Goal: Task Accomplishment & Management: Manage account settings

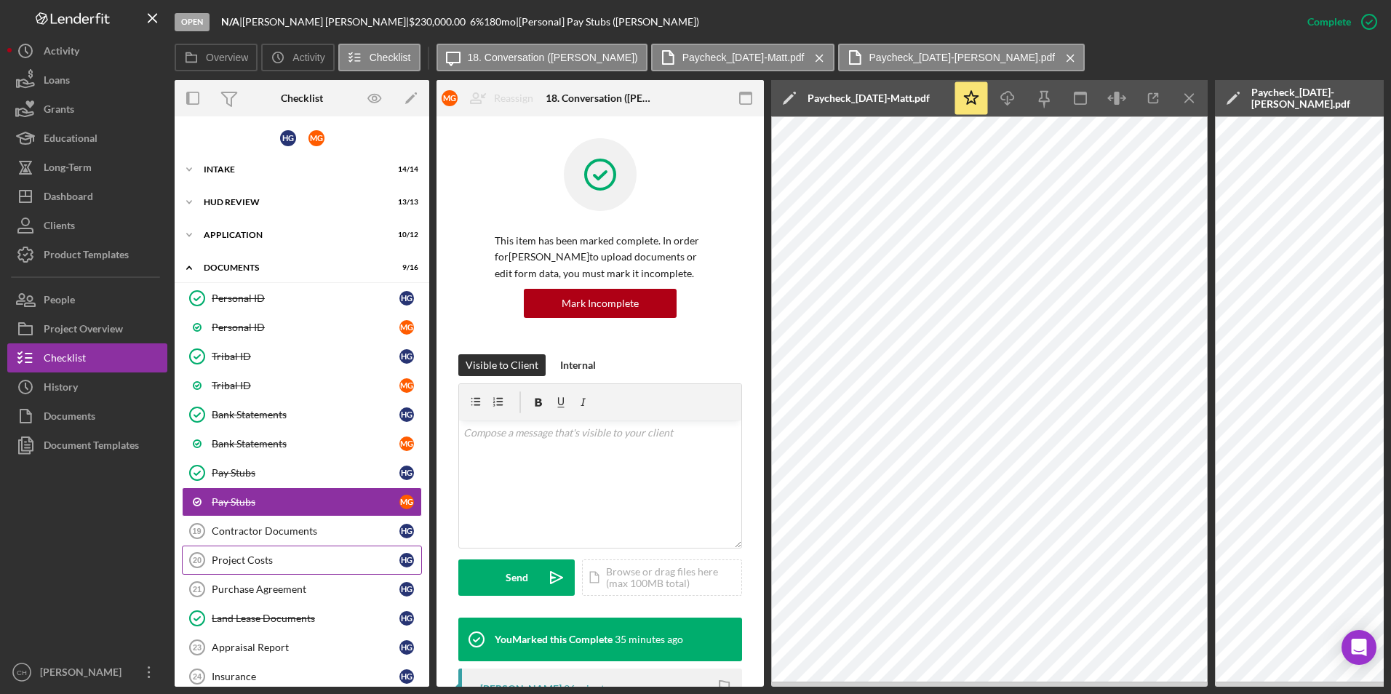
scroll to position [143, 0]
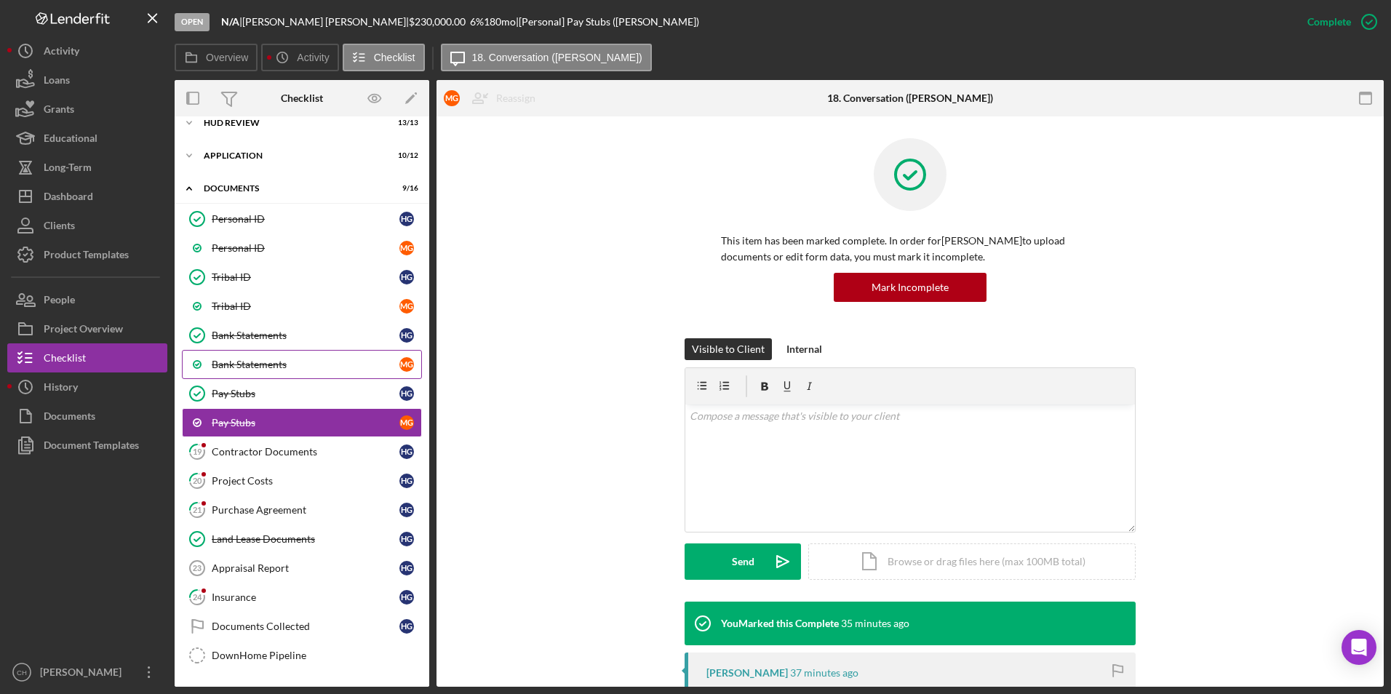
scroll to position [100, 0]
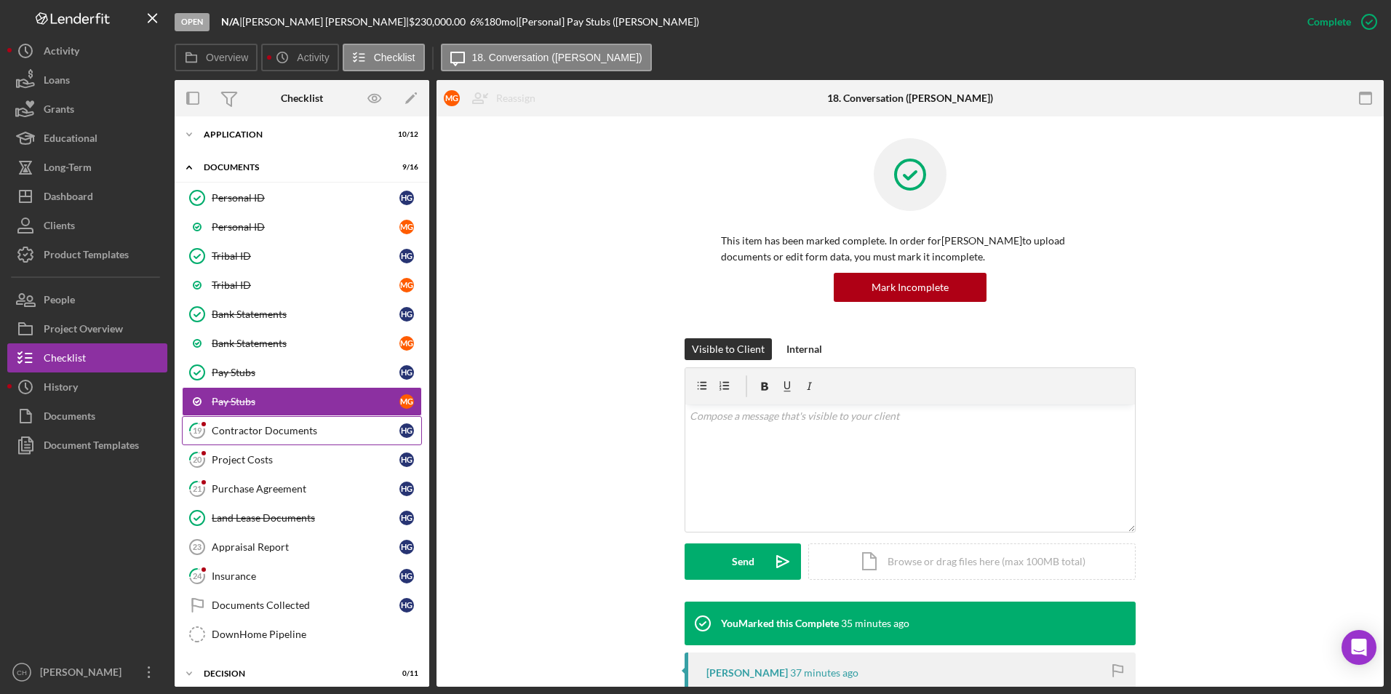
click at [244, 434] on div "Contractor Documents" at bounding box center [306, 431] width 188 height 12
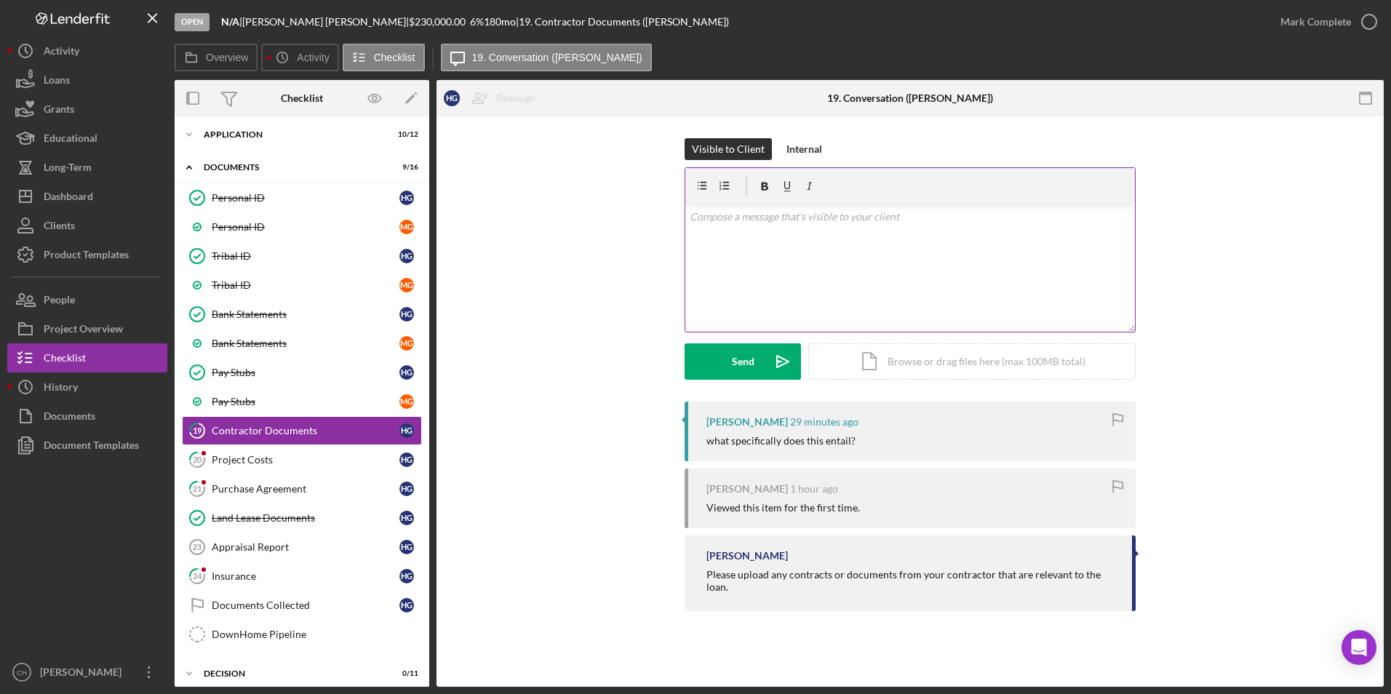
click at [747, 220] on p at bounding box center [911, 217] width 442 height 16
click at [741, 369] on div "Send" at bounding box center [743, 361] width 23 height 36
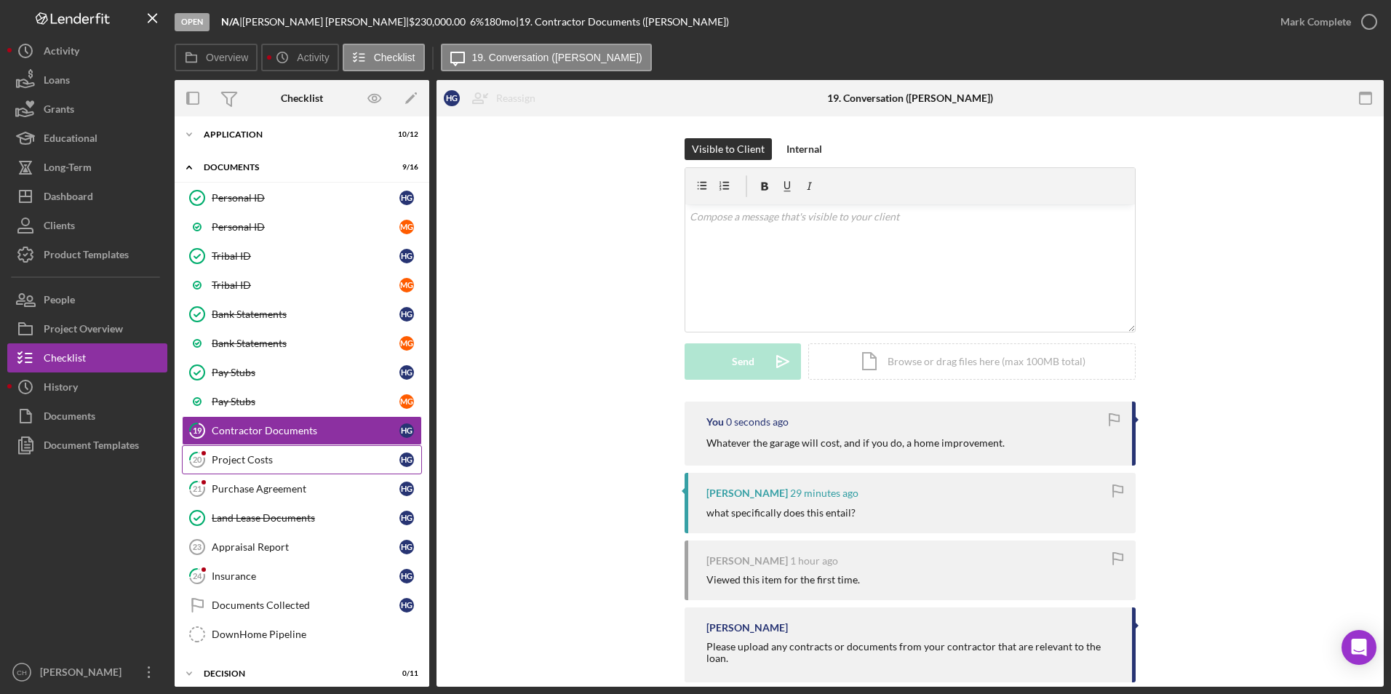
click at [250, 461] on div "Project Costs" at bounding box center [306, 460] width 188 height 12
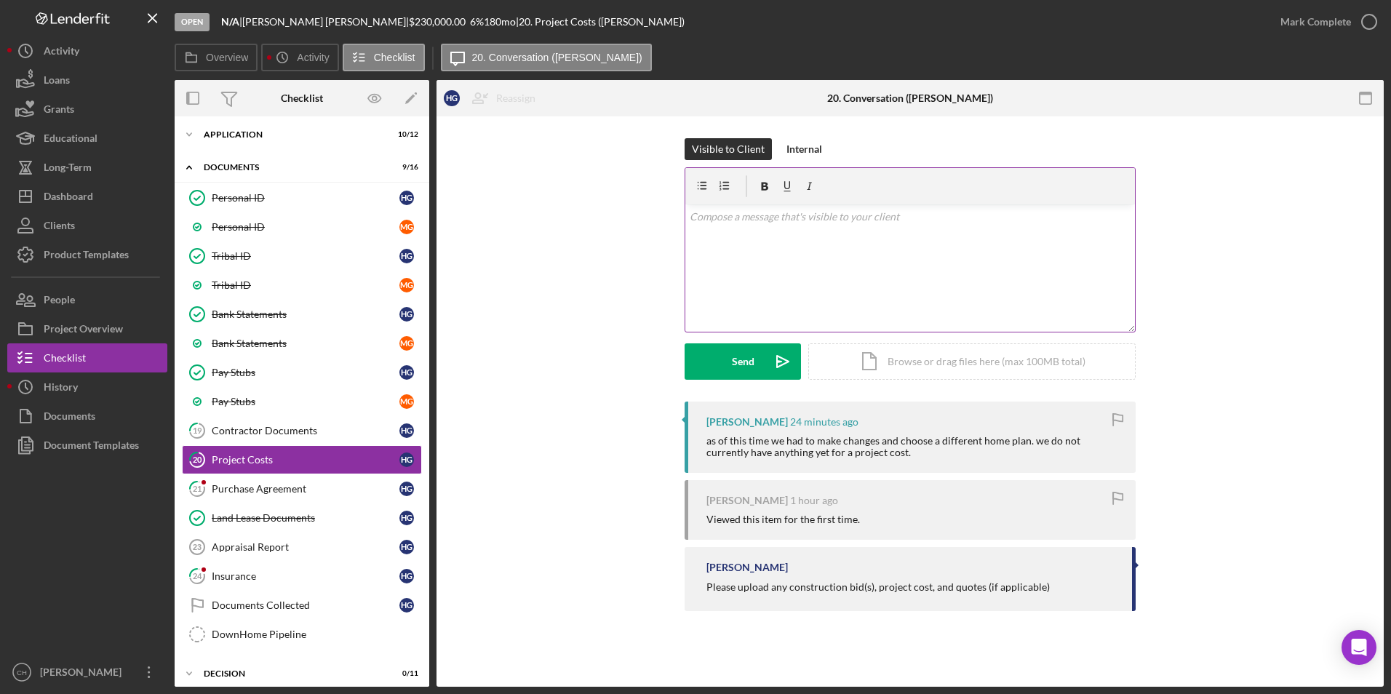
click at [755, 223] on p at bounding box center [911, 217] width 442 height 16
click at [248, 484] on div "Purchase Agreement" at bounding box center [306, 489] width 188 height 12
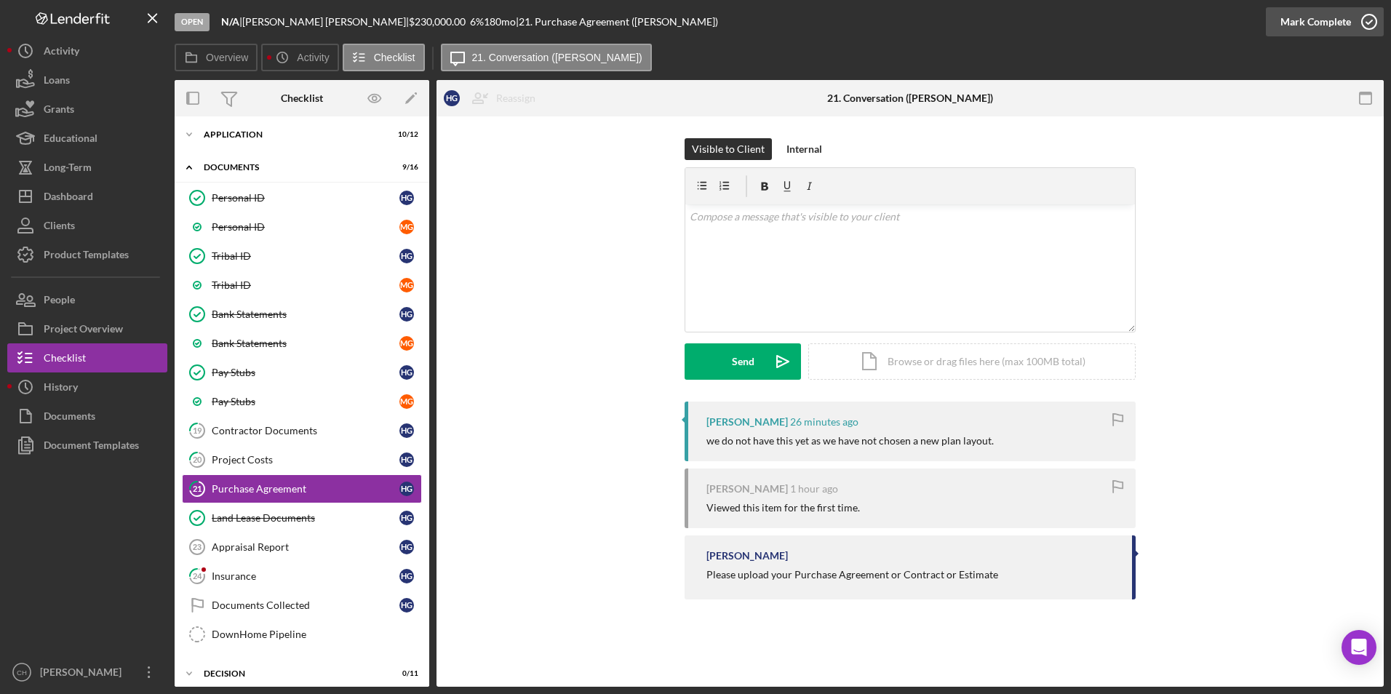
click at [1305, 25] on div "Mark Complete" at bounding box center [1316, 21] width 71 height 29
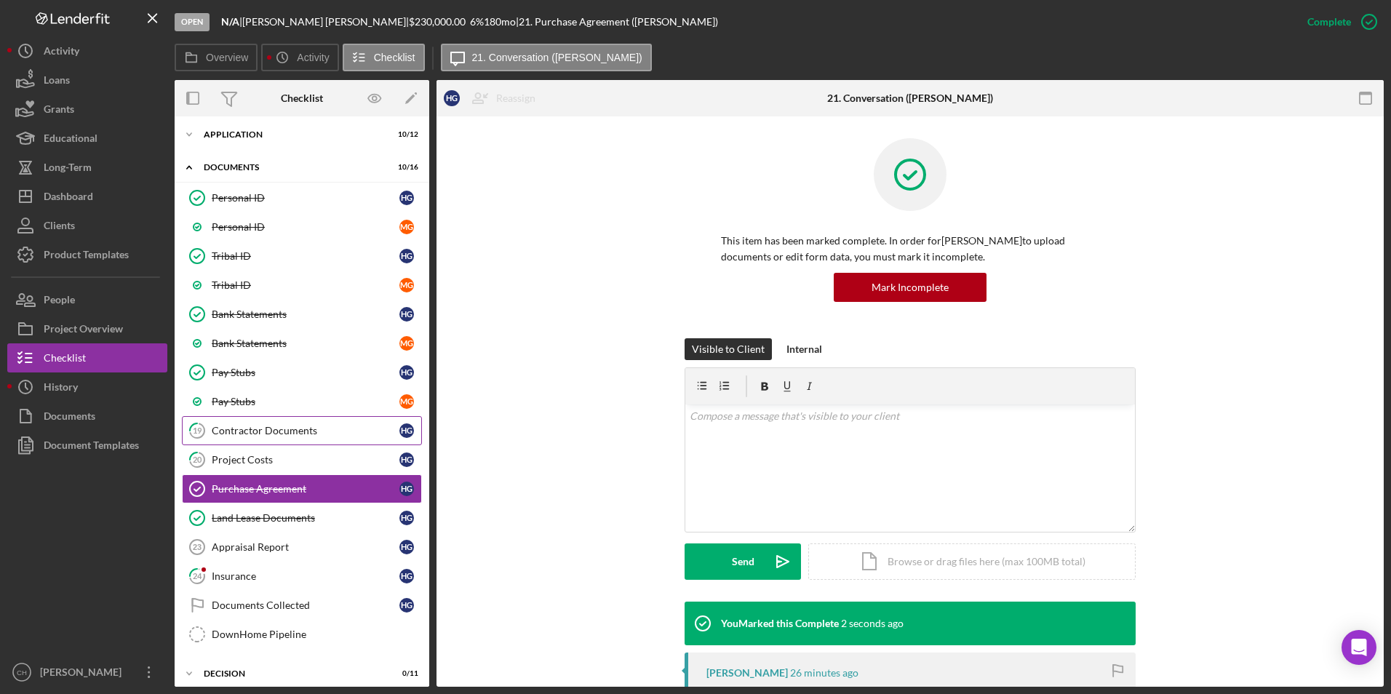
click at [259, 434] on div "Contractor Documents" at bounding box center [306, 431] width 188 height 12
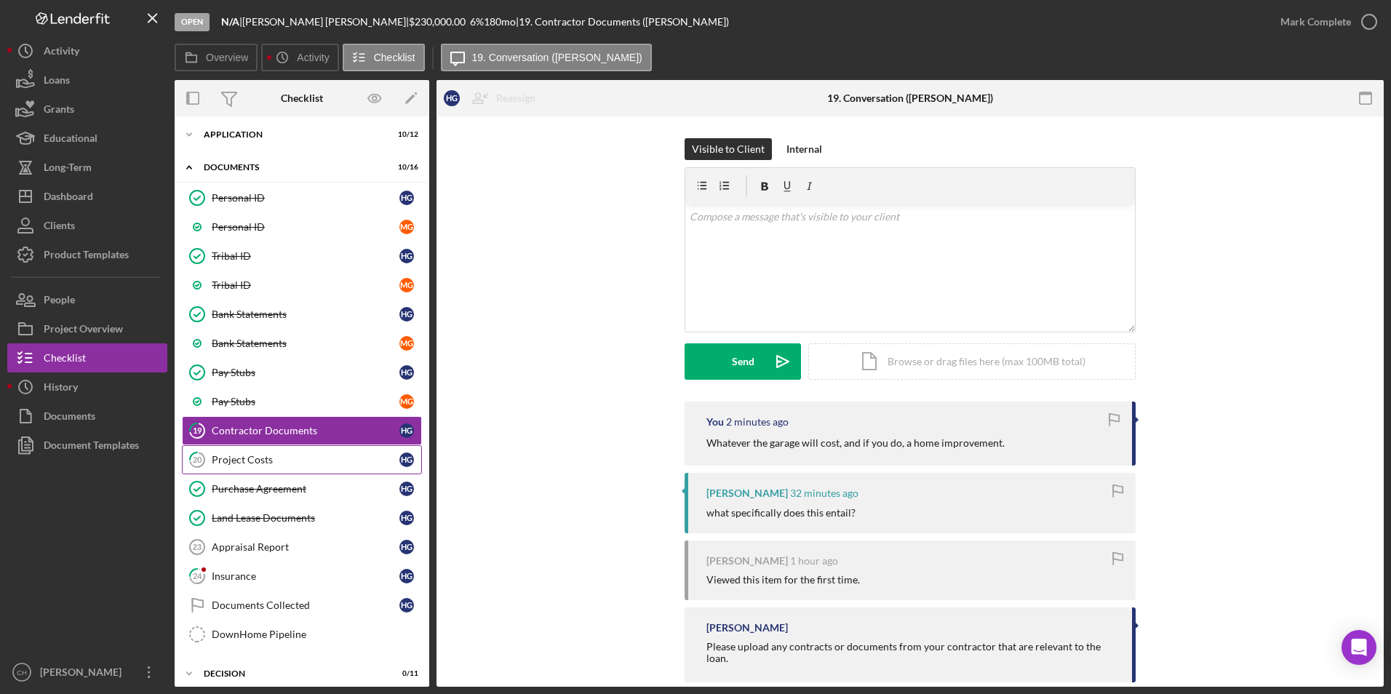
click at [251, 466] on link "20 Project Costs H G" at bounding box center [302, 459] width 240 height 29
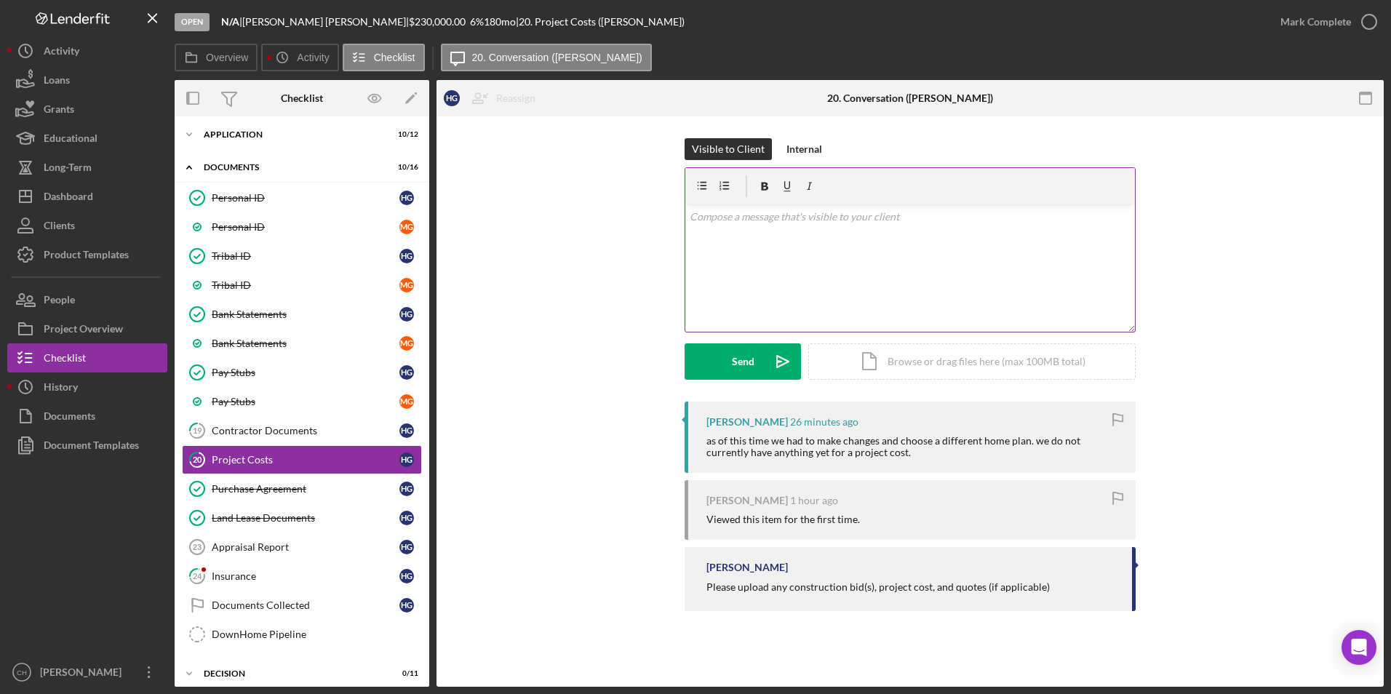
click at [726, 218] on p at bounding box center [911, 217] width 442 height 16
click at [877, 217] on p "This would be for the garage and supplies." at bounding box center [911, 217] width 442 height 16
click at [281, 429] on div "Contractor Documents" at bounding box center [306, 431] width 188 height 12
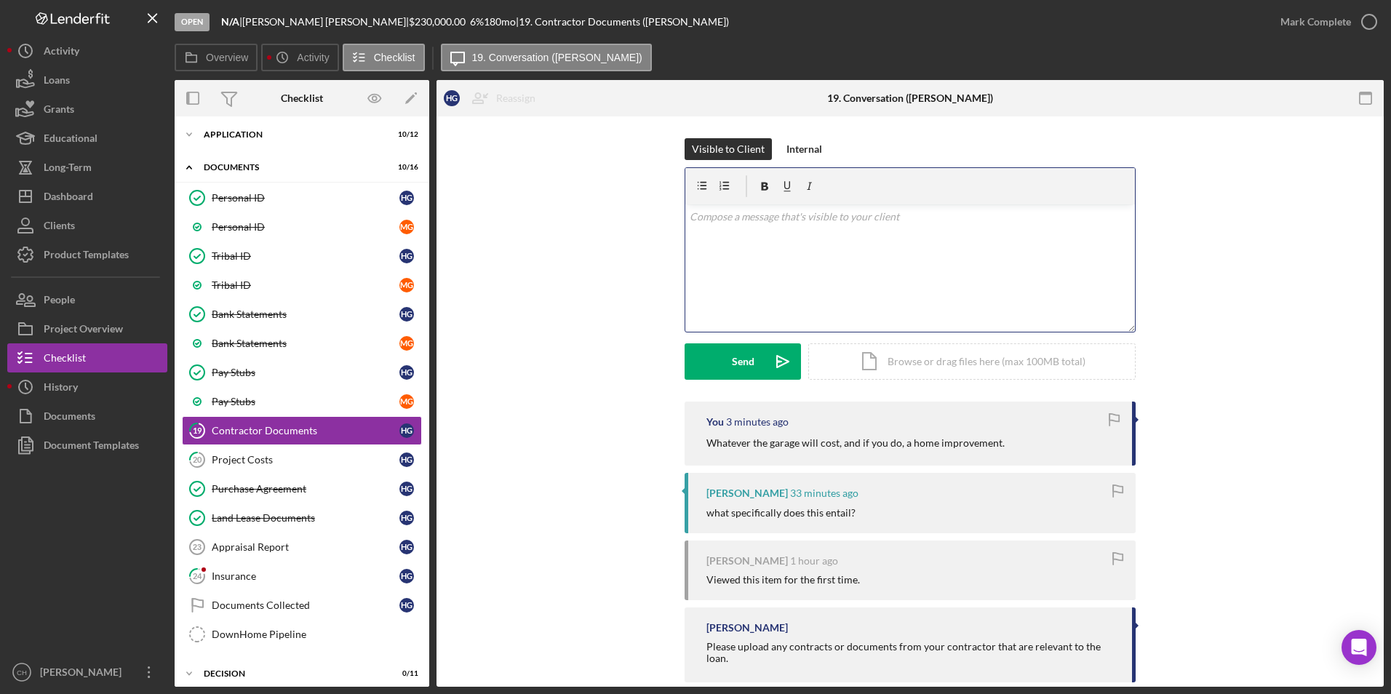
click at [734, 224] on p at bounding box center [911, 217] width 442 height 16
click at [706, 362] on button "Send Icon/icon-invite-send" at bounding box center [743, 361] width 116 height 36
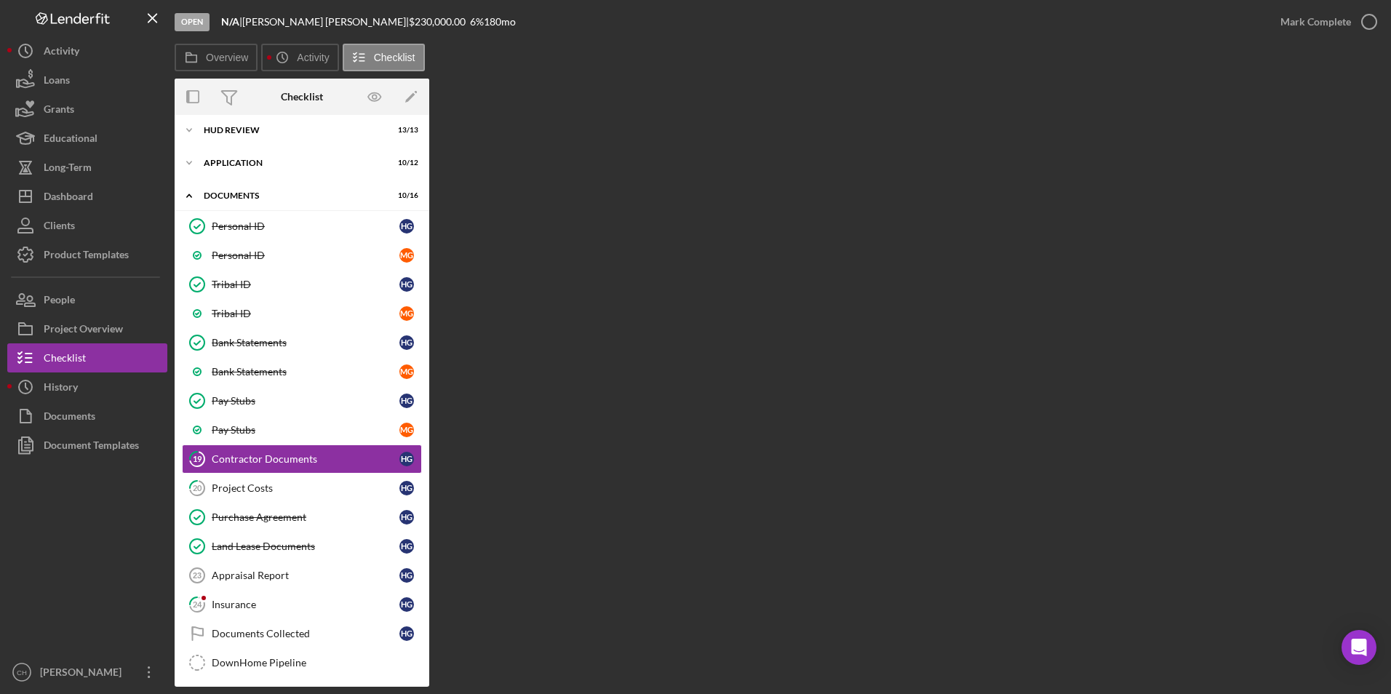
scroll to position [129, 0]
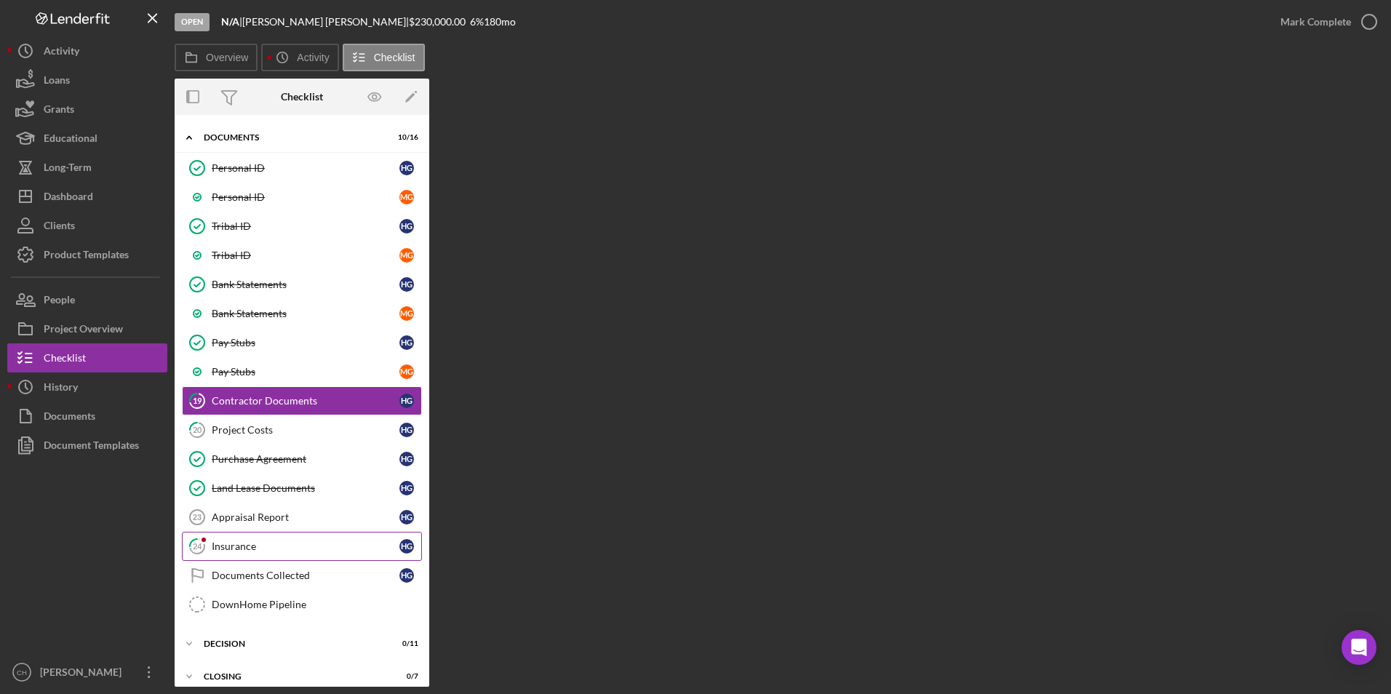
click at [247, 544] on div "Insurance" at bounding box center [306, 547] width 188 height 12
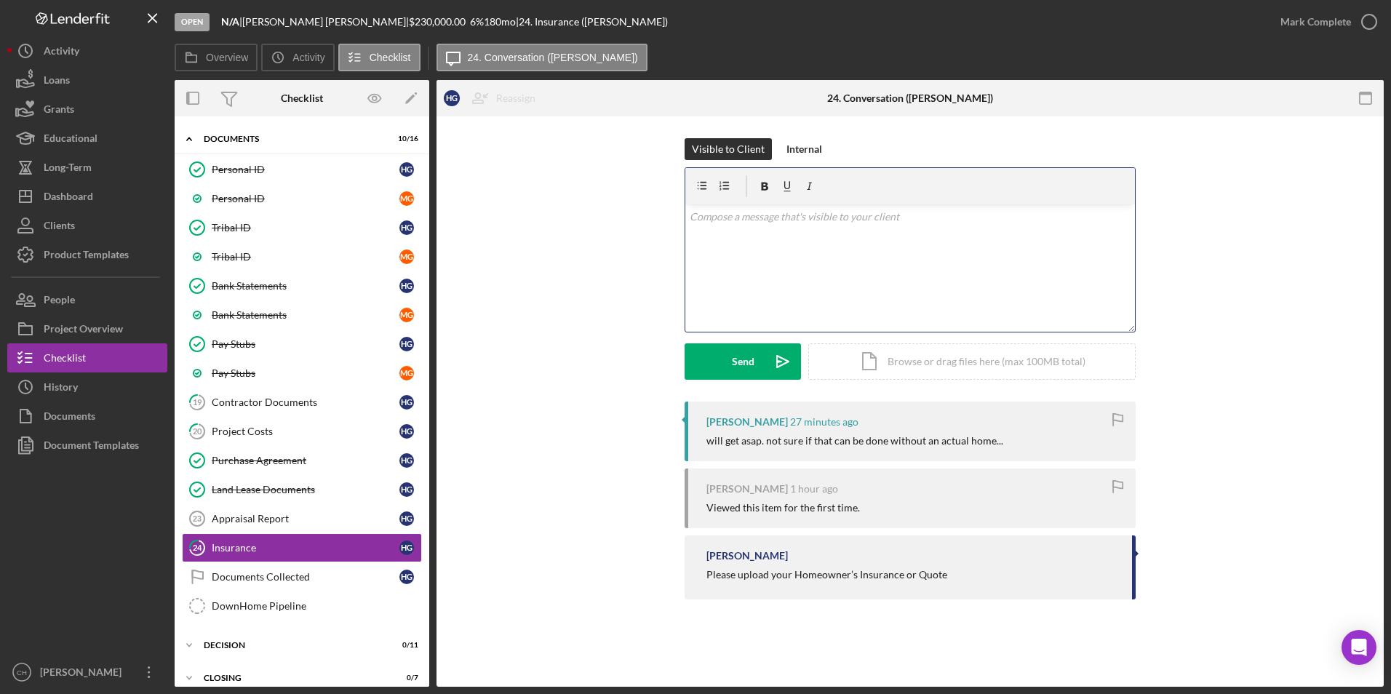
click at [751, 223] on p at bounding box center [911, 217] width 442 height 16
click at [721, 359] on button "Send Icon/icon-invite-send" at bounding box center [743, 361] width 116 height 36
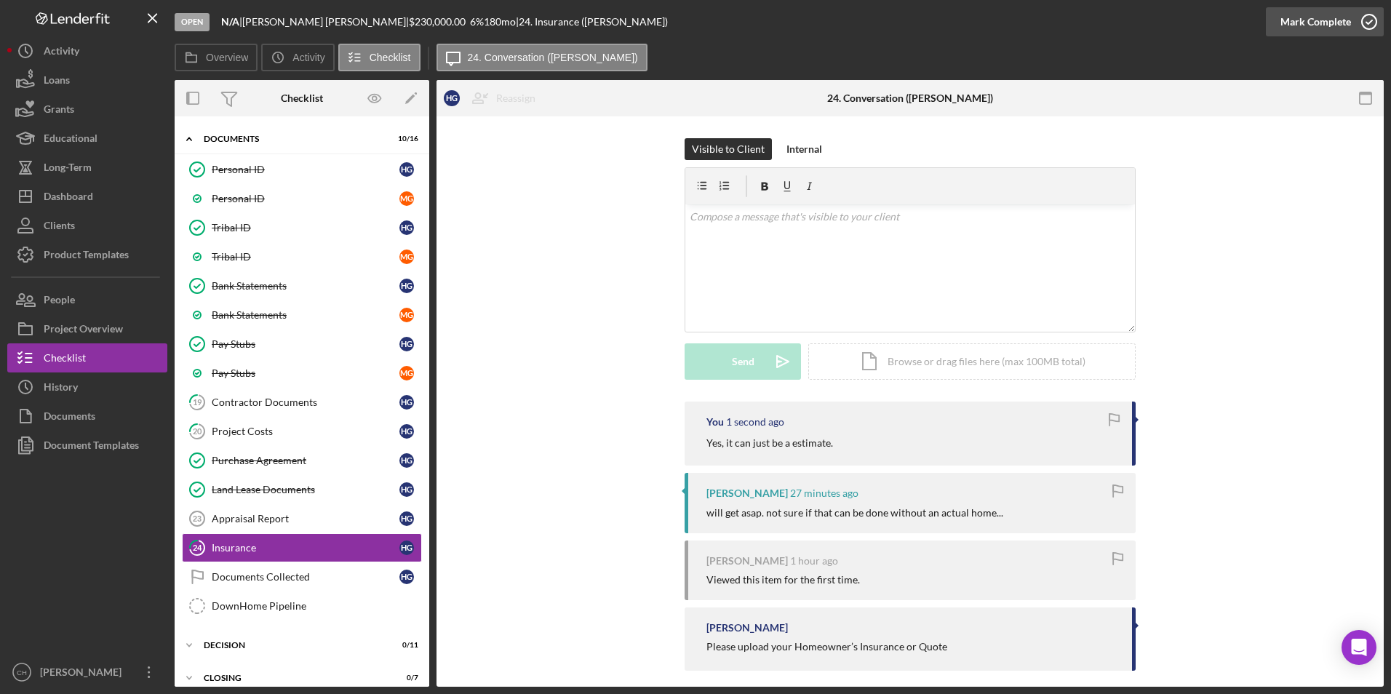
click at [1302, 24] on div "Mark Complete" at bounding box center [1316, 21] width 71 height 29
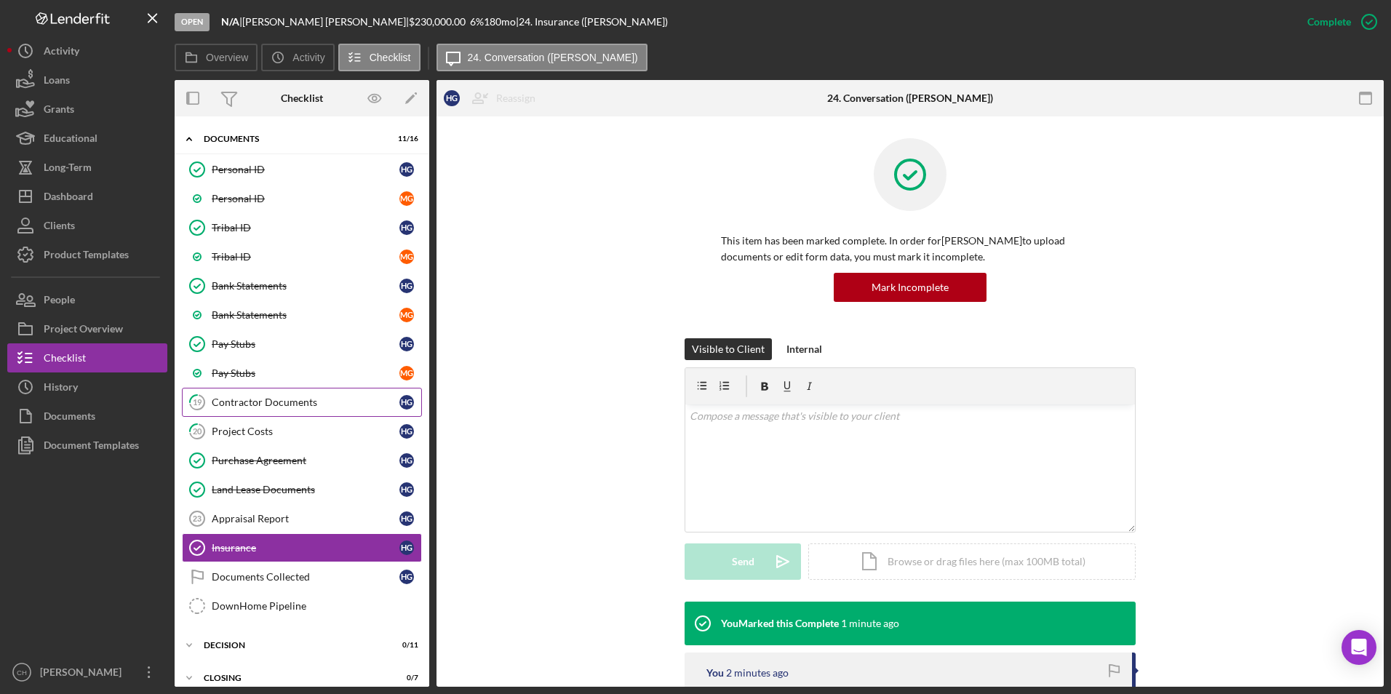
click at [270, 400] on div "Contractor Documents" at bounding box center [306, 403] width 188 height 12
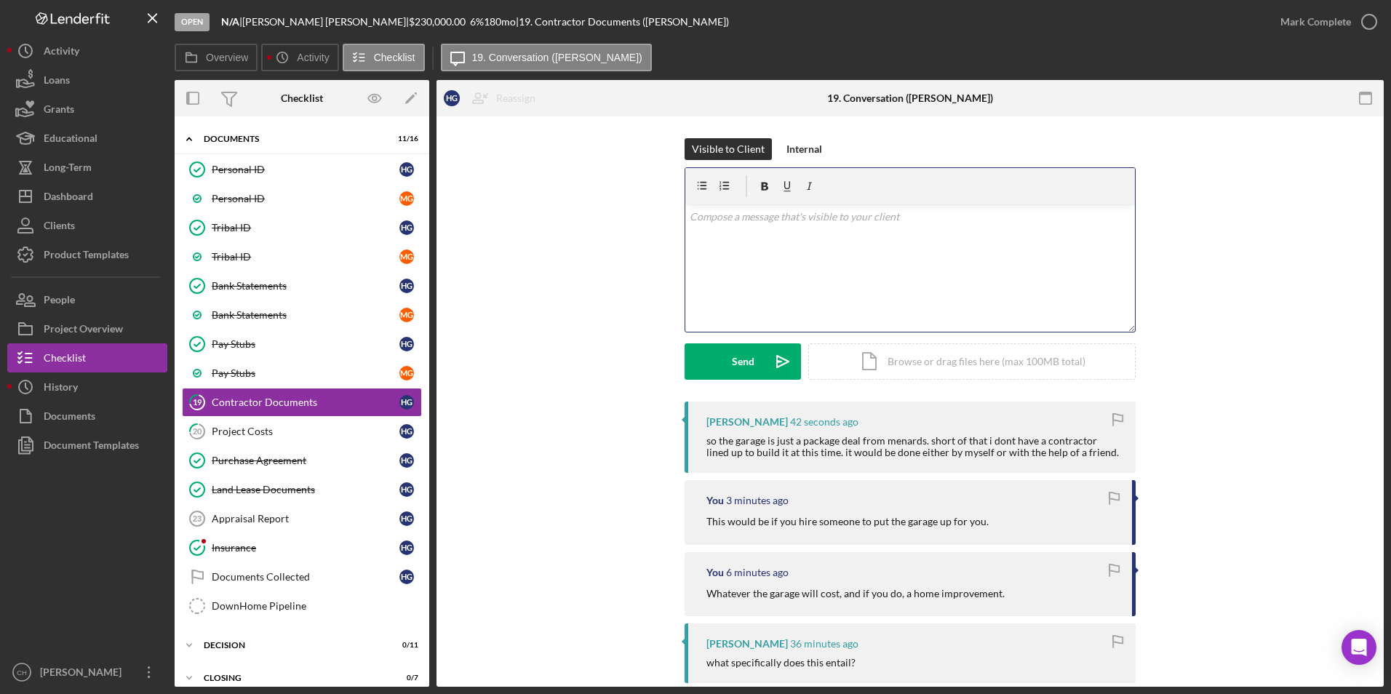
click at [713, 226] on div "v Color teal Color pink Remove color Add row above Add row below Add column bef…" at bounding box center [910, 267] width 450 height 127
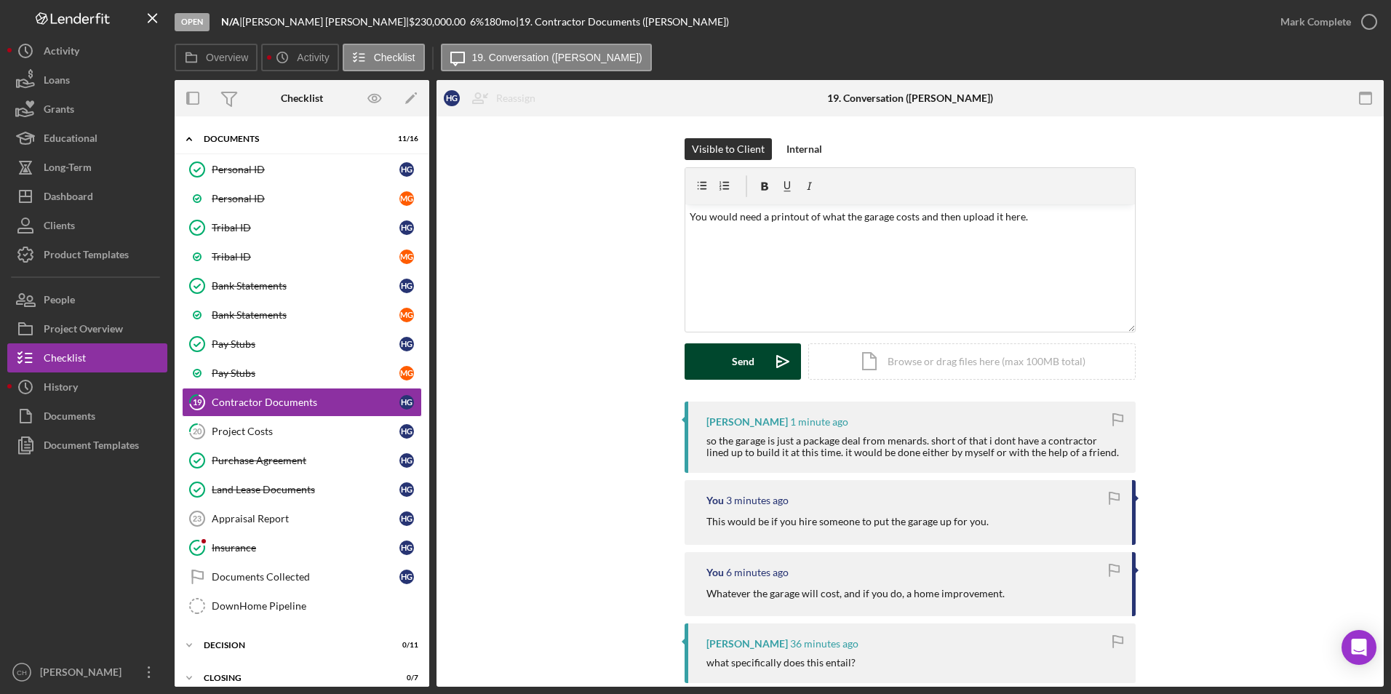
click at [733, 366] on div "Send" at bounding box center [743, 361] width 23 height 36
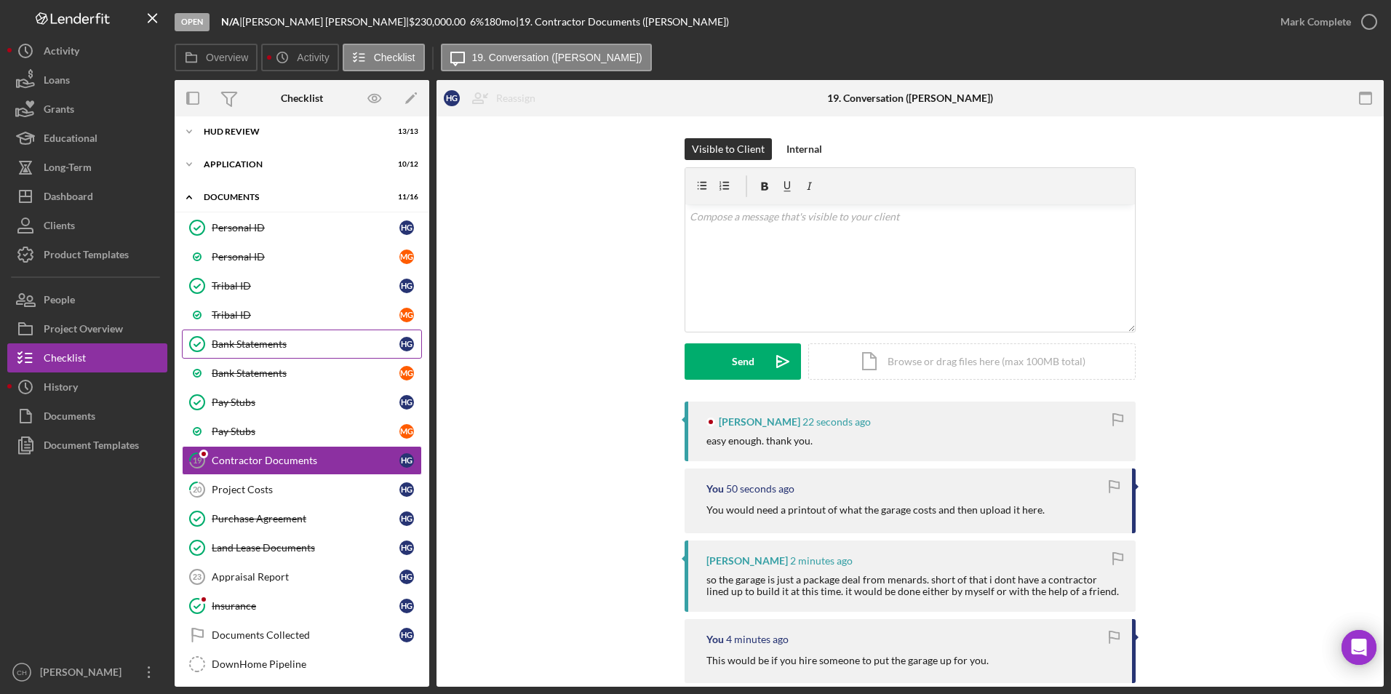
scroll to position [130, 0]
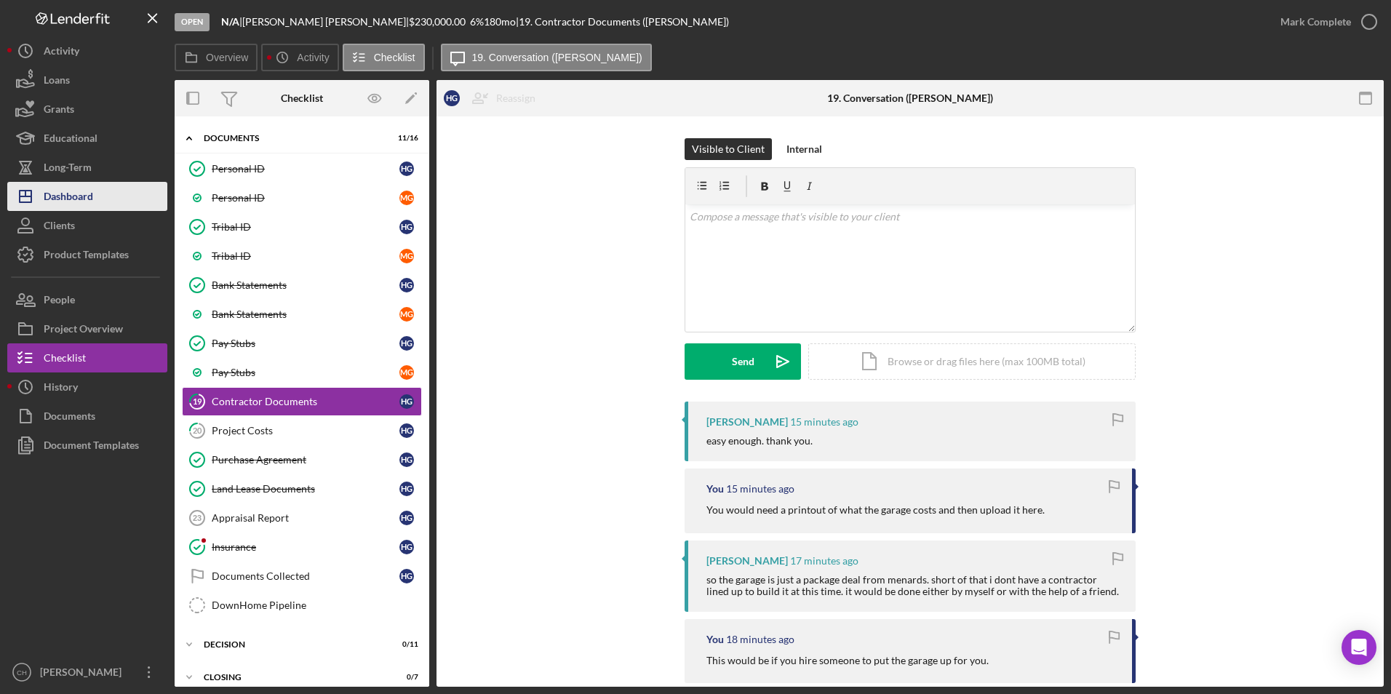
click at [58, 201] on div "Dashboard" at bounding box center [68, 198] width 49 height 33
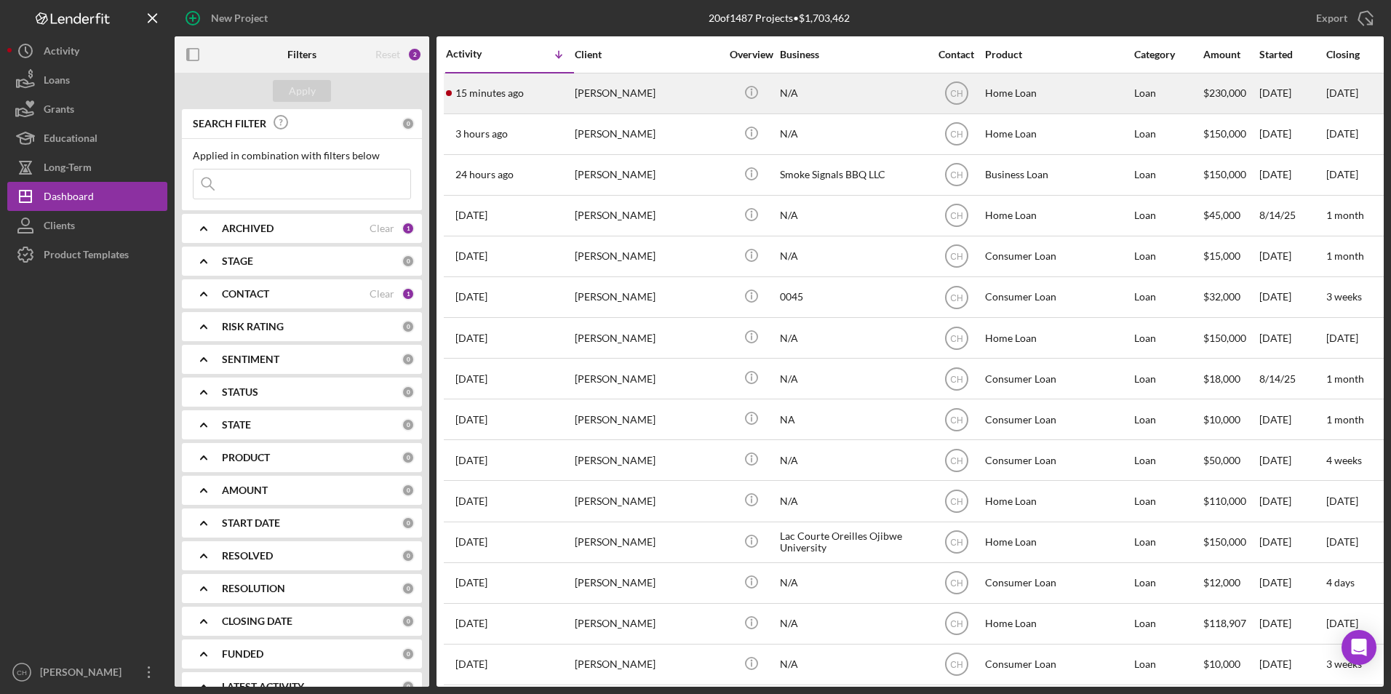
click at [548, 100] on div "15 minutes ago Hannah Gordon" at bounding box center [509, 93] width 127 height 39
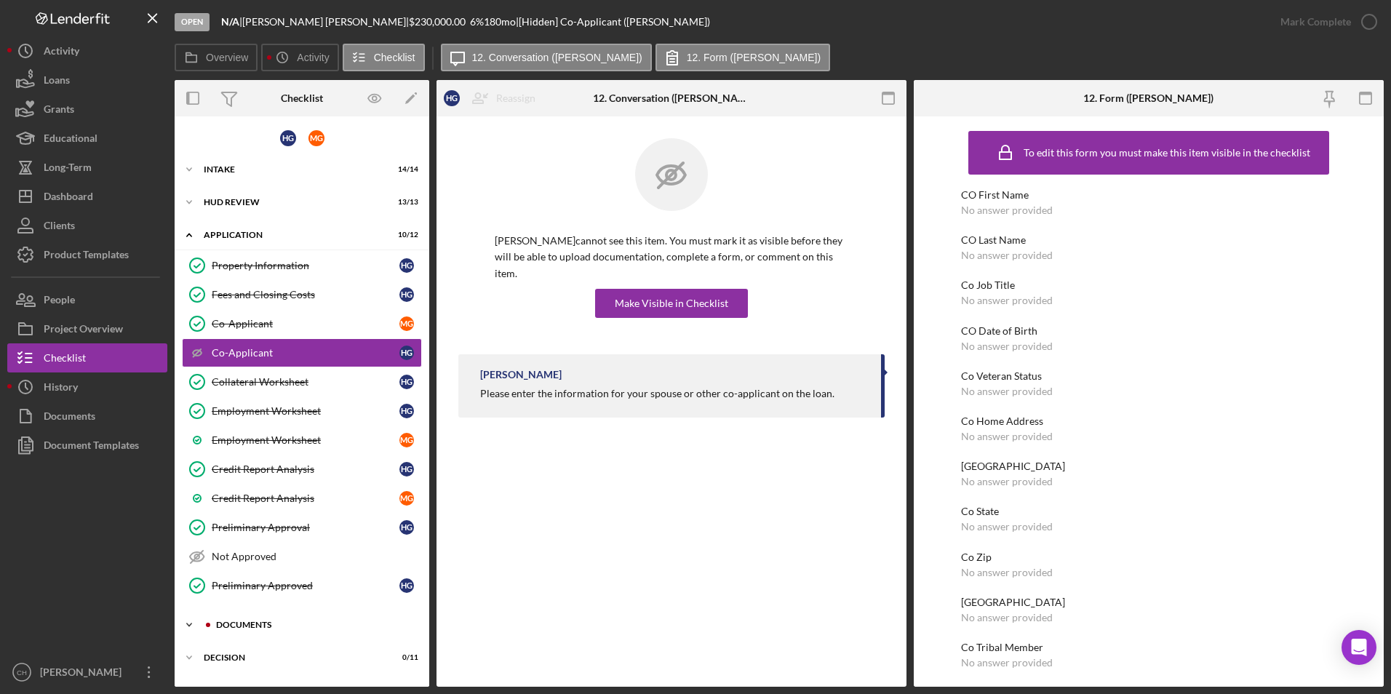
click at [234, 619] on div "Icon/Expander Documents 11 / 16" at bounding box center [302, 624] width 255 height 29
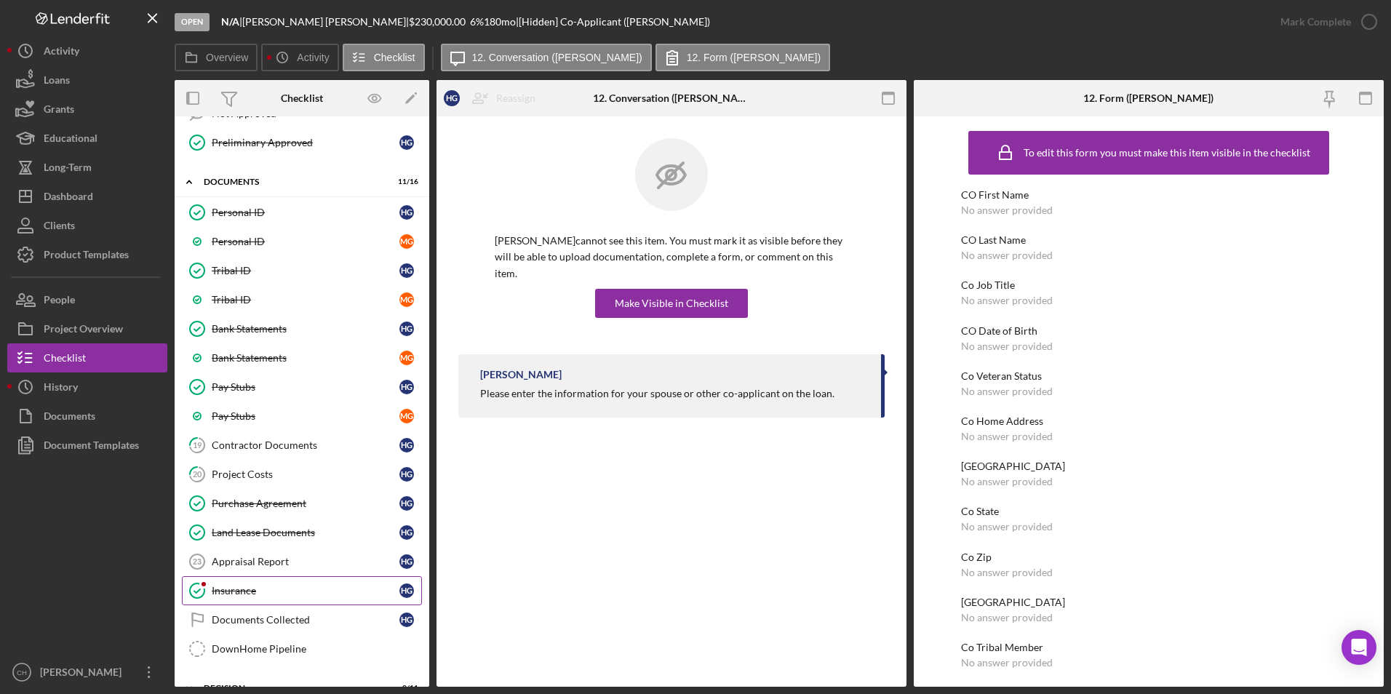
scroll to position [500, 0]
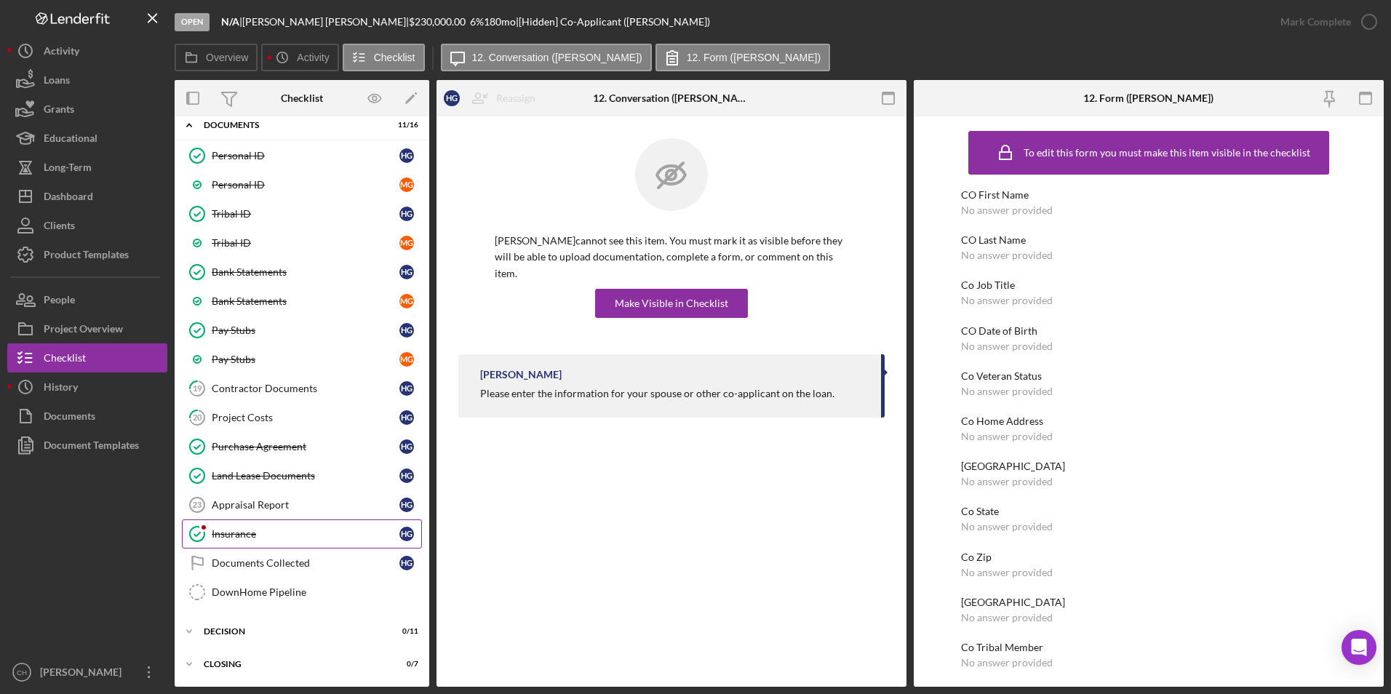
click at [254, 533] on div "Insurance" at bounding box center [306, 534] width 188 height 12
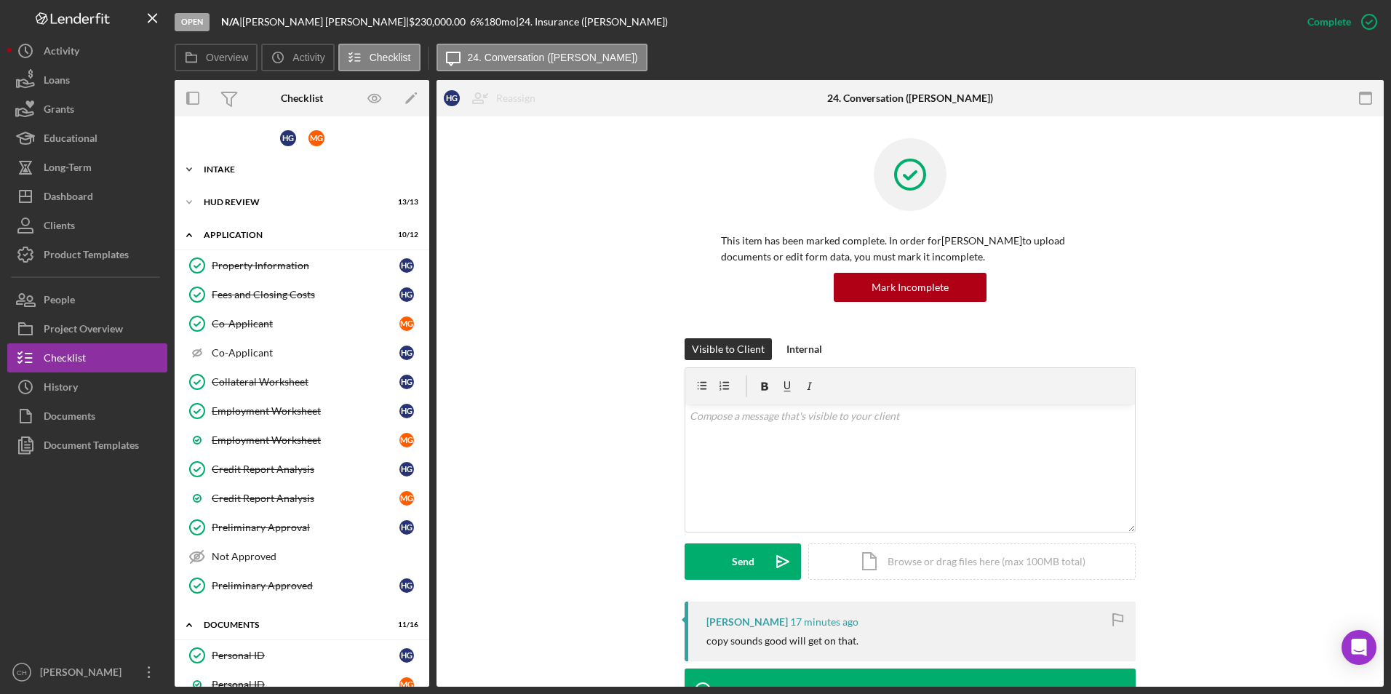
click at [186, 167] on icon "Icon/Expander" at bounding box center [189, 169] width 29 height 29
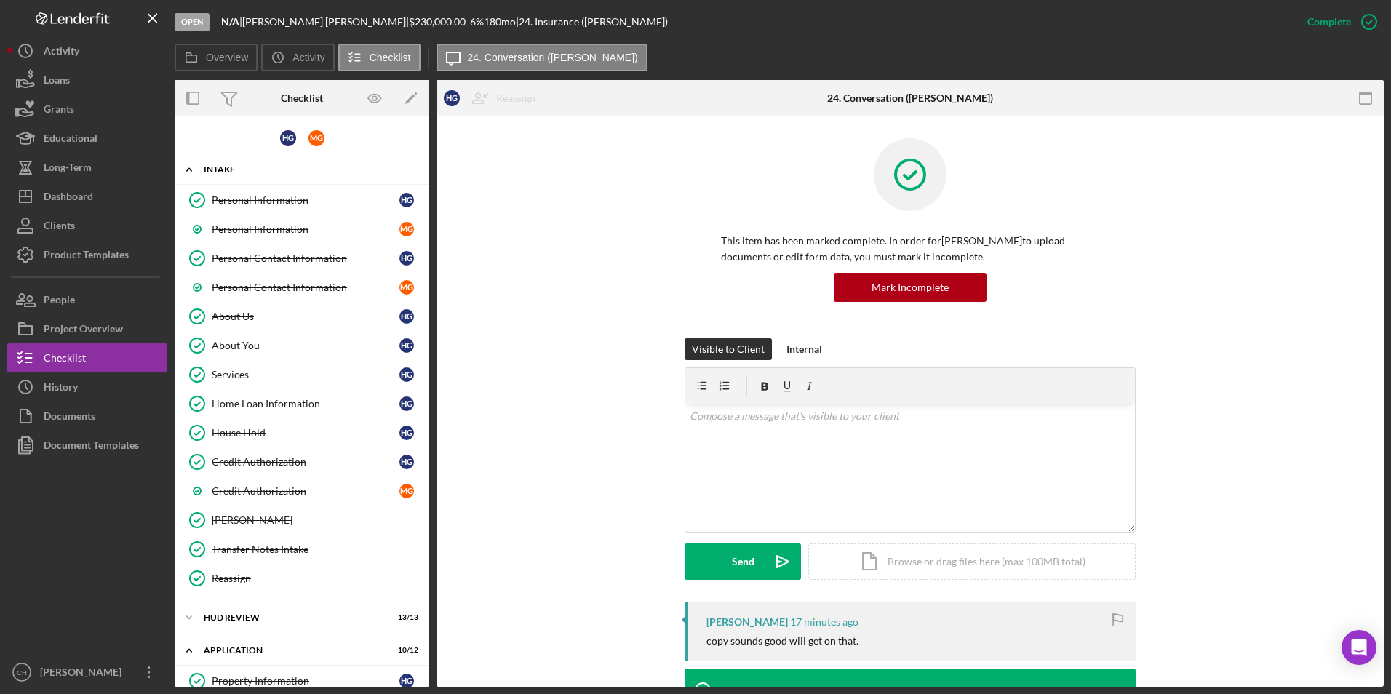
click at [194, 168] on icon "Icon/Expander" at bounding box center [189, 169] width 29 height 29
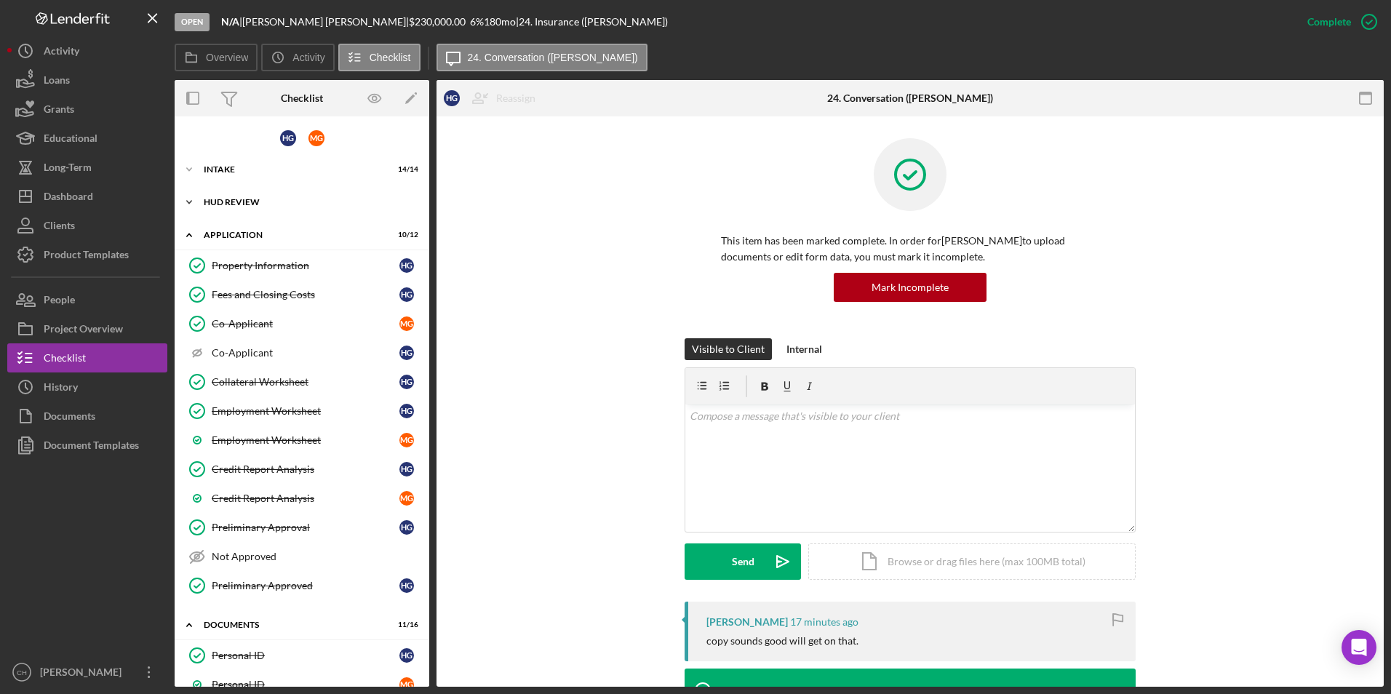
click at [188, 201] on icon "Icon/Expander" at bounding box center [189, 202] width 29 height 29
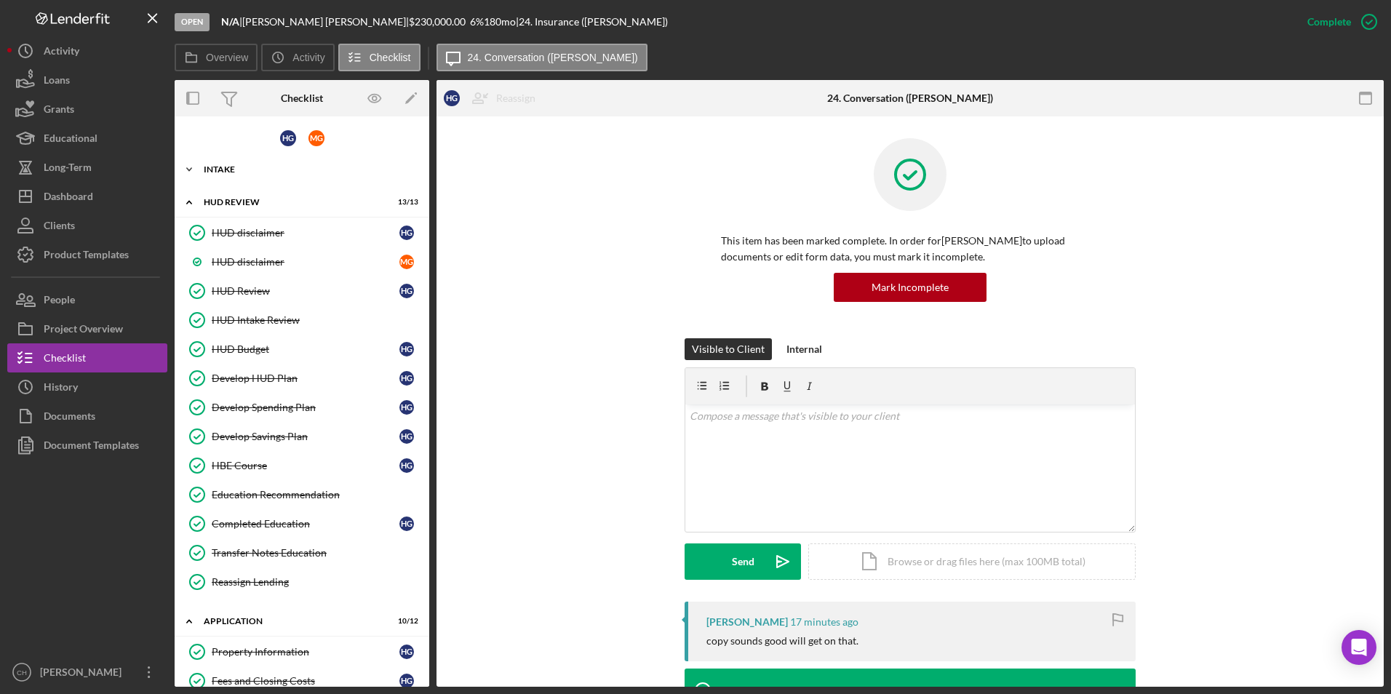
click at [193, 170] on icon "Icon/Expander" at bounding box center [189, 169] width 29 height 29
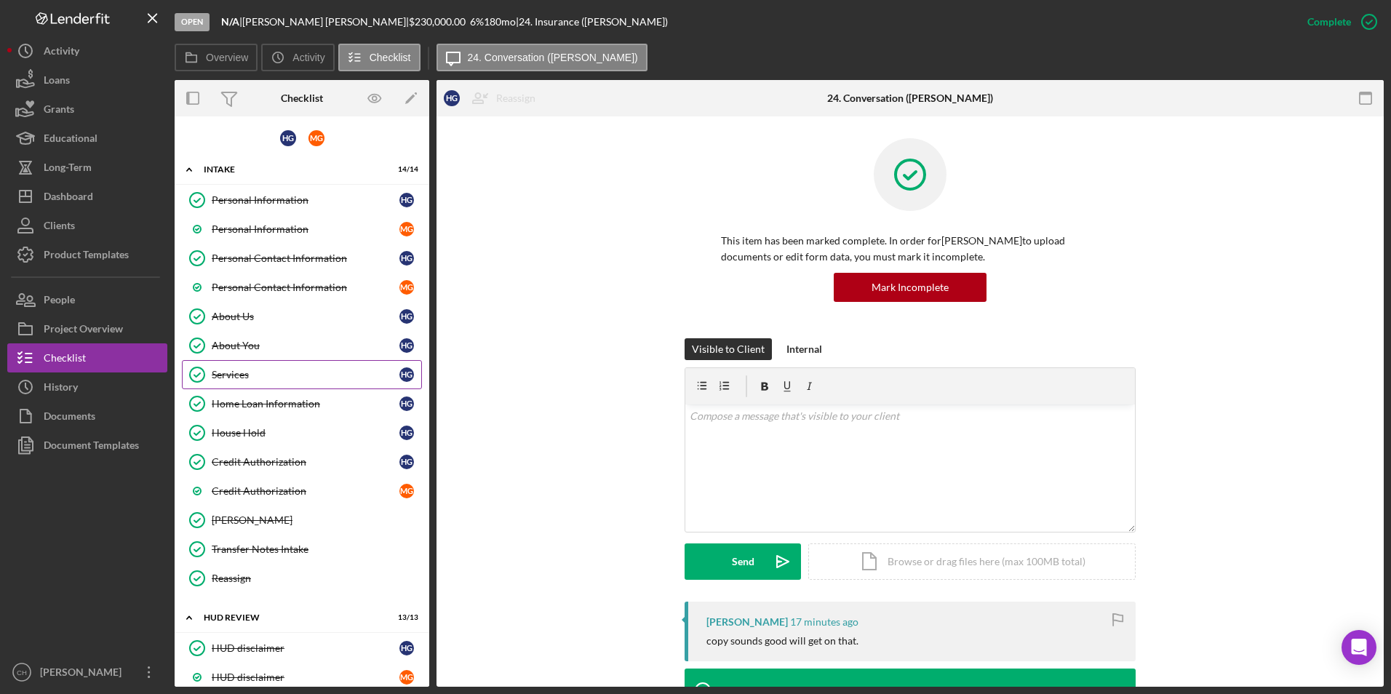
click at [212, 369] on div "Services" at bounding box center [306, 375] width 188 height 12
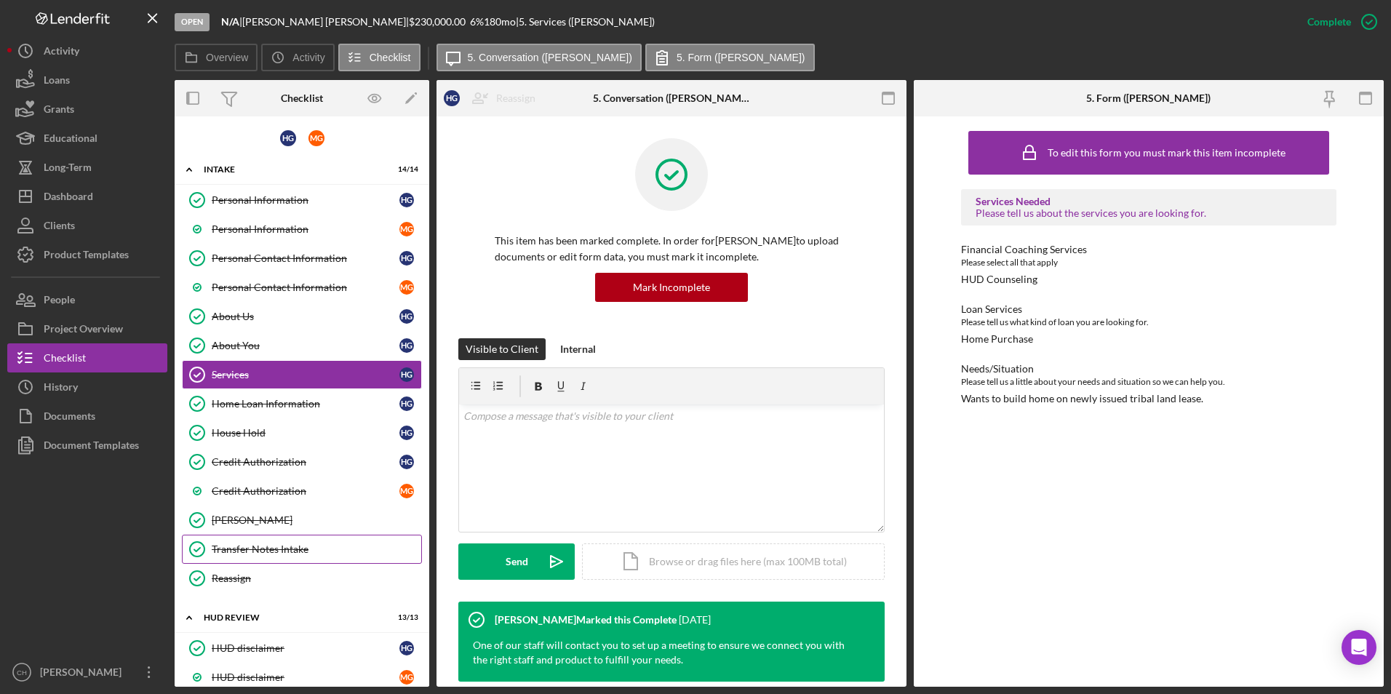
click at [231, 550] on div "Transfer Notes Intake" at bounding box center [317, 550] width 210 height 12
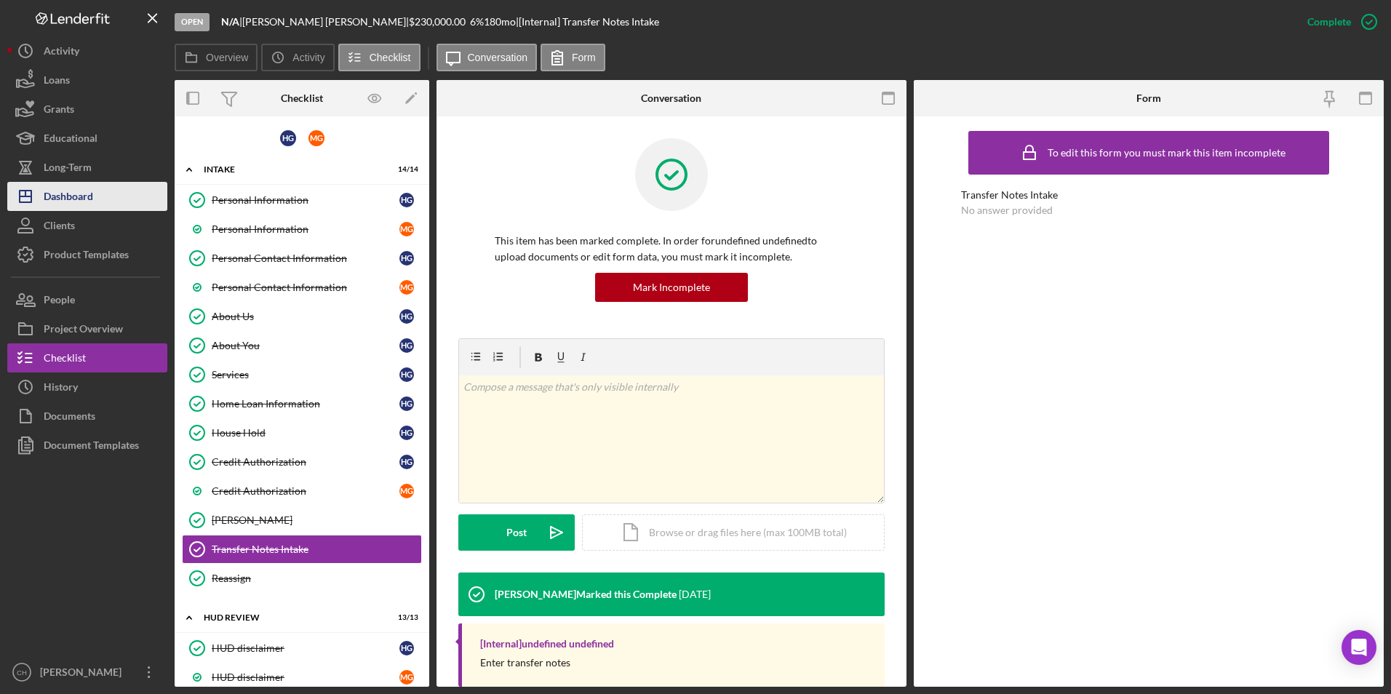
click at [72, 198] on div "Dashboard" at bounding box center [68, 198] width 49 height 33
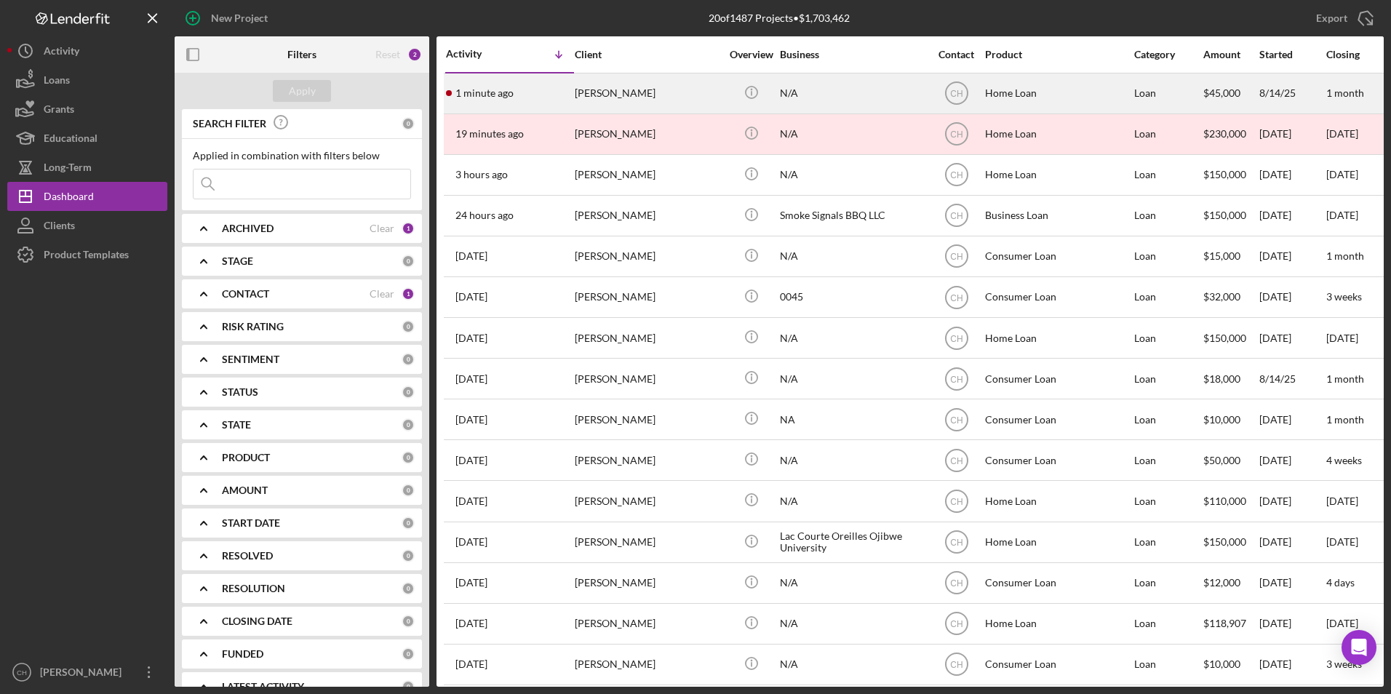
click at [584, 99] on div "Chad Chapman" at bounding box center [648, 93] width 146 height 39
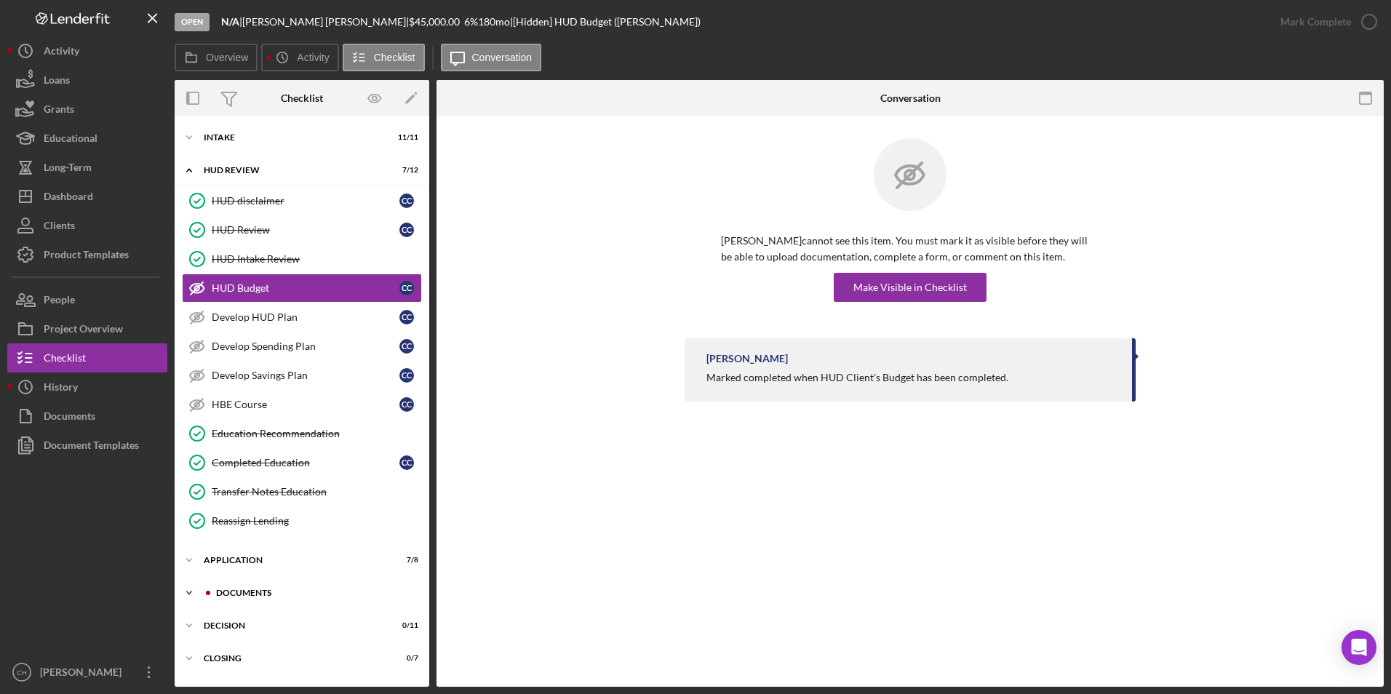
click at [235, 598] on div "Icon/Expander Documents 8 / 12" at bounding box center [302, 592] width 255 height 29
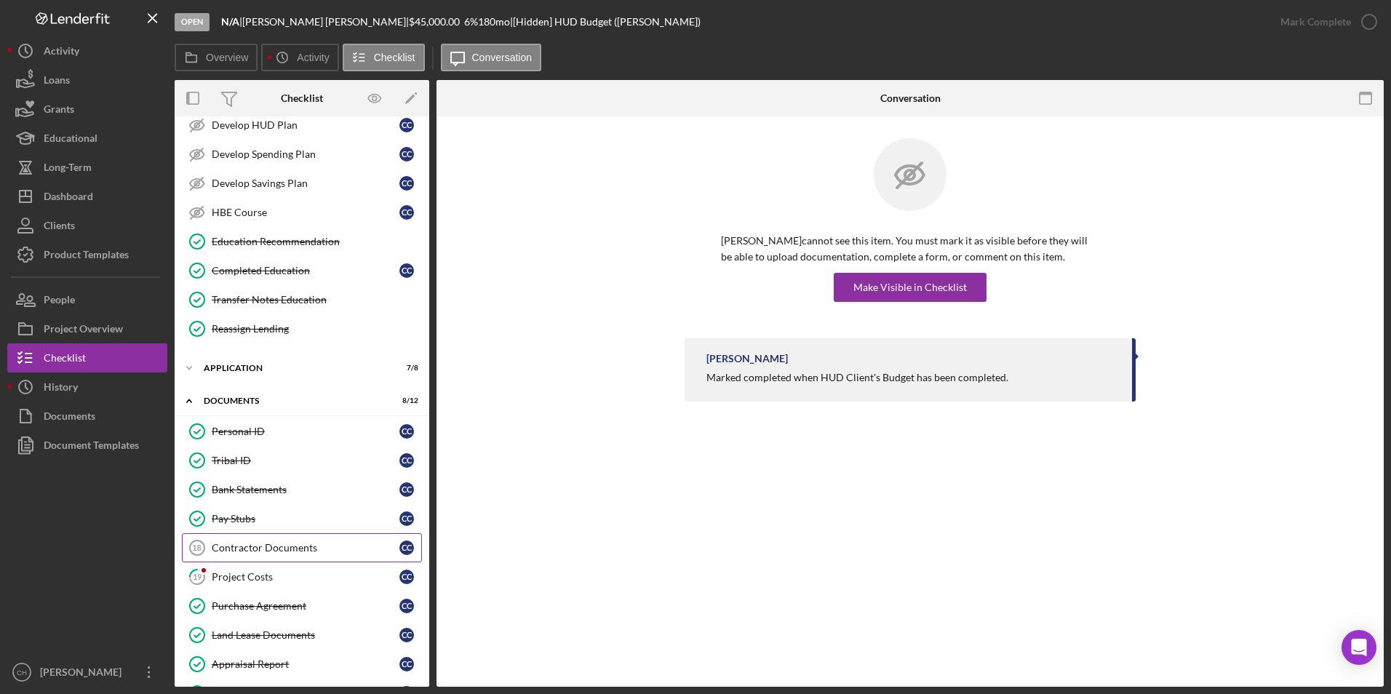
scroll to position [218, 0]
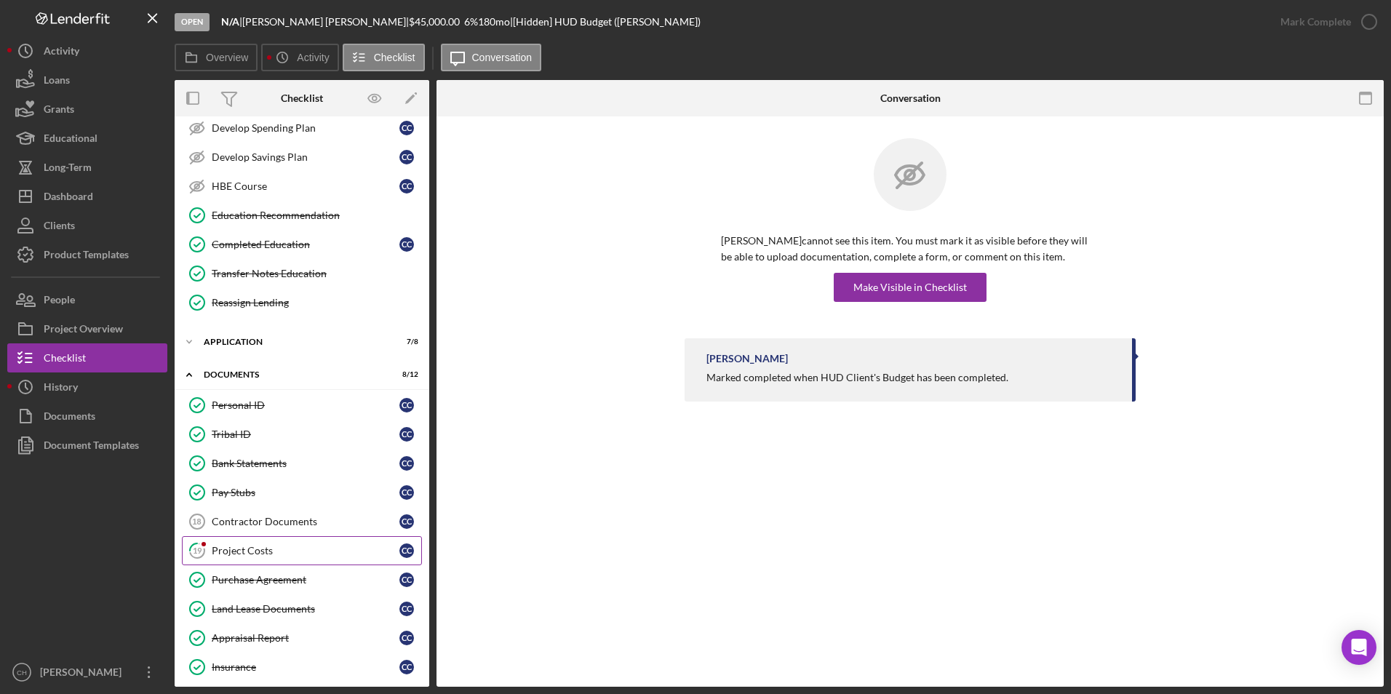
click at [243, 551] on div "Project Costs" at bounding box center [306, 551] width 188 height 12
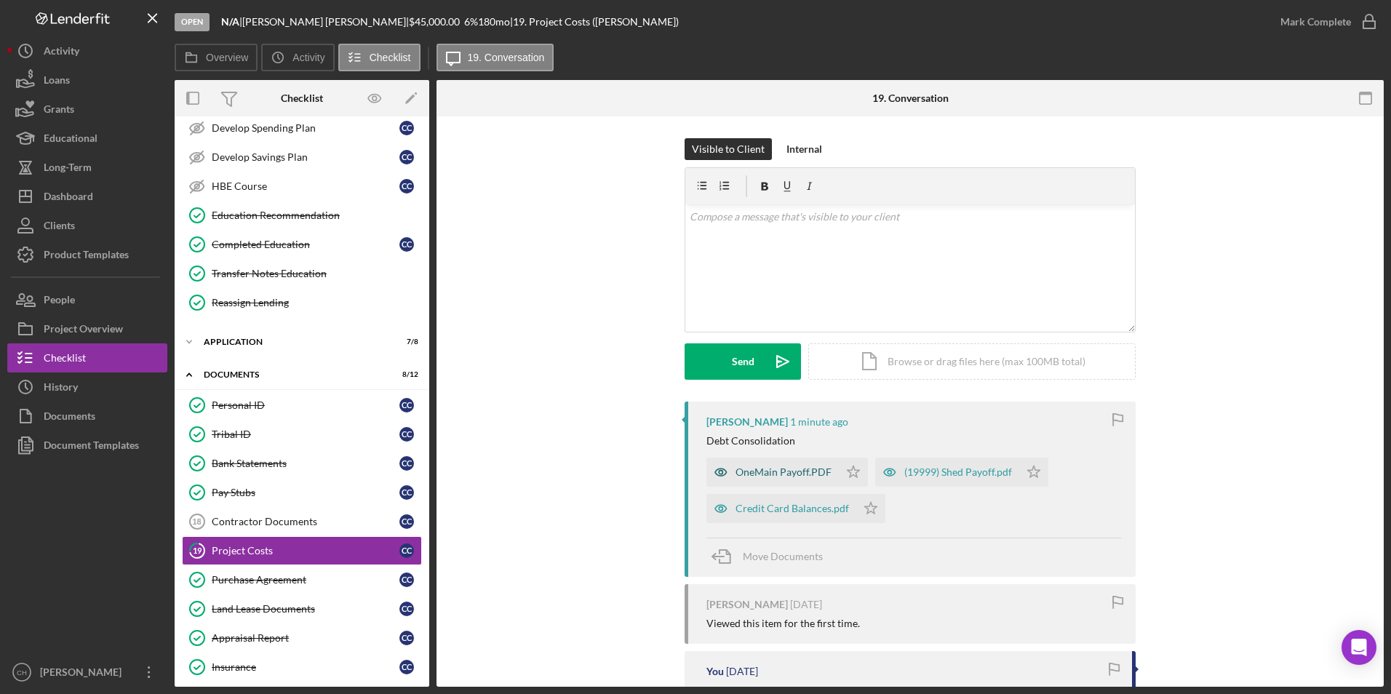
click at [768, 472] on div "OneMain Payoff.PDF" at bounding box center [784, 472] width 96 height 12
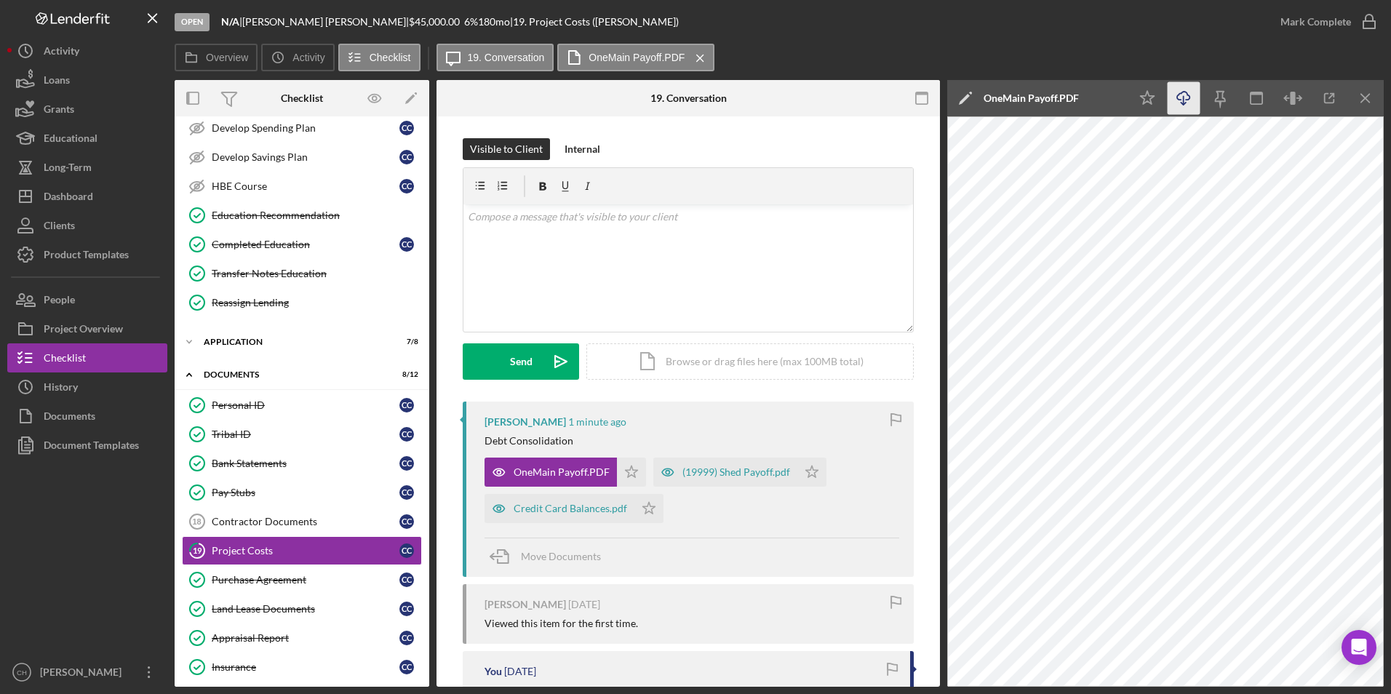
click at [1186, 99] on icon "Icon/Download" at bounding box center [1184, 98] width 33 height 33
click at [630, 468] on icon "Icon/Star" at bounding box center [631, 472] width 29 height 29
click at [729, 472] on div "(19999) Shed Payoff.pdf" at bounding box center [736, 472] width 108 height 12
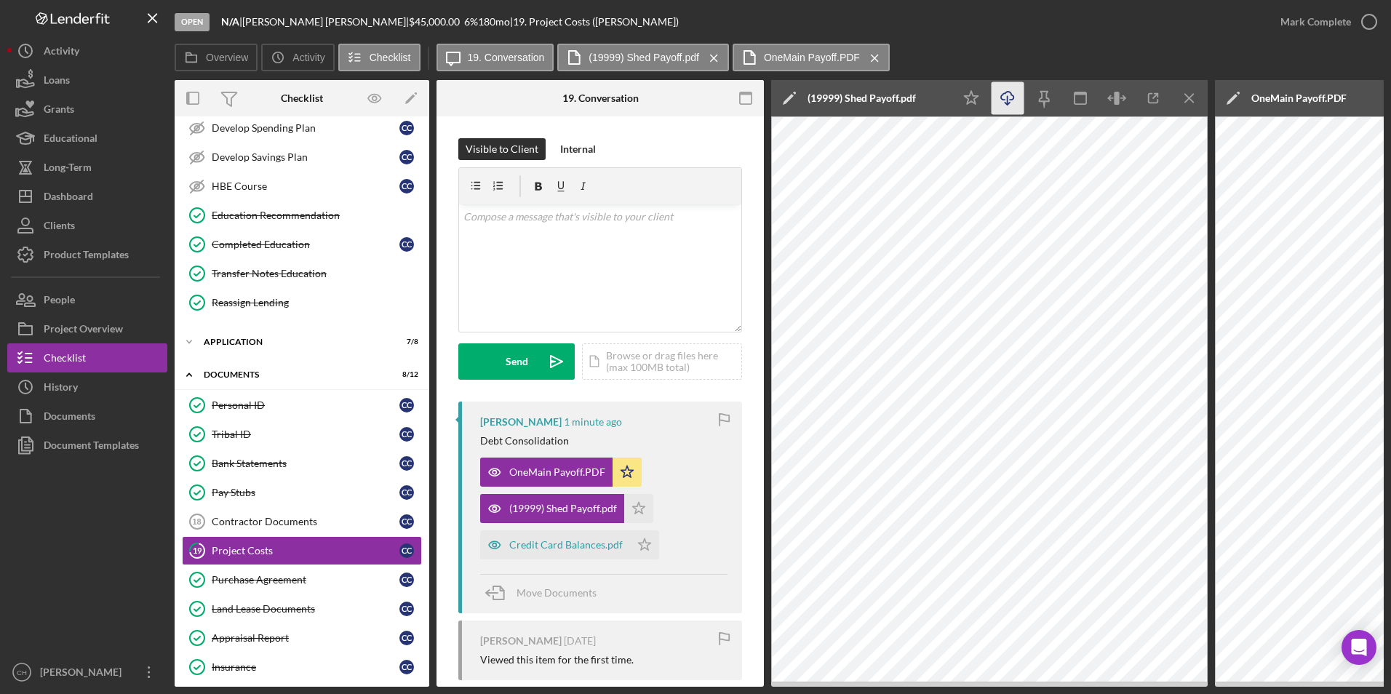
click at [1011, 104] on icon "Icon/Download" at bounding box center [1008, 98] width 33 height 33
click at [644, 506] on polygon "button" at bounding box center [639, 508] width 12 height 12
click at [562, 546] on div "Credit Card Balances.pdf" at bounding box center [566, 545] width 114 height 12
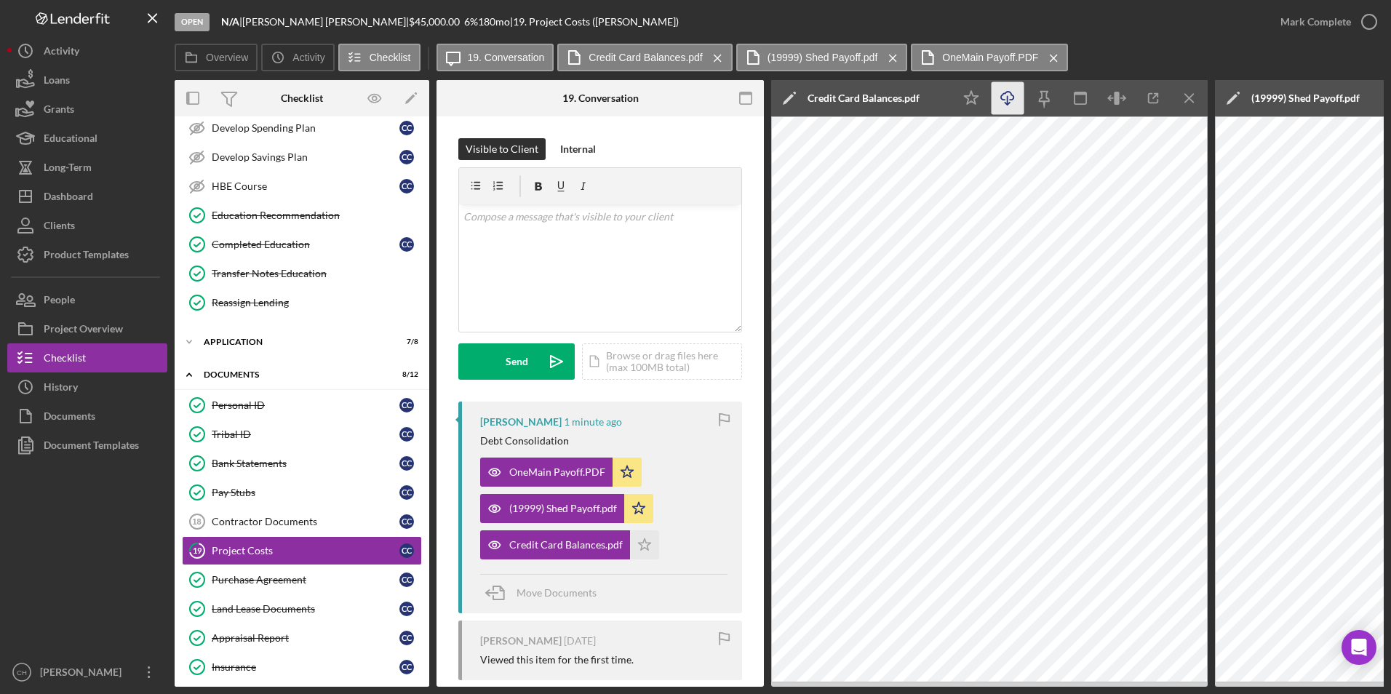
click at [1001, 101] on icon "Icon/Download" at bounding box center [1008, 98] width 33 height 33
click at [647, 546] on icon "Icon/Star" at bounding box center [644, 544] width 29 height 29
click at [1190, 100] on icon "Icon/Menu Close" at bounding box center [1190, 98] width 33 height 33
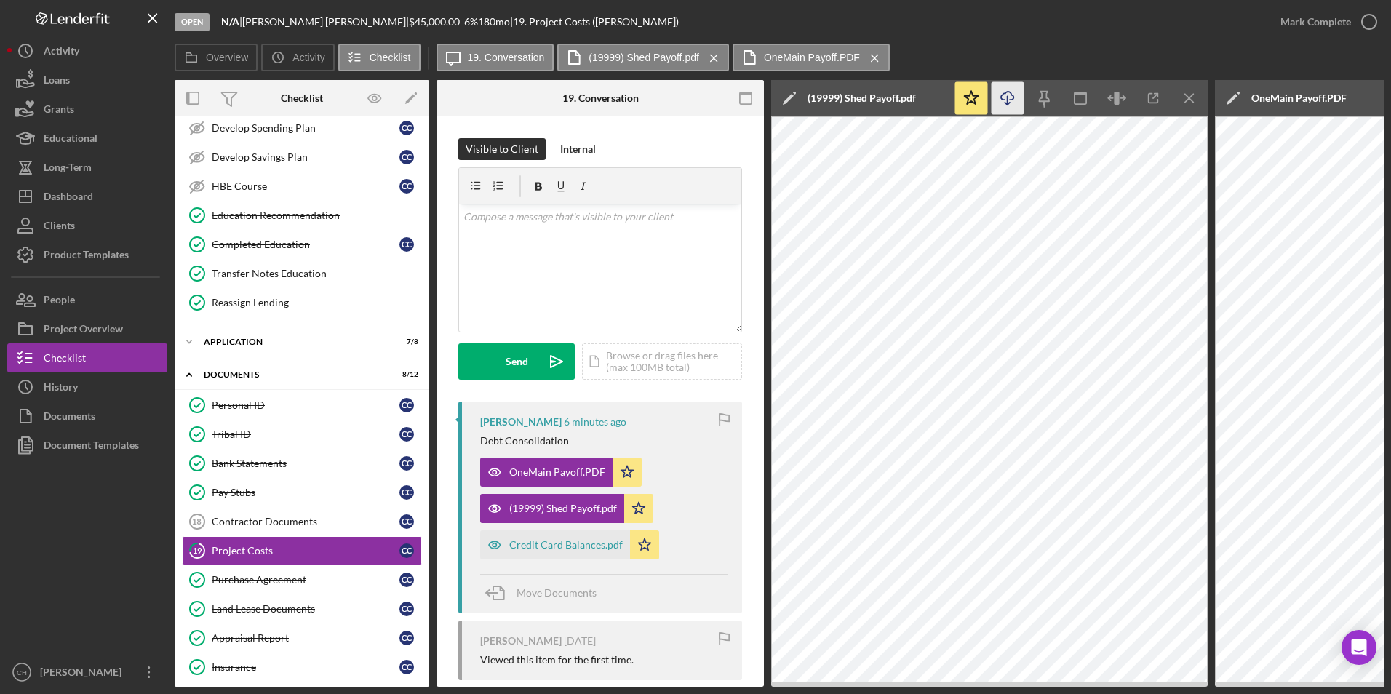
click at [1190, 100] on icon "Icon/Menu Close" at bounding box center [1190, 98] width 33 height 33
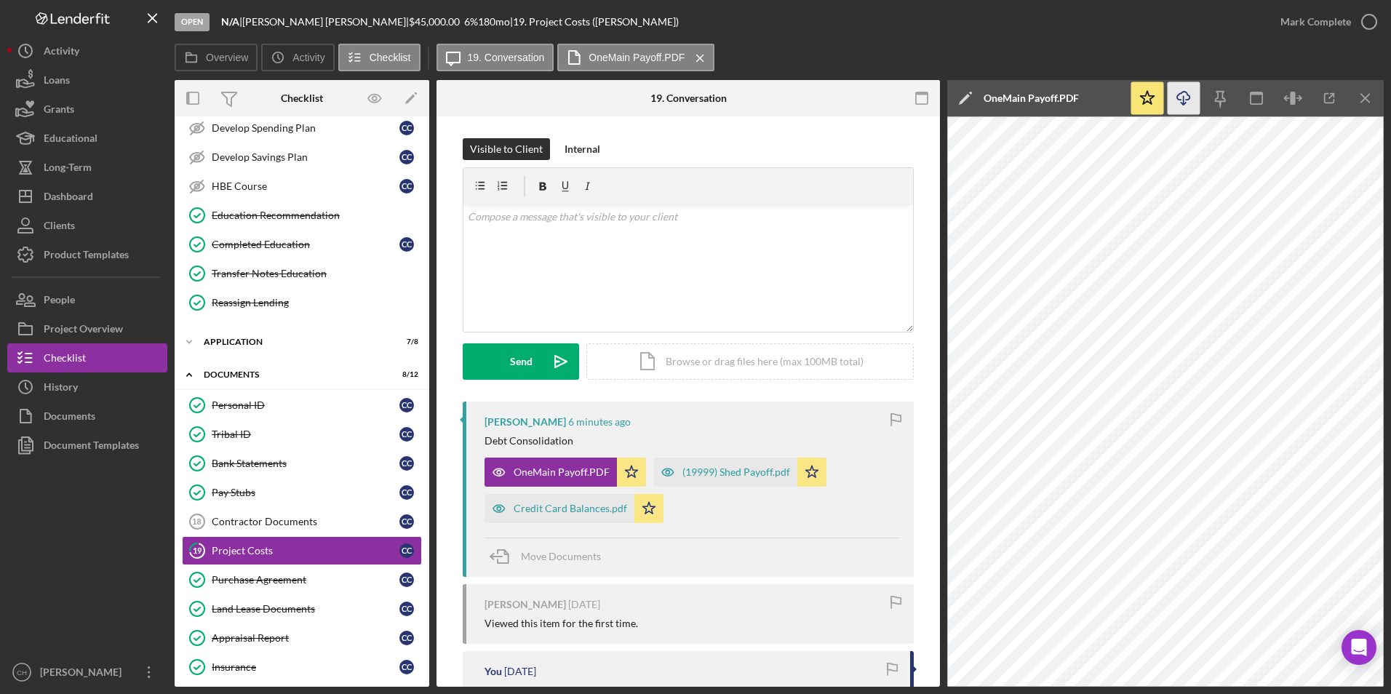
click at [1190, 100] on icon "Icon/Download" at bounding box center [1184, 98] width 33 height 33
click at [1321, 44] on div "Overview Icon/History Activity Checklist Icon/Message 19. Conversation OneMain …" at bounding box center [779, 58] width 1209 height 29
click at [1363, 96] on line "button" at bounding box center [1365, 98] width 8 height 8
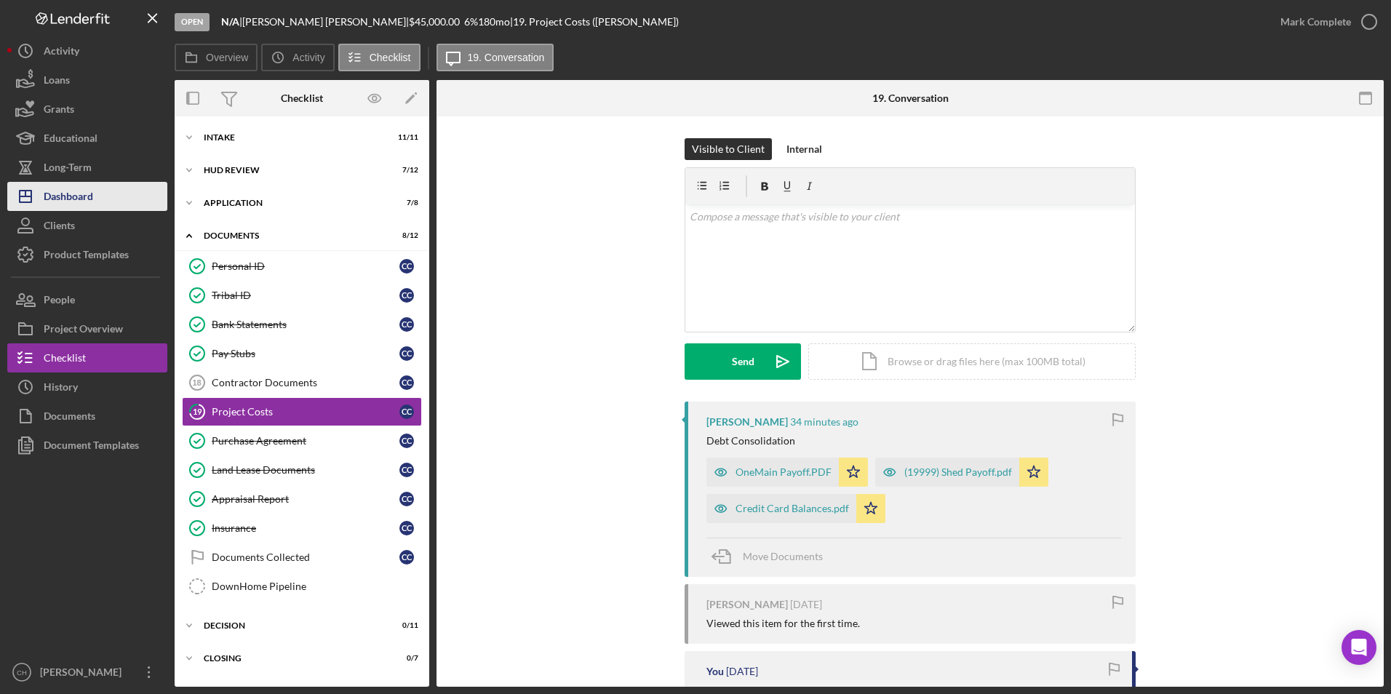
click at [70, 191] on div "Dashboard" at bounding box center [68, 198] width 49 height 33
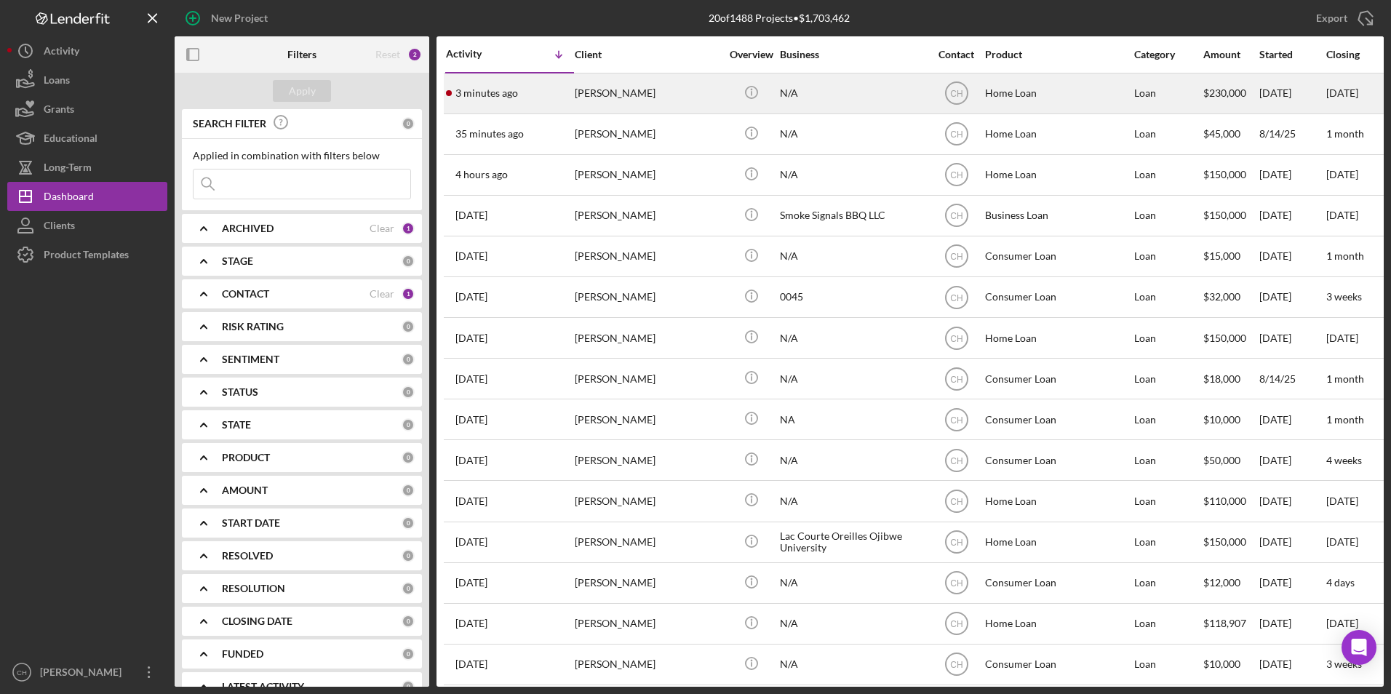
click at [584, 90] on div "[PERSON_NAME]" at bounding box center [648, 93] width 146 height 39
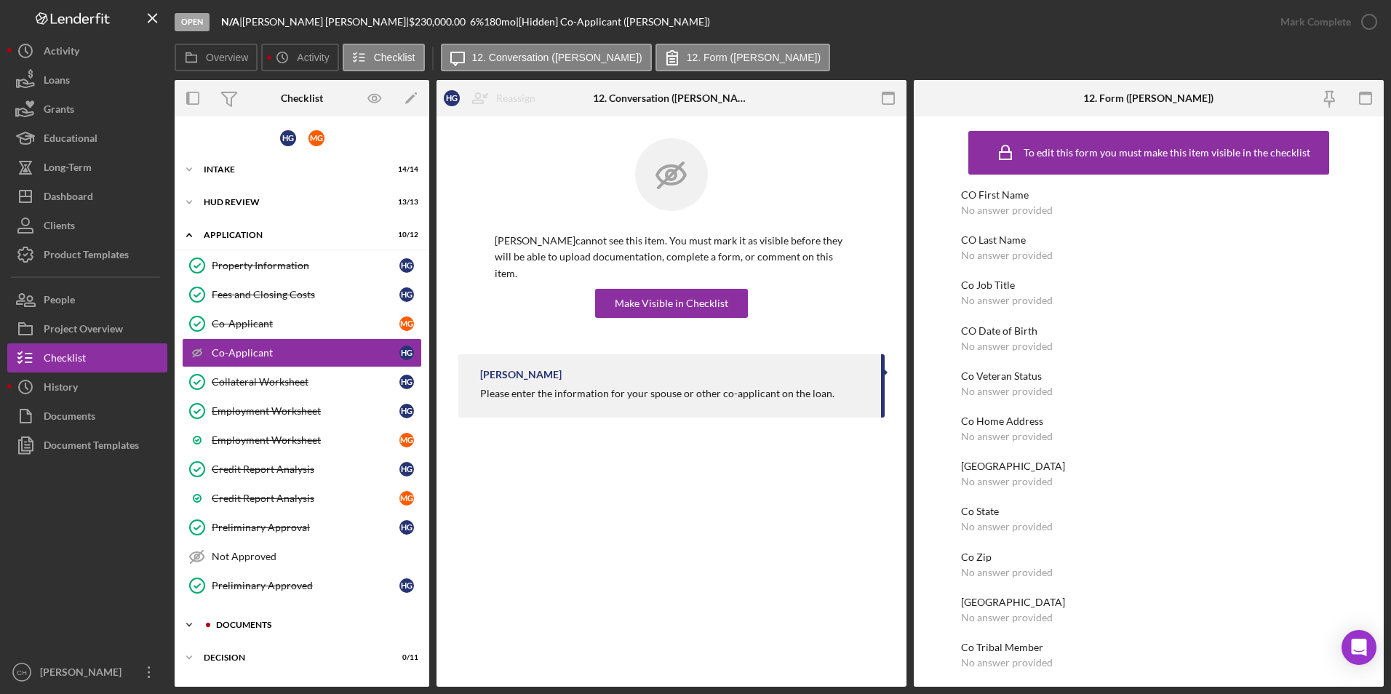
click at [236, 622] on div "Documents" at bounding box center [313, 625] width 195 height 9
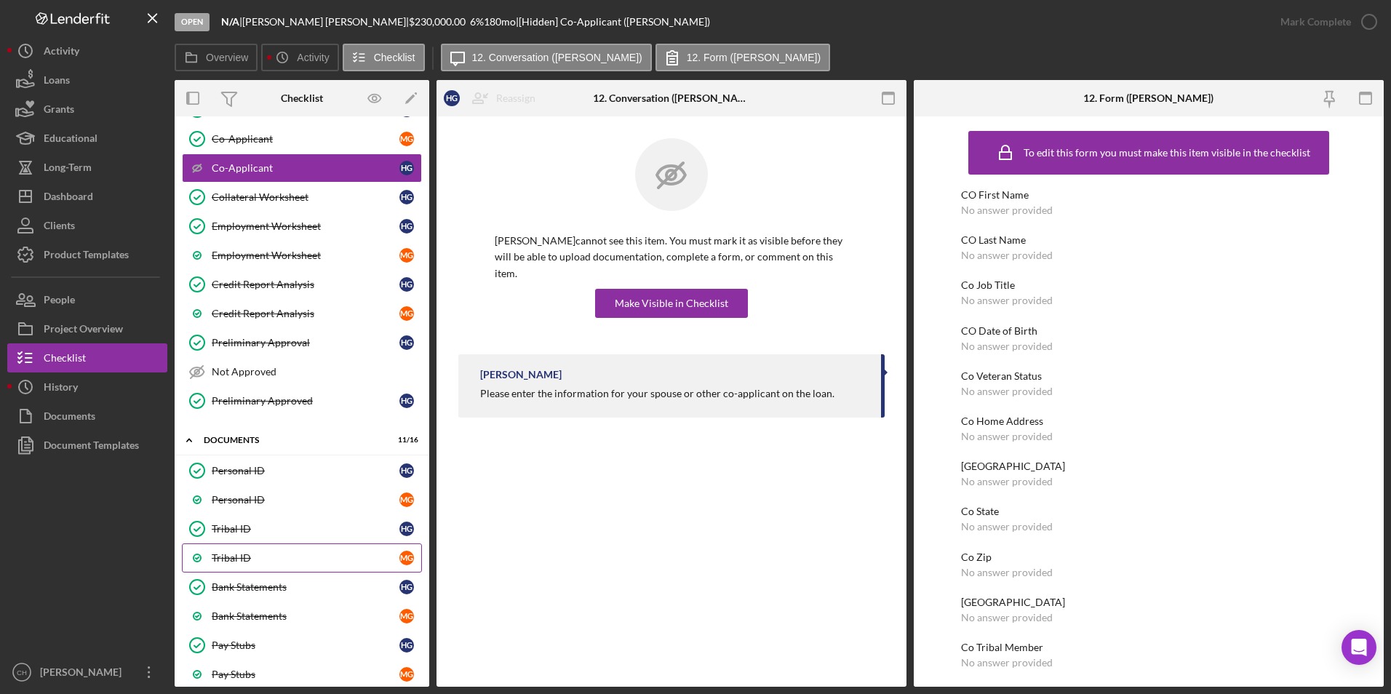
scroll to position [291, 0]
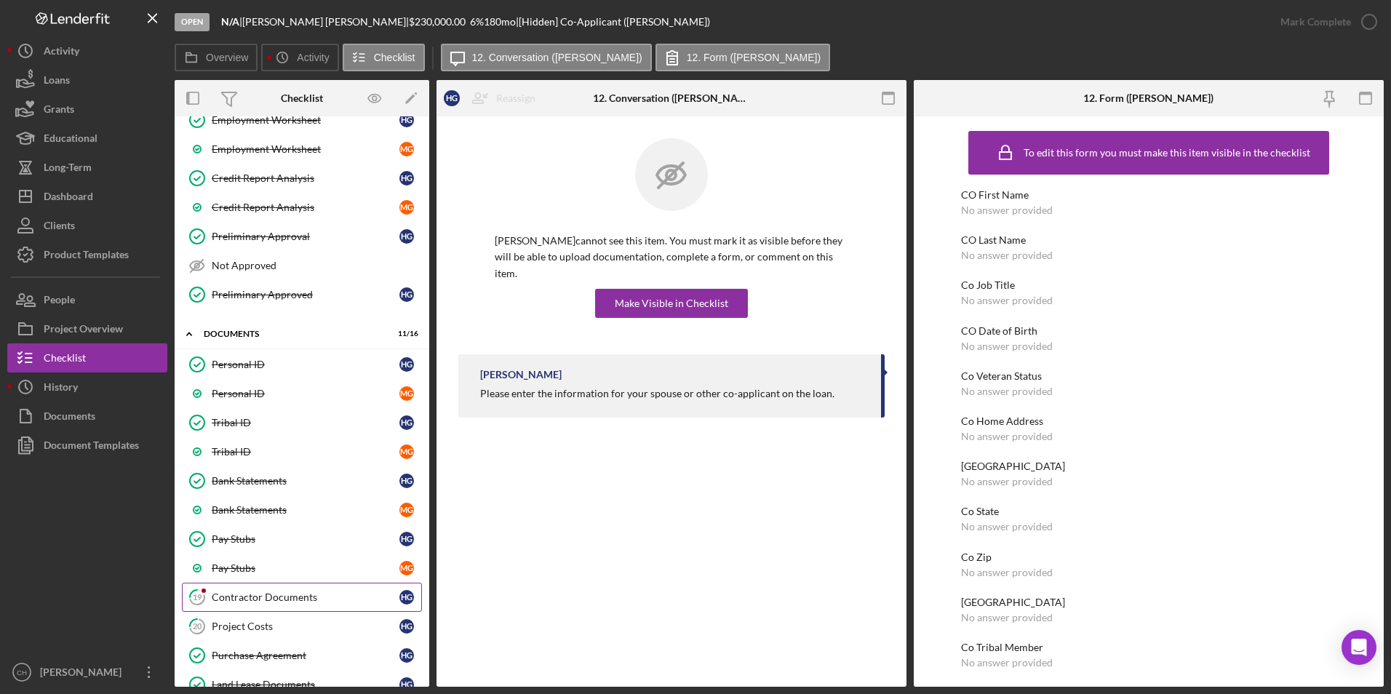
click at [241, 590] on link "19 Contractor Documents H G" at bounding box center [302, 597] width 240 height 29
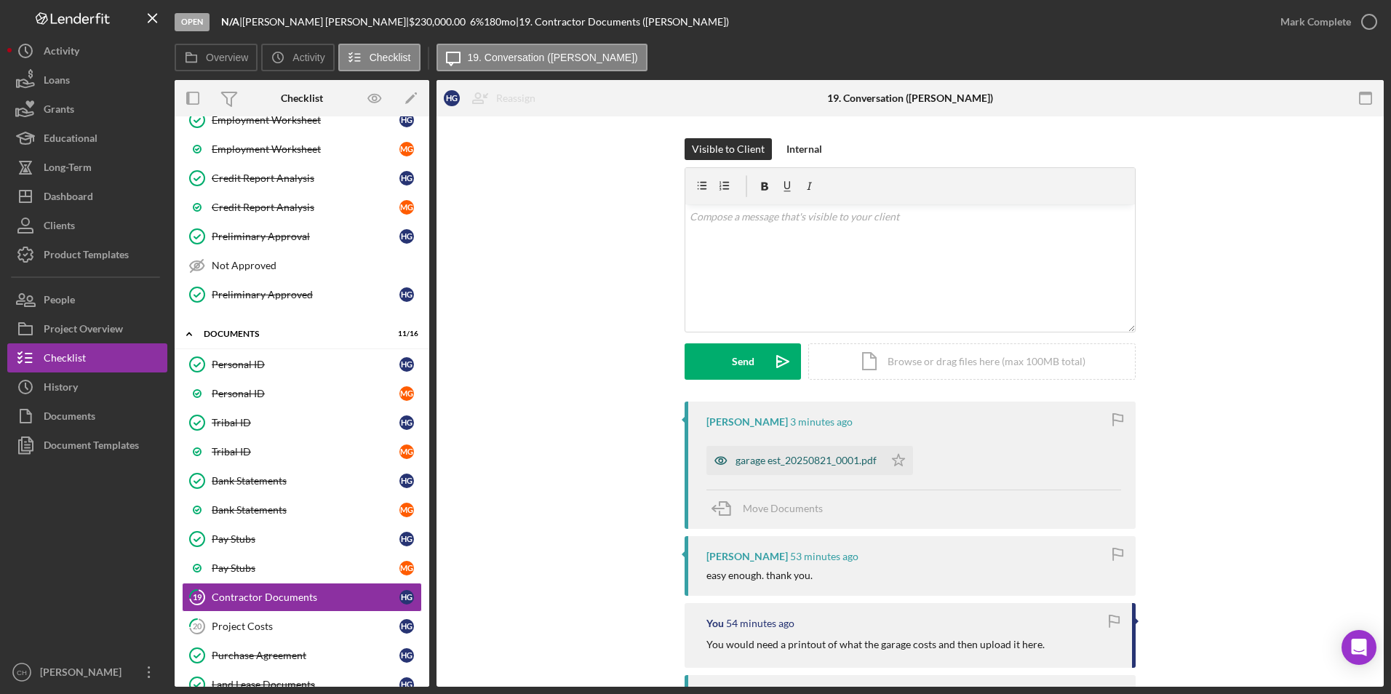
click at [763, 461] on div "garage est_20250821_0001.pdf" at bounding box center [806, 461] width 141 height 12
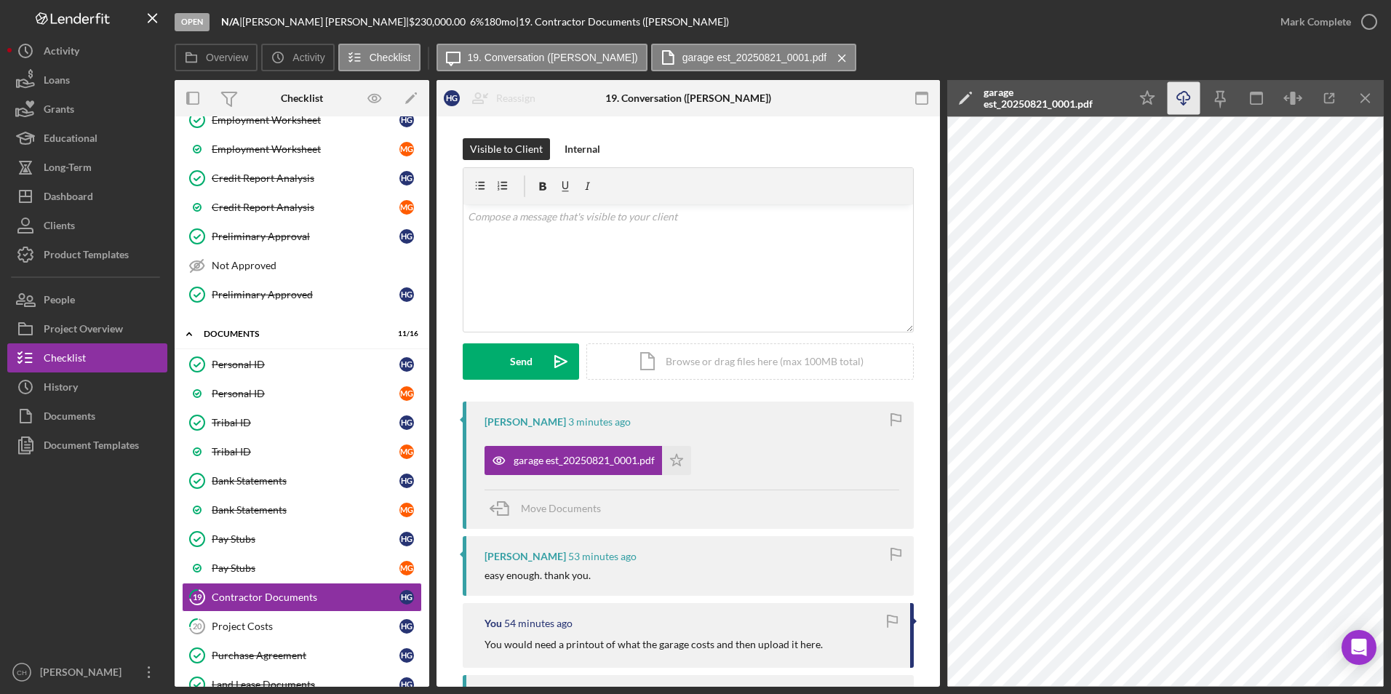
click at [1187, 103] on icon "Icon/Download" at bounding box center [1184, 98] width 33 height 33
click at [675, 458] on icon "Icon/Star" at bounding box center [676, 460] width 29 height 29
click at [110, 197] on button "Icon/Dashboard Dashboard" at bounding box center [87, 196] width 160 height 29
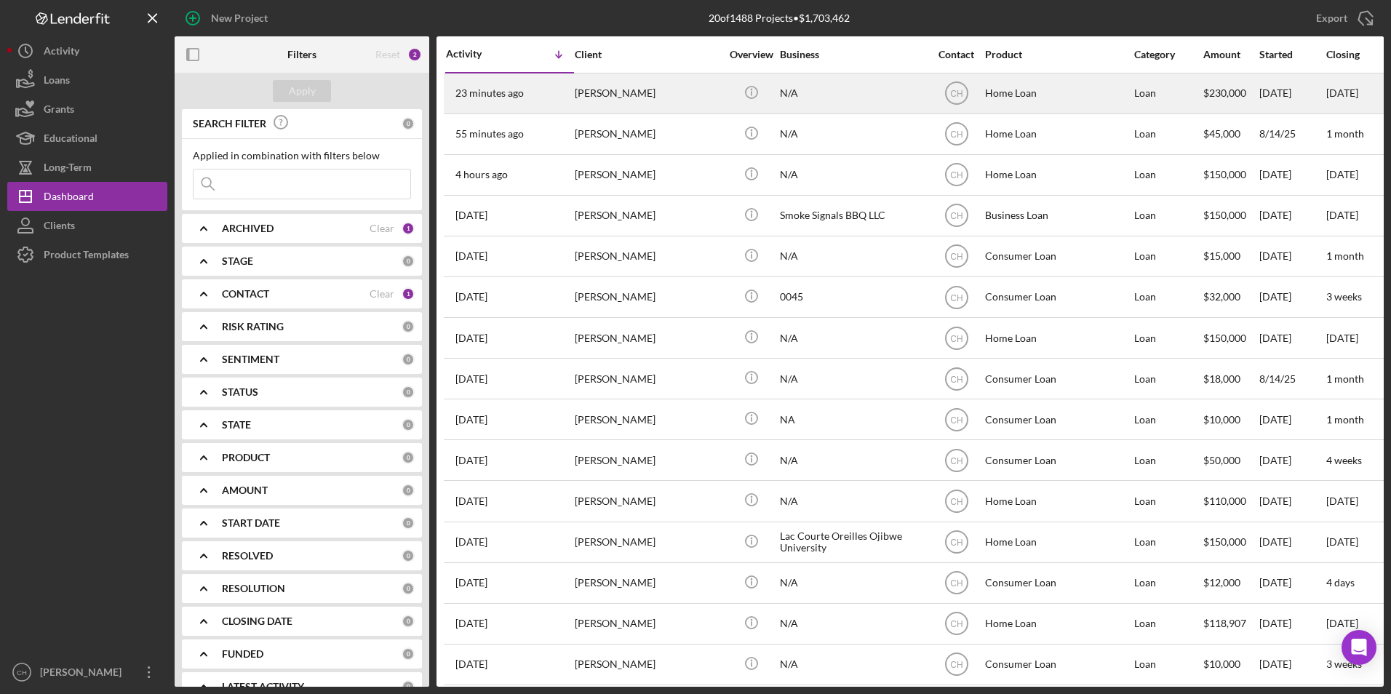
click at [696, 95] on div "[PERSON_NAME]" at bounding box center [648, 93] width 146 height 39
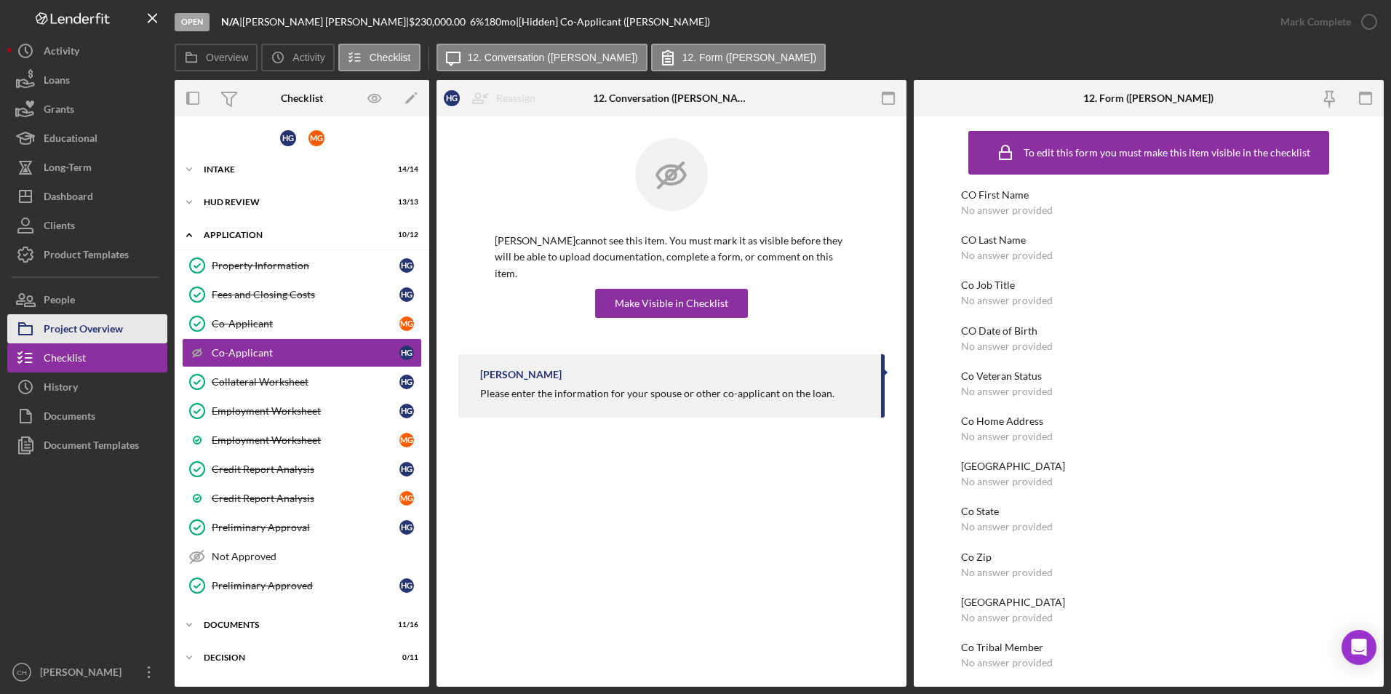
click at [111, 315] on div "Project Overview" at bounding box center [83, 330] width 79 height 33
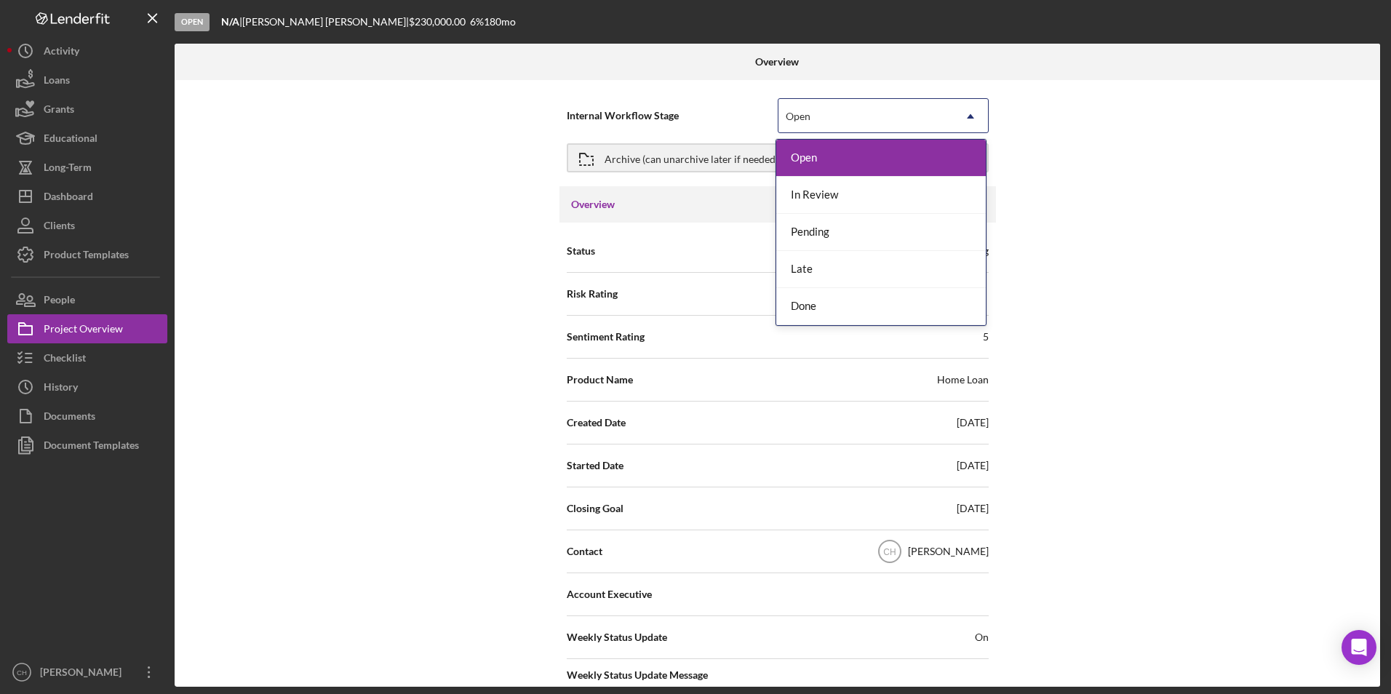
click at [968, 108] on icon "Icon/Dropdown Arrow" at bounding box center [970, 116] width 35 height 35
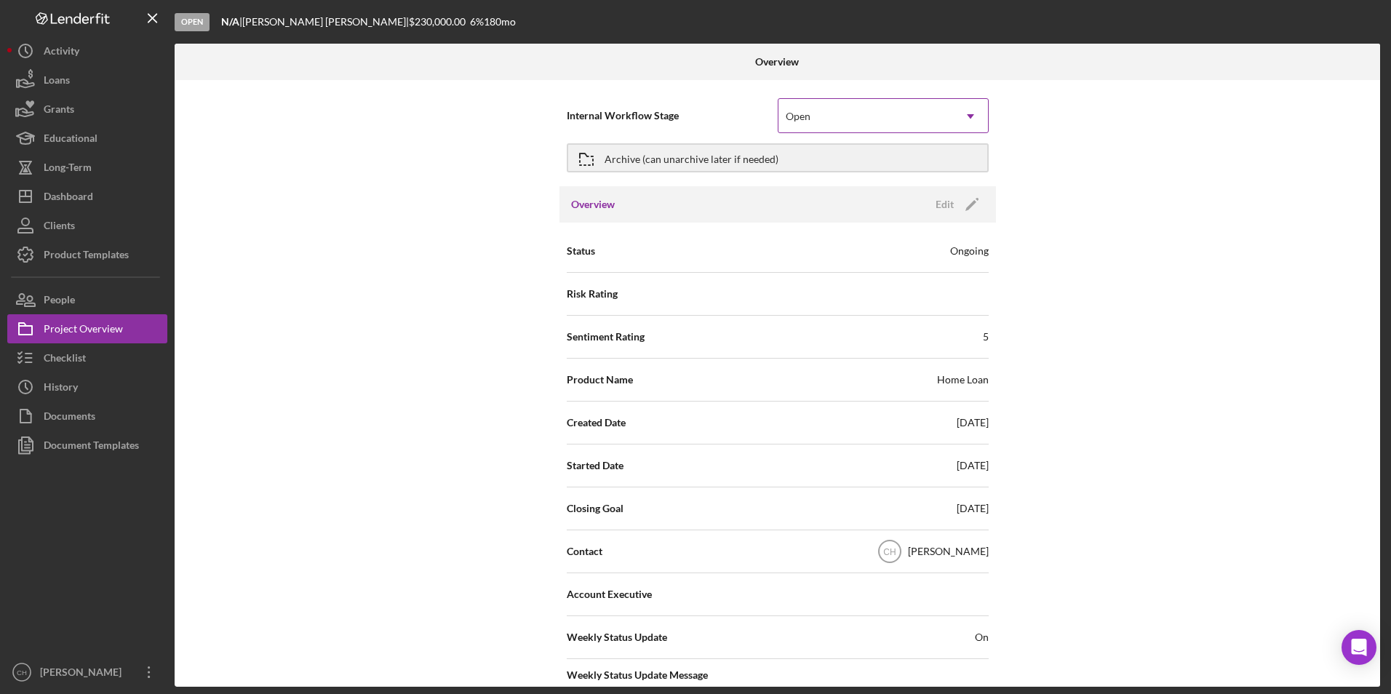
click at [968, 108] on icon "Icon/Dropdown Arrow" at bounding box center [970, 116] width 35 height 35
click at [693, 163] on div "Archive (can unarchive later if needed)" at bounding box center [692, 158] width 174 height 26
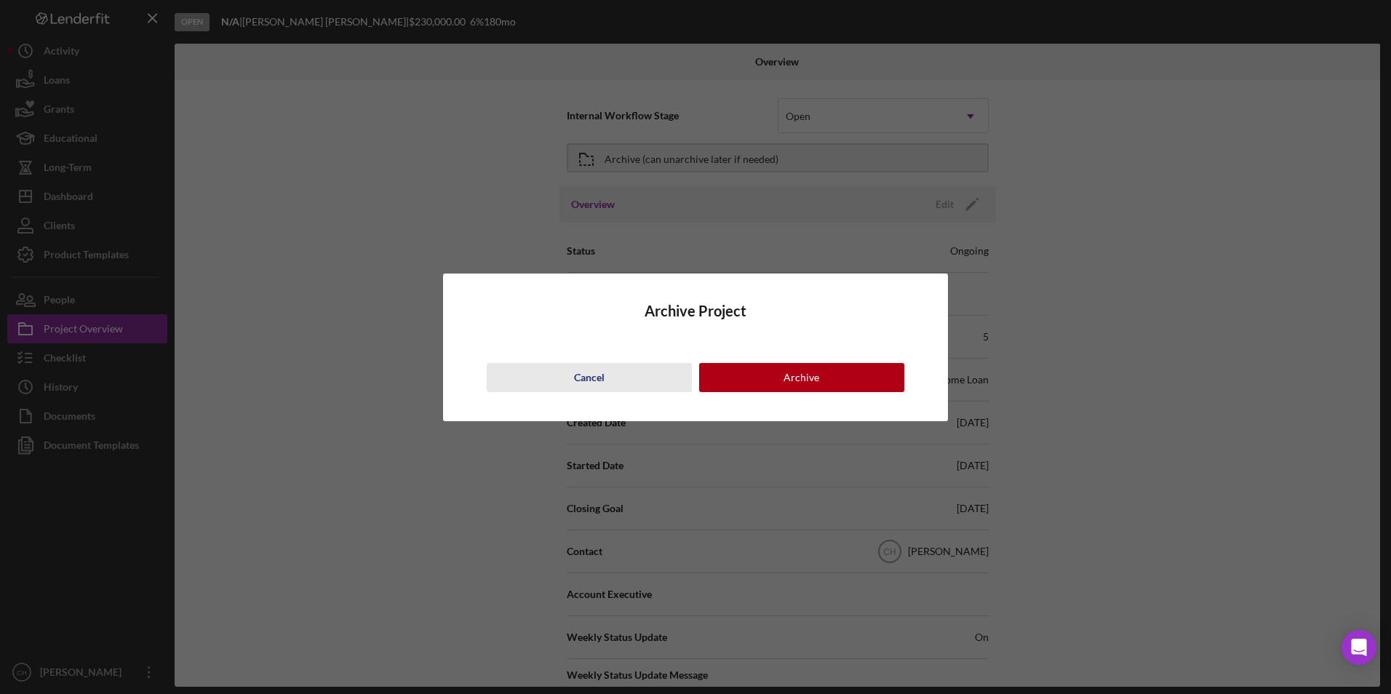
click at [594, 383] on div "Cancel" at bounding box center [589, 377] width 31 height 29
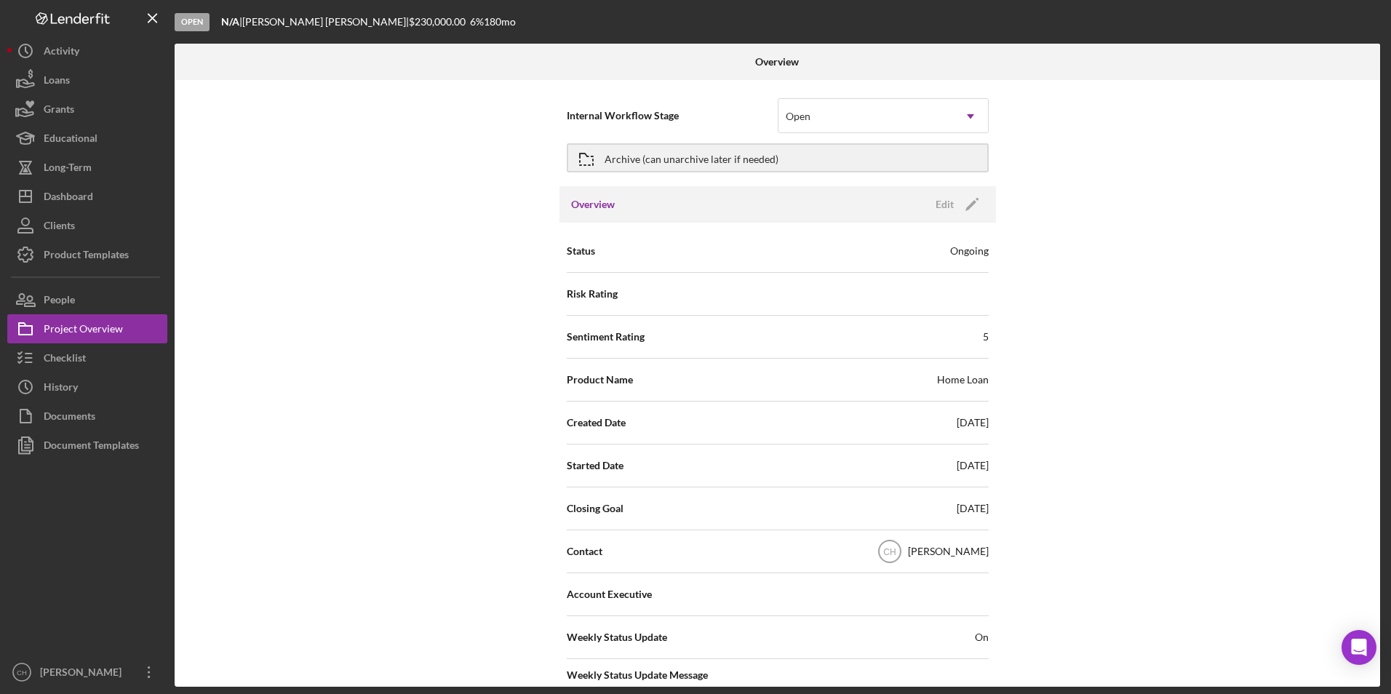
click at [678, 206] on div "Overview Edit Icon/Edit" at bounding box center [778, 204] width 437 height 36
click at [947, 199] on div "Edit" at bounding box center [945, 205] width 18 height 22
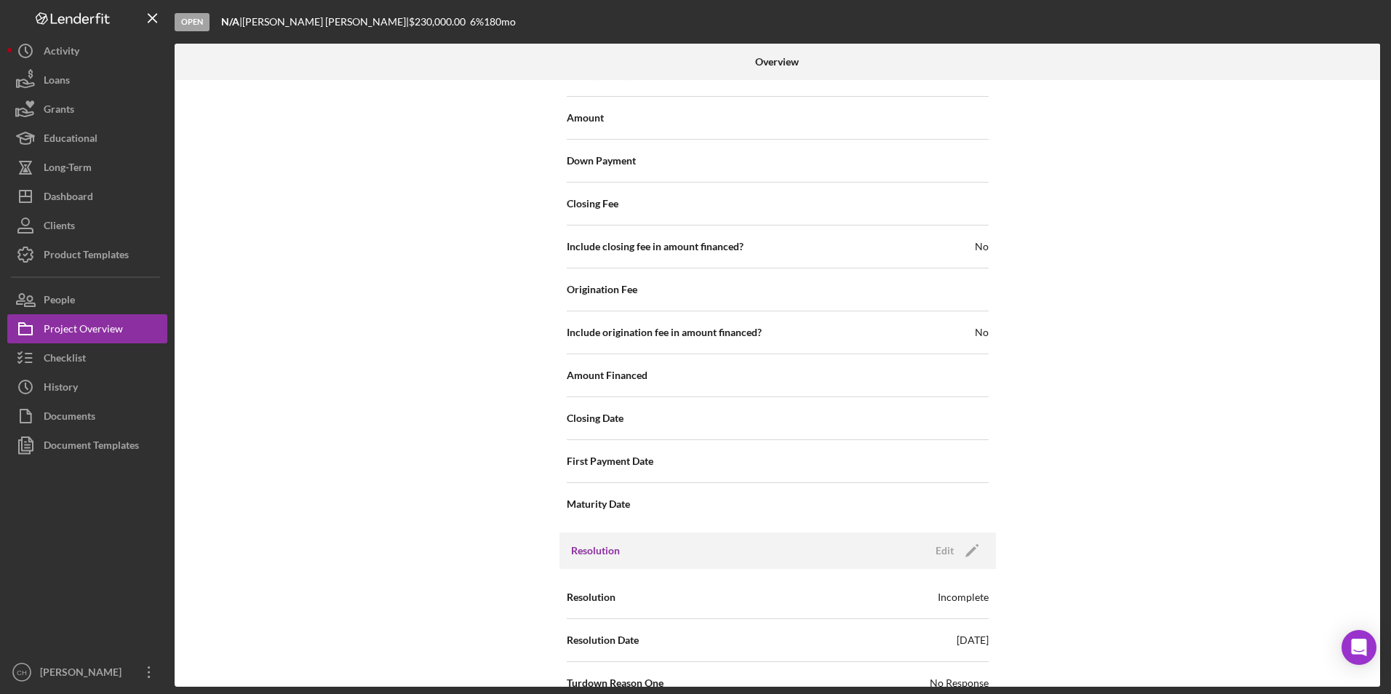
scroll to position [1685, 0]
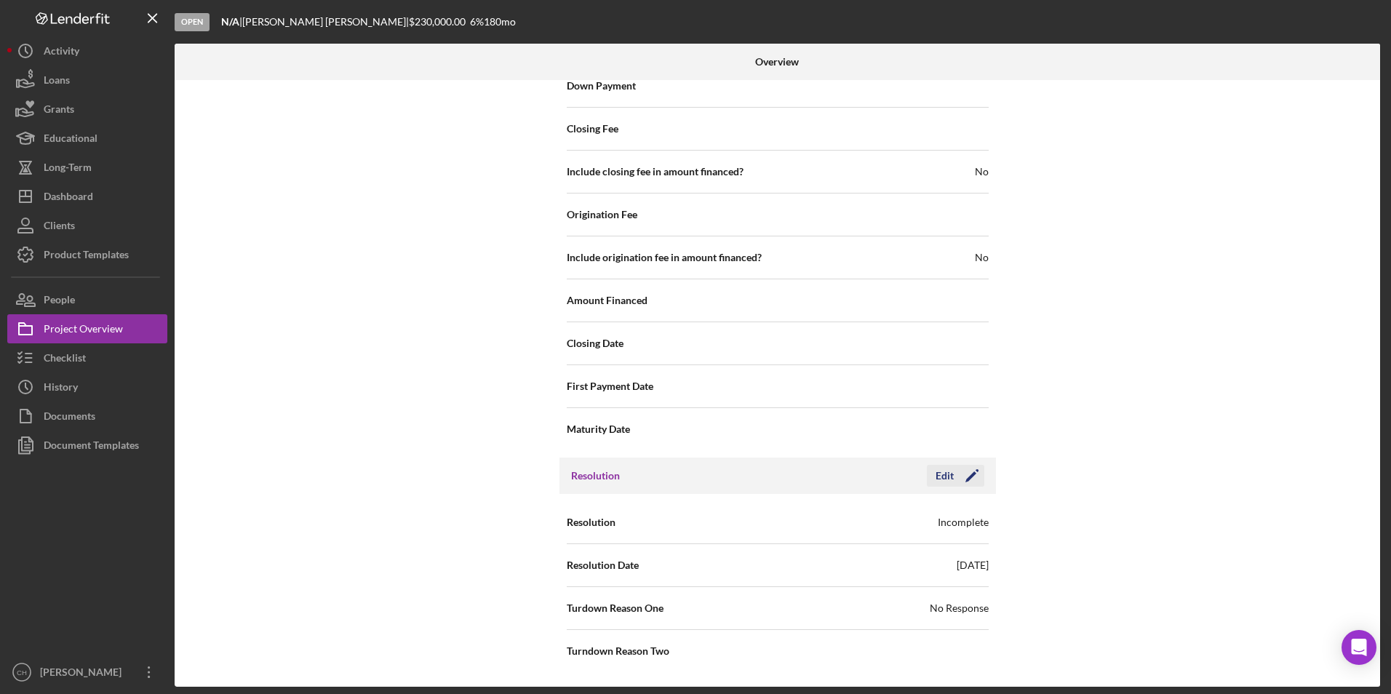
click at [941, 472] on div "Edit" at bounding box center [945, 476] width 18 height 22
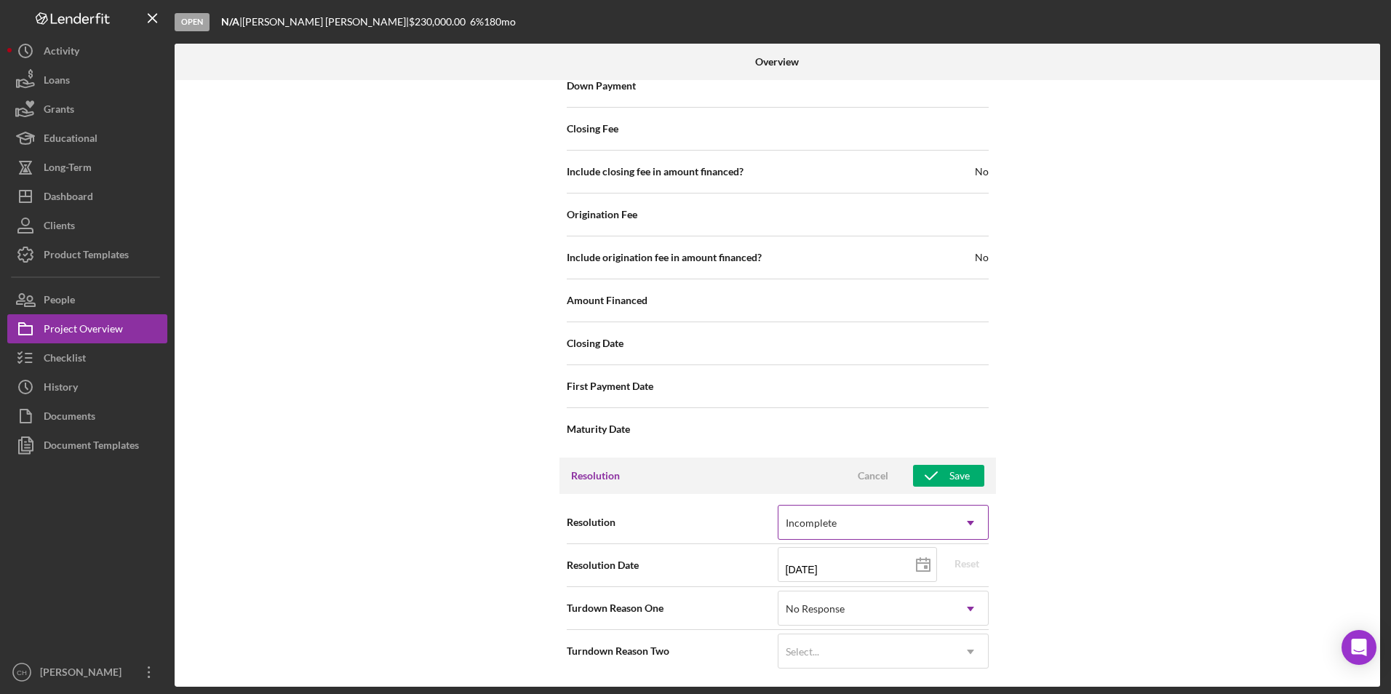
click at [883, 521] on div "Incomplete" at bounding box center [866, 522] width 175 height 33
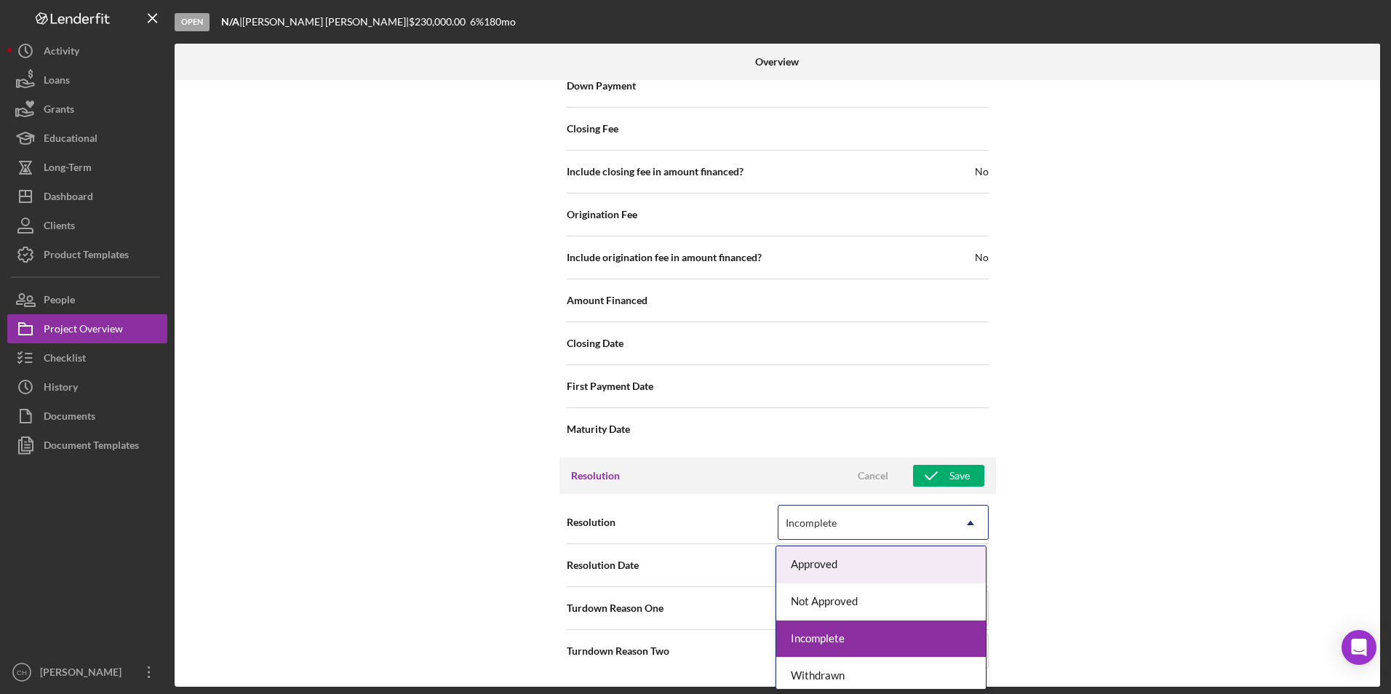
scroll to position [6, 0]
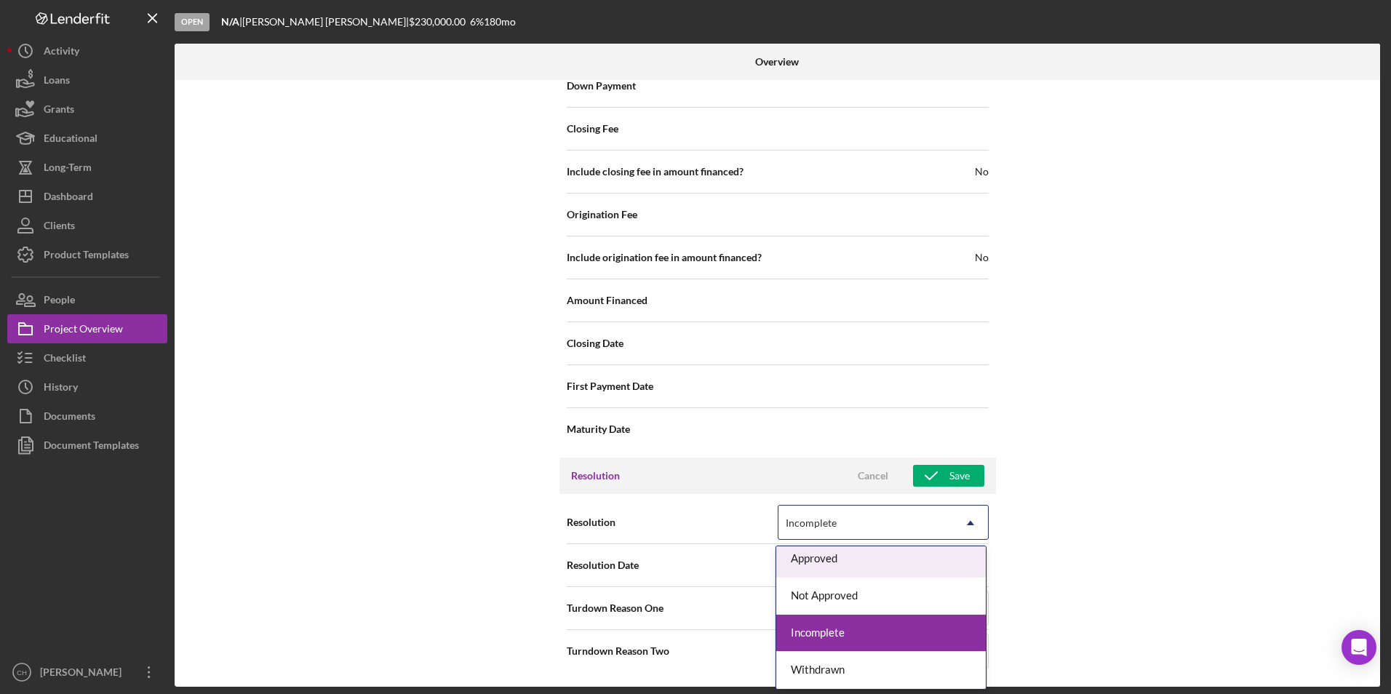
click at [821, 562] on div "Approved" at bounding box center [881, 559] width 210 height 37
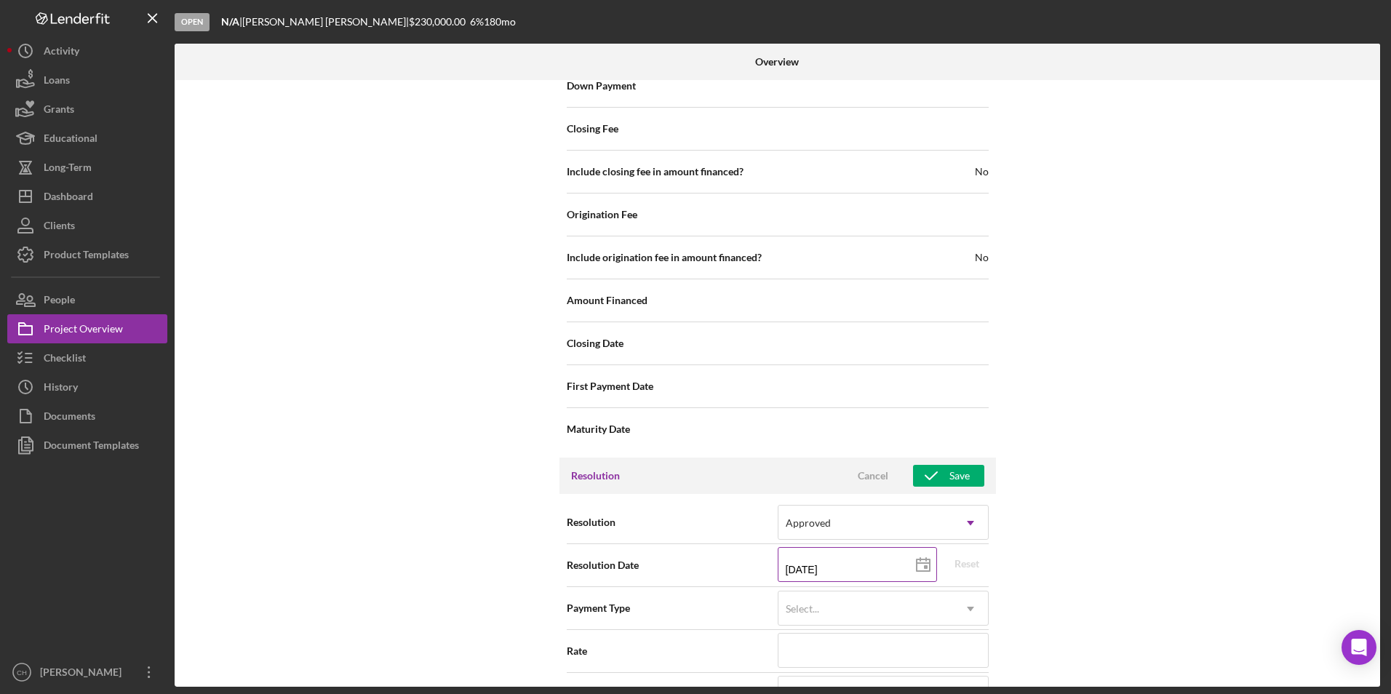
click at [924, 564] on icon at bounding box center [923, 565] width 36 height 36
type input "08/19/2025"
type input "2025-08-19"
click at [967, 565] on div "Reset" at bounding box center [967, 564] width 25 height 22
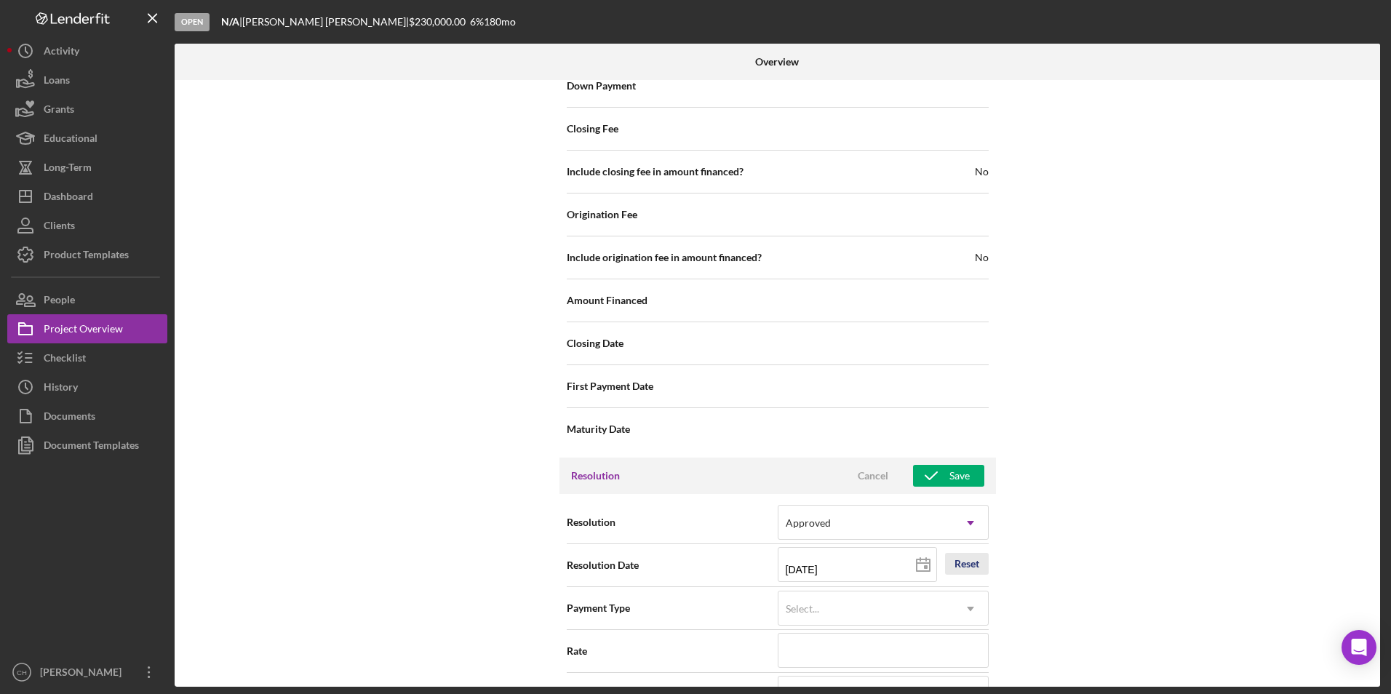
type input "[DATE]"
type input "2025-08-20"
click at [976, 471] on button "Save" at bounding box center [948, 476] width 71 height 22
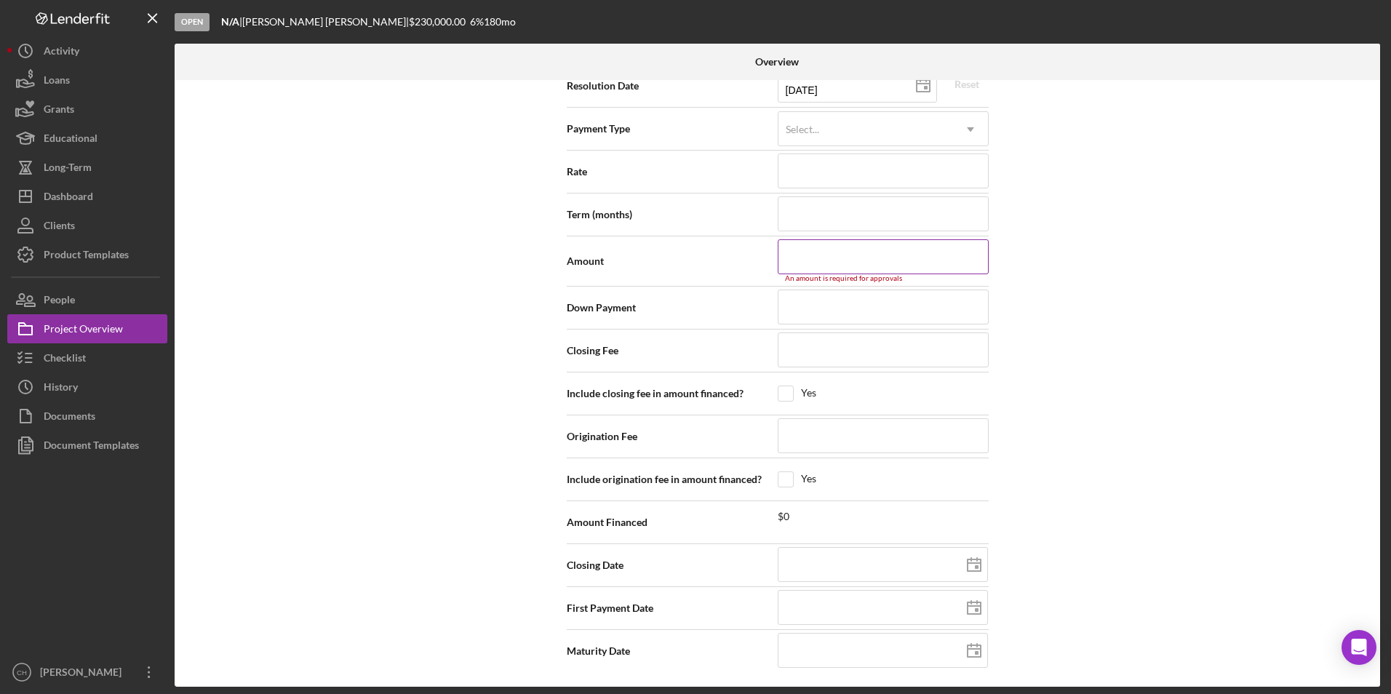
scroll to position [2019, 0]
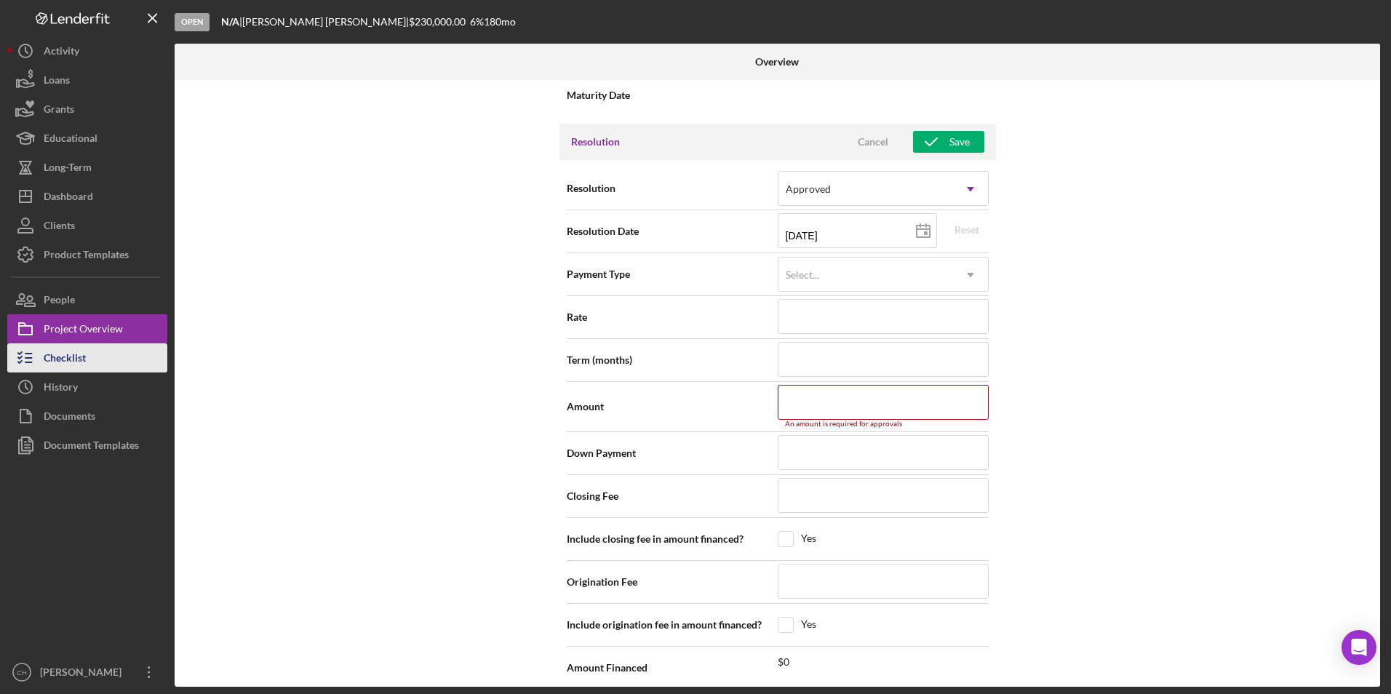
click at [76, 354] on div "Checklist" at bounding box center [65, 359] width 42 height 33
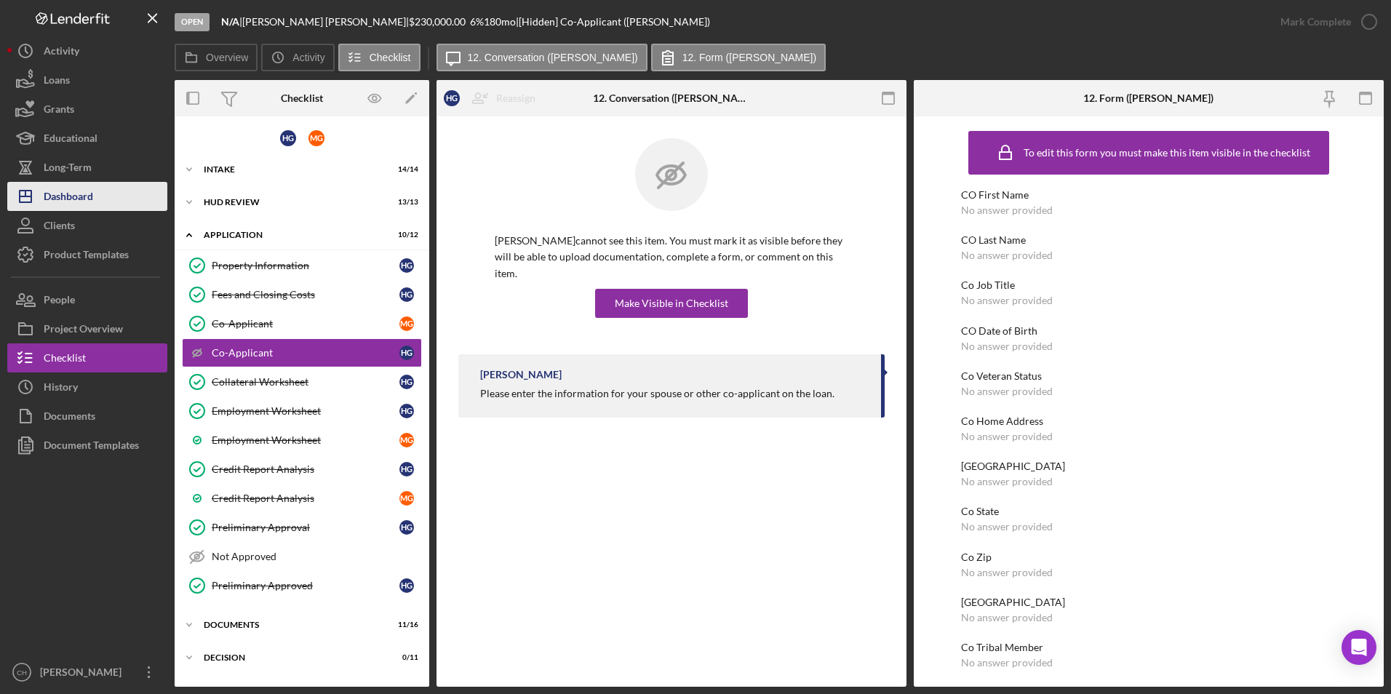
click at [63, 187] on div "Dashboard" at bounding box center [68, 198] width 49 height 33
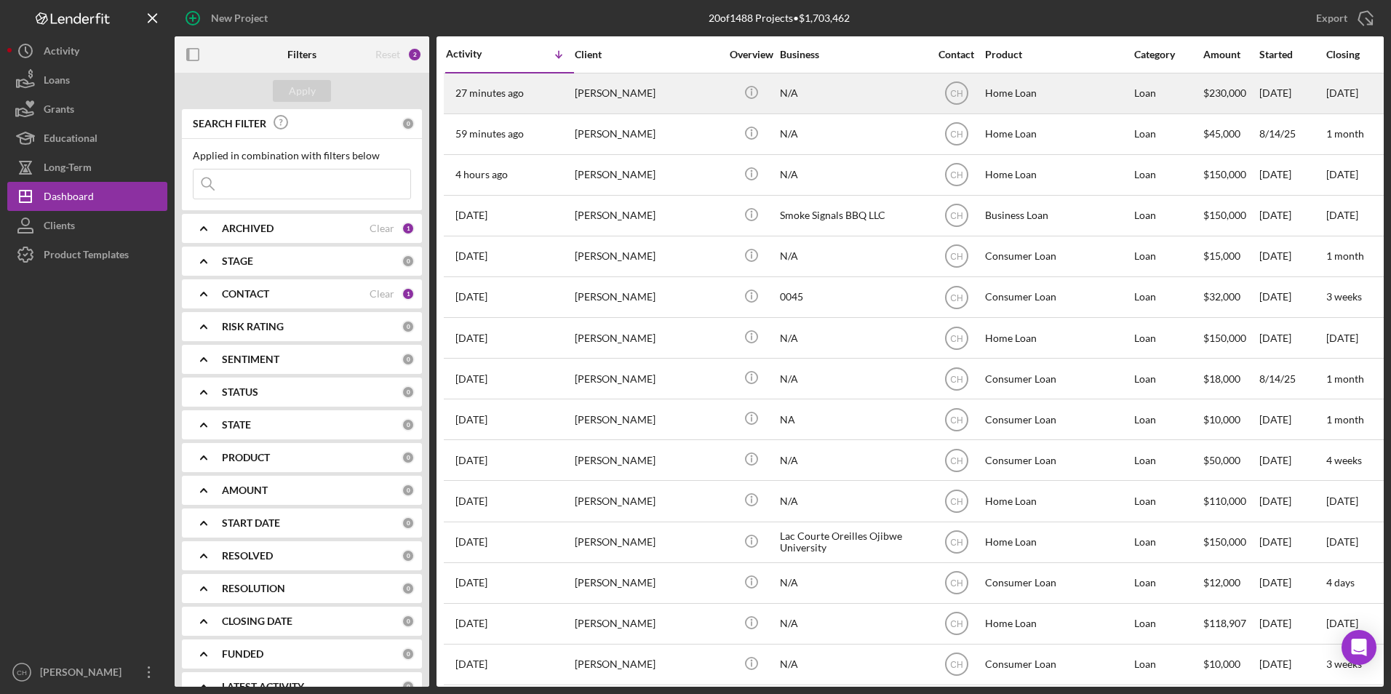
click at [788, 85] on div "N/A" at bounding box center [853, 93] width 146 height 39
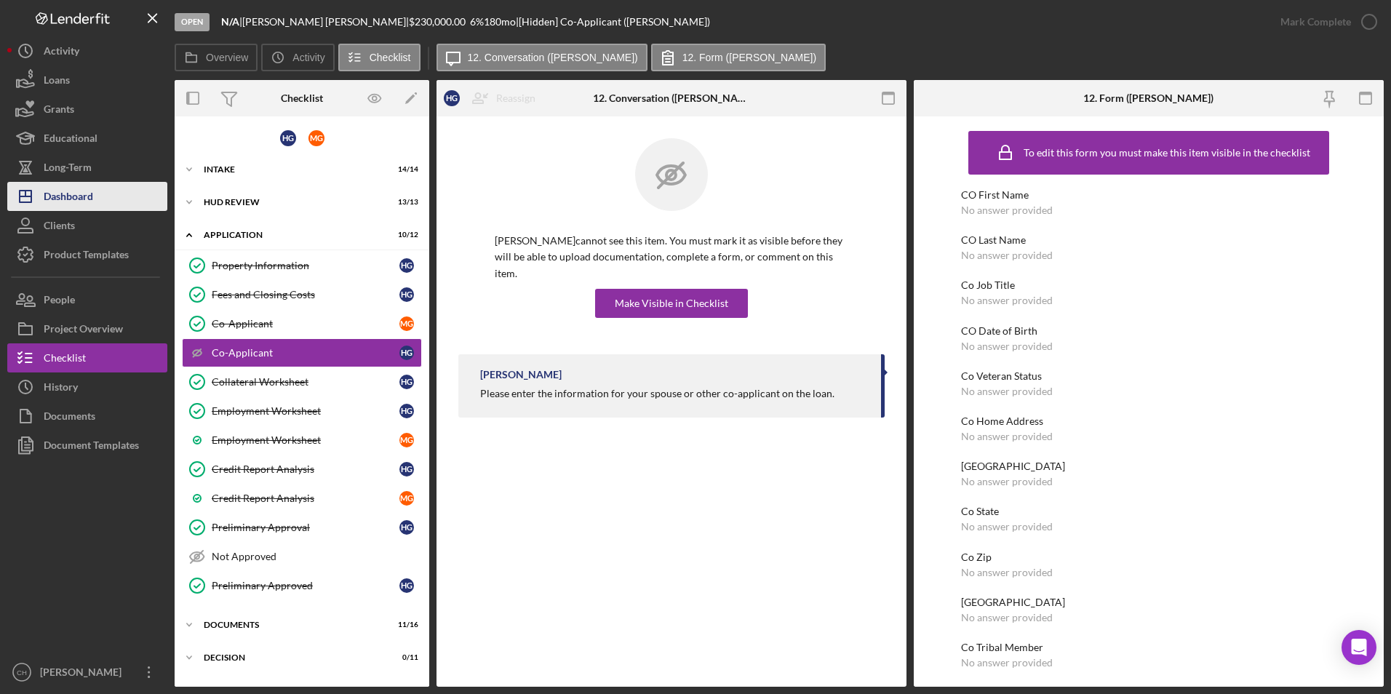
click at [75, 199] on div "Dashboard" at bounding box center [68, 198] width 49 height 33
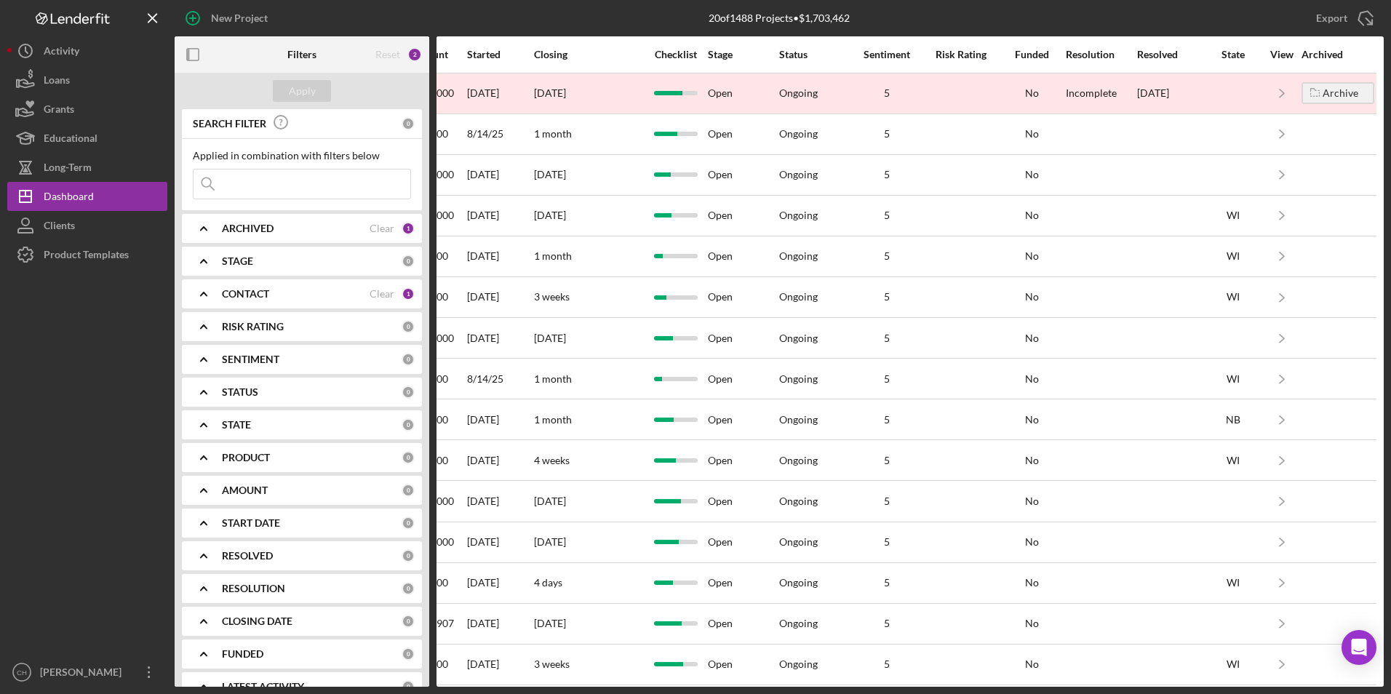
scroll to position [0, 803]
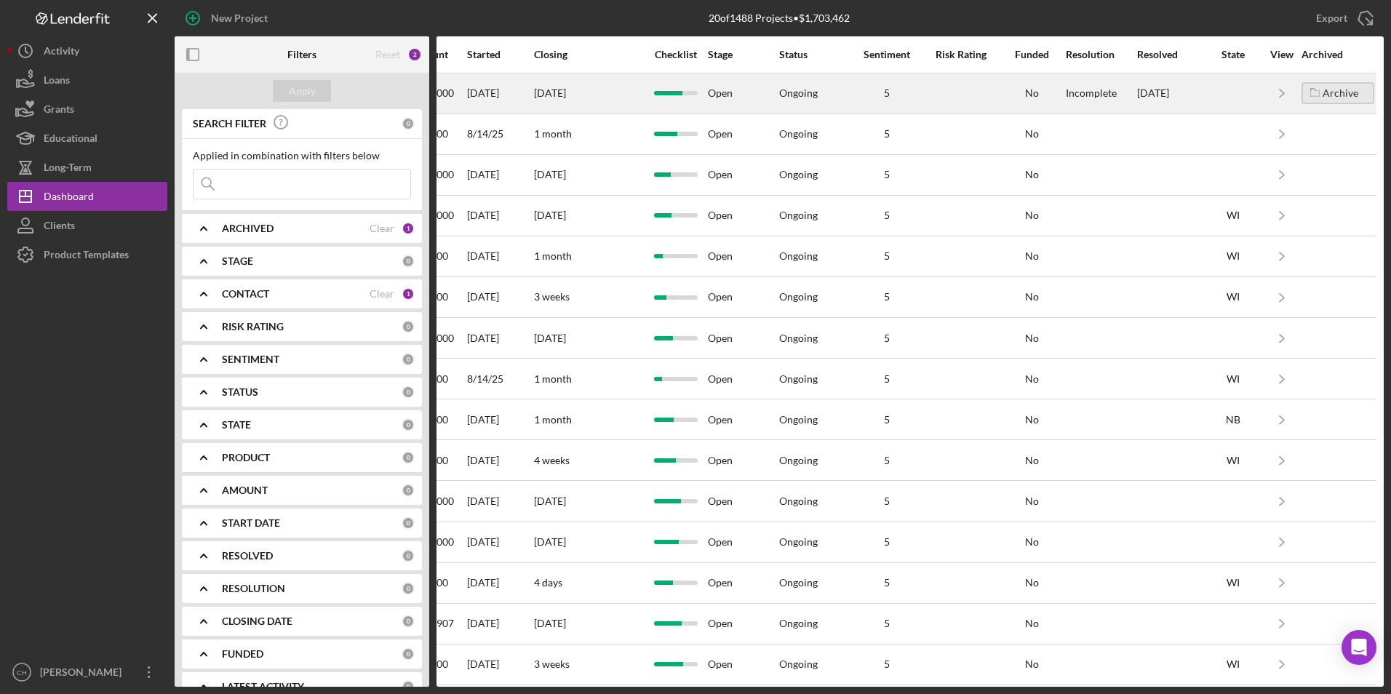
click at [1331, 88] on div "Archive" at bounding box center [1341, 93] width 36 height 22
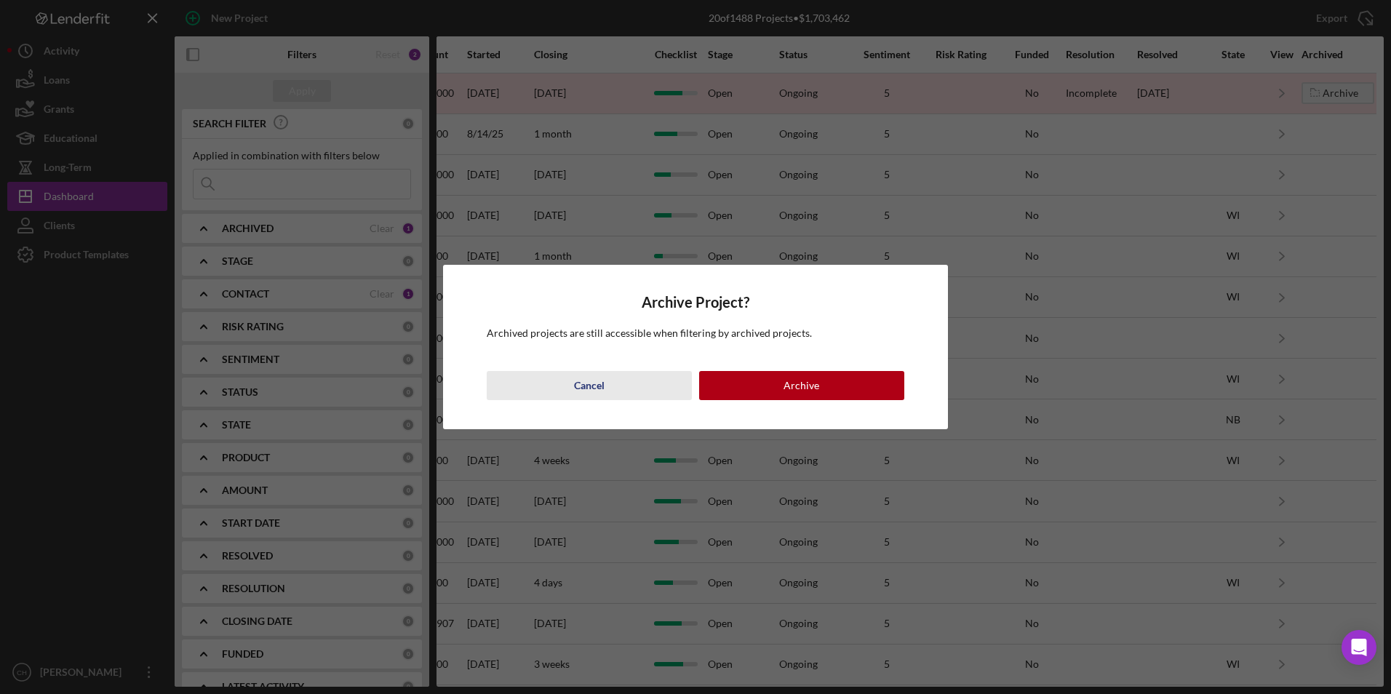
click at [584, 383] on div "Cancel" at bounding box center [589, 385] width 31 height 29
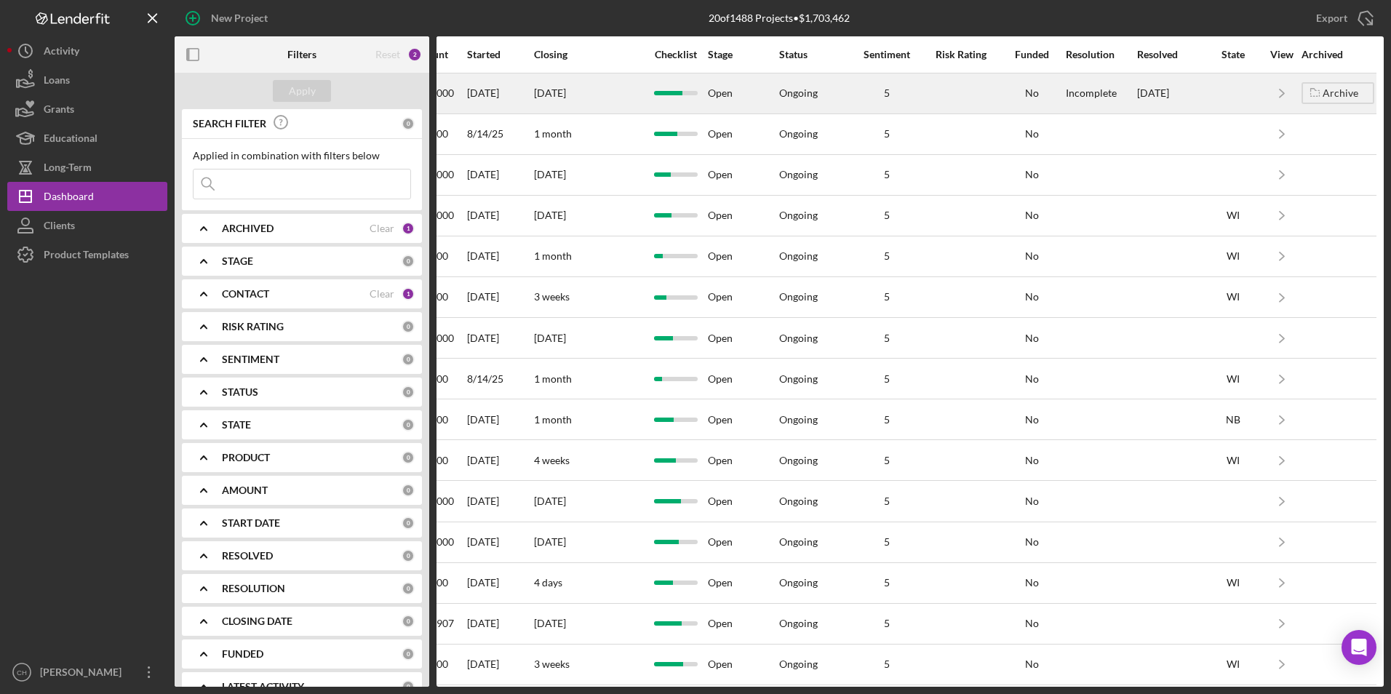
click at [645, 101] on div at bounding box center [676, 93] width 62 height 39
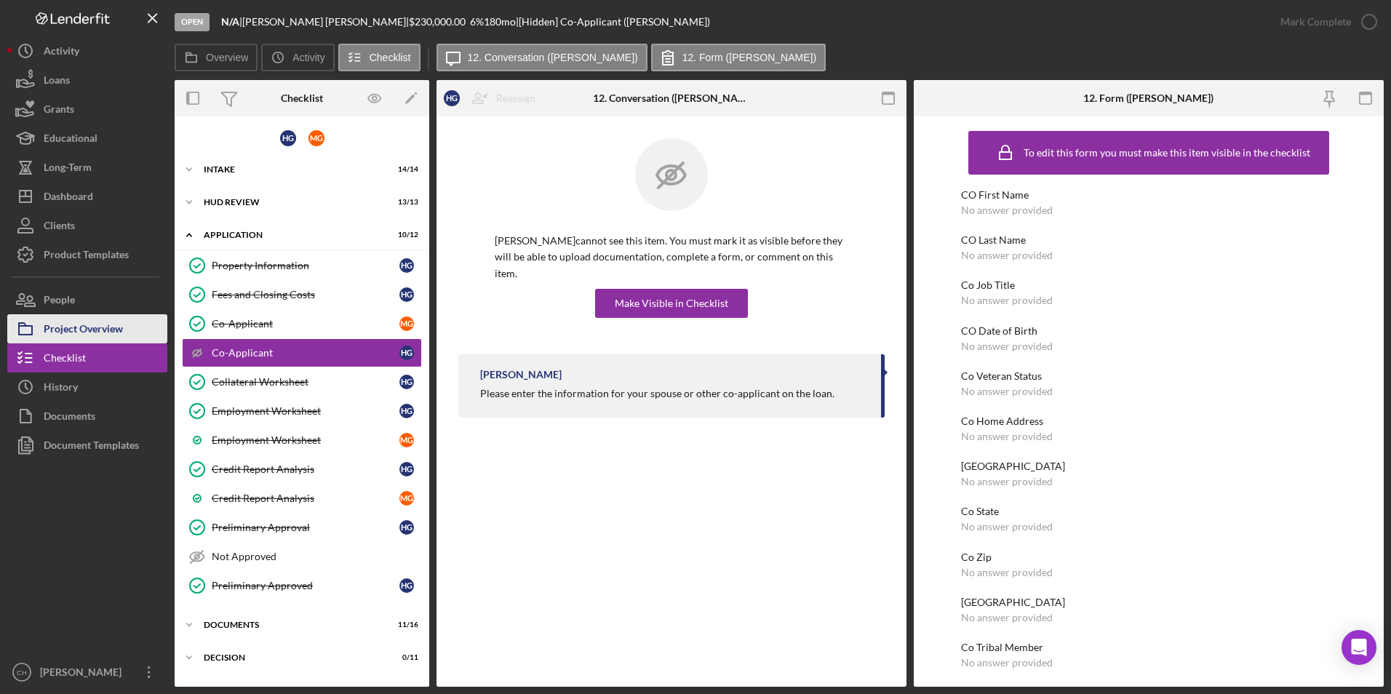
click at [77, 324] on div "Project Overview" at bounding box center [83, 330] width 79 height 33
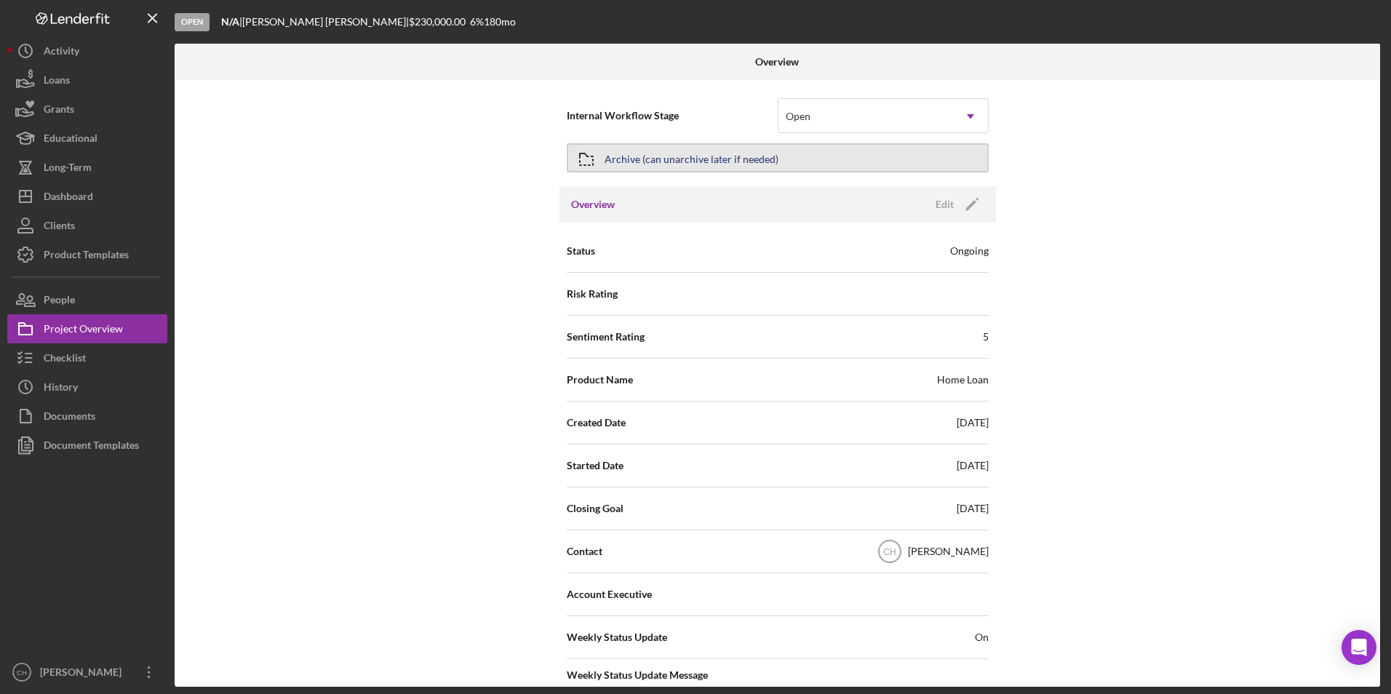
click at [665, 159] on div "Archive (can unarchive later if needed)" at bounding box center [692, 158] width 174 height 26
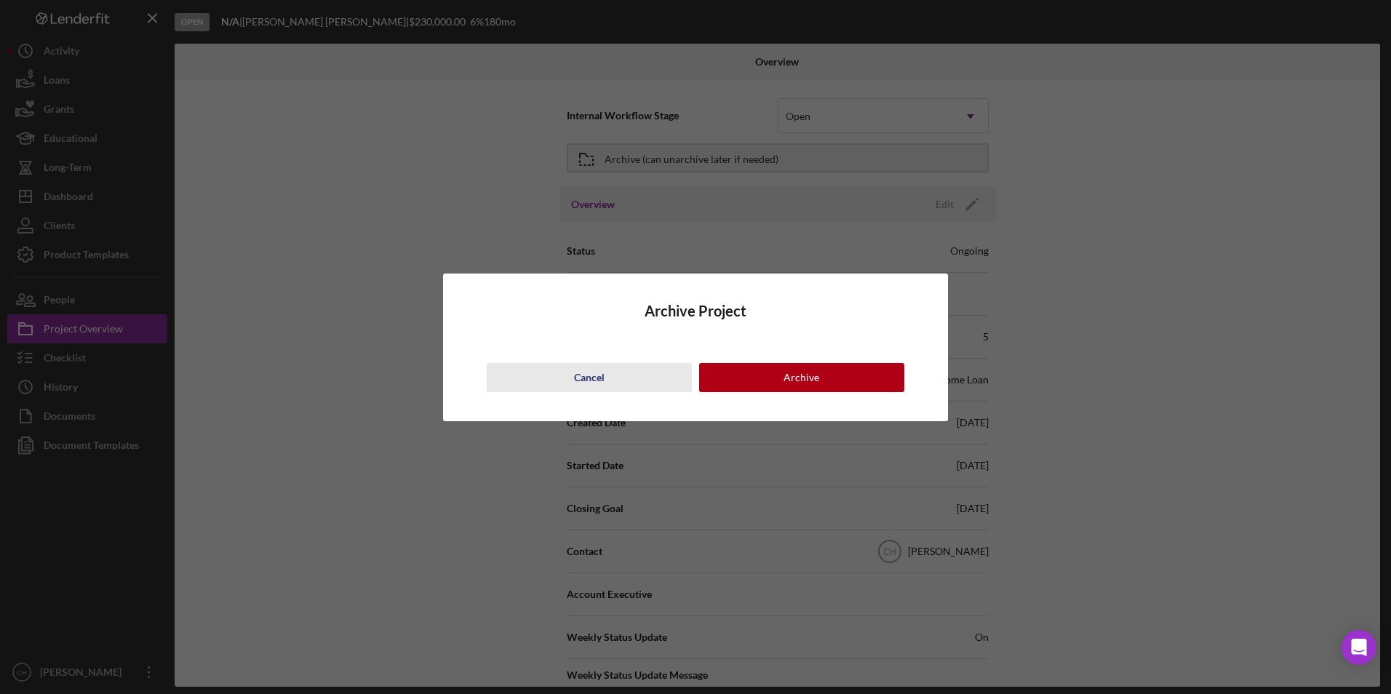
click at [587, 380] on div "Cancel" at bounding box center [589, 377] width 31 height 29
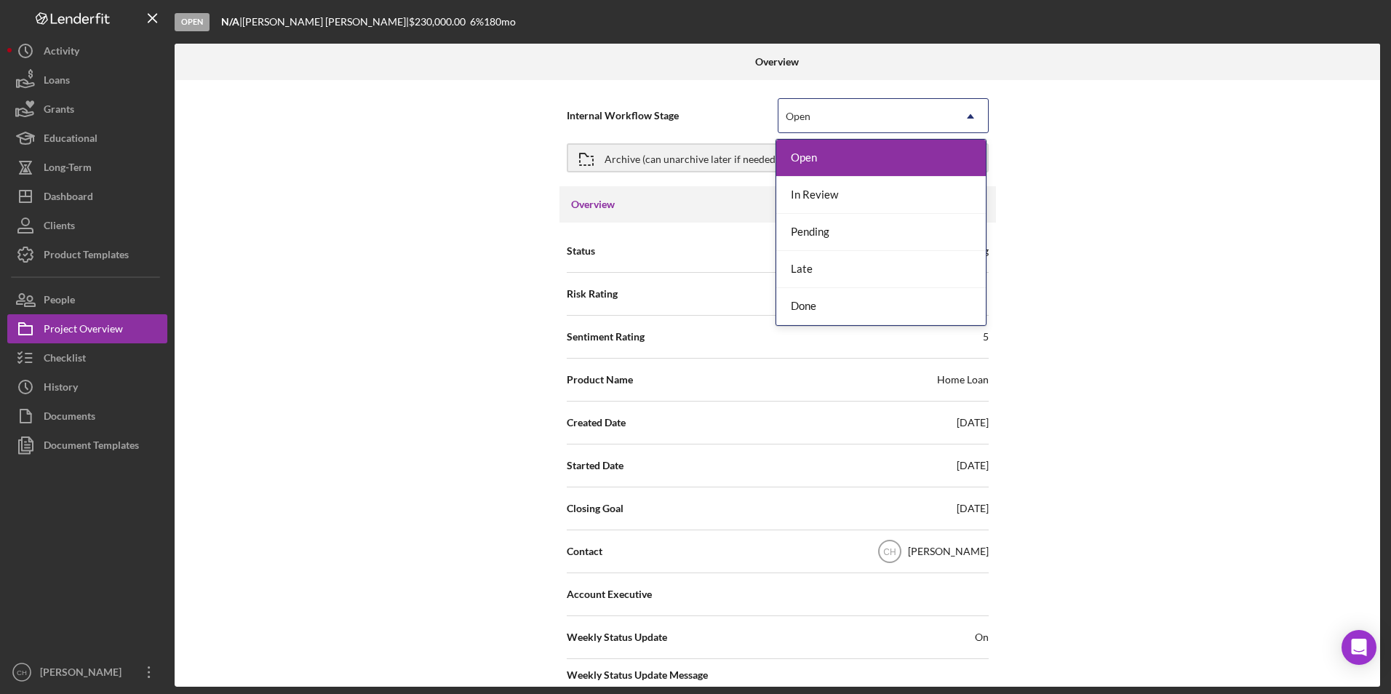
click at [968, 110] on icon "Icon/Dropdown Arrow" at bounding box center [970, 116] width 35 height 35
click at [611, 250] on div "Status Ongoing" at bounding box center [778, 251] width 422 height 36
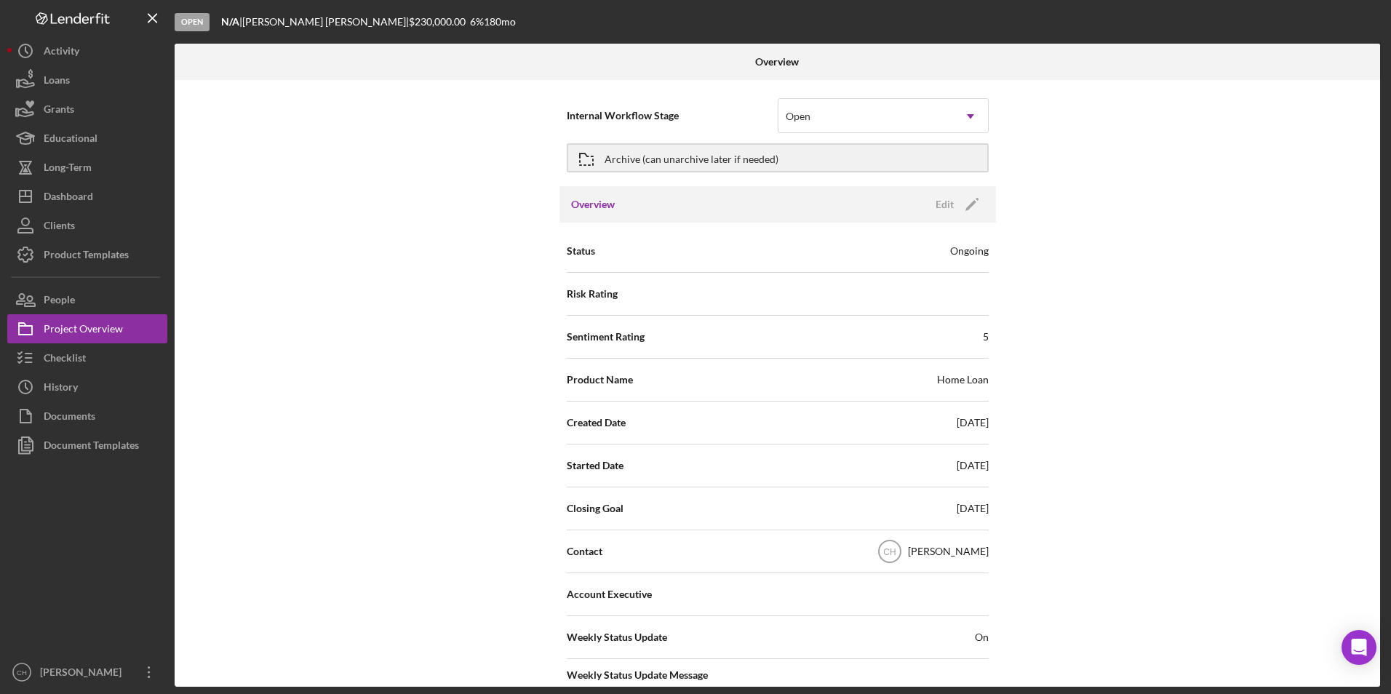
click at [987, 250] on div "Status Ongoing Risk Rating Sentiment Rating 5 Product Name Home Loan Created Da…" at bounding box center [778, 530] width 437 height 615
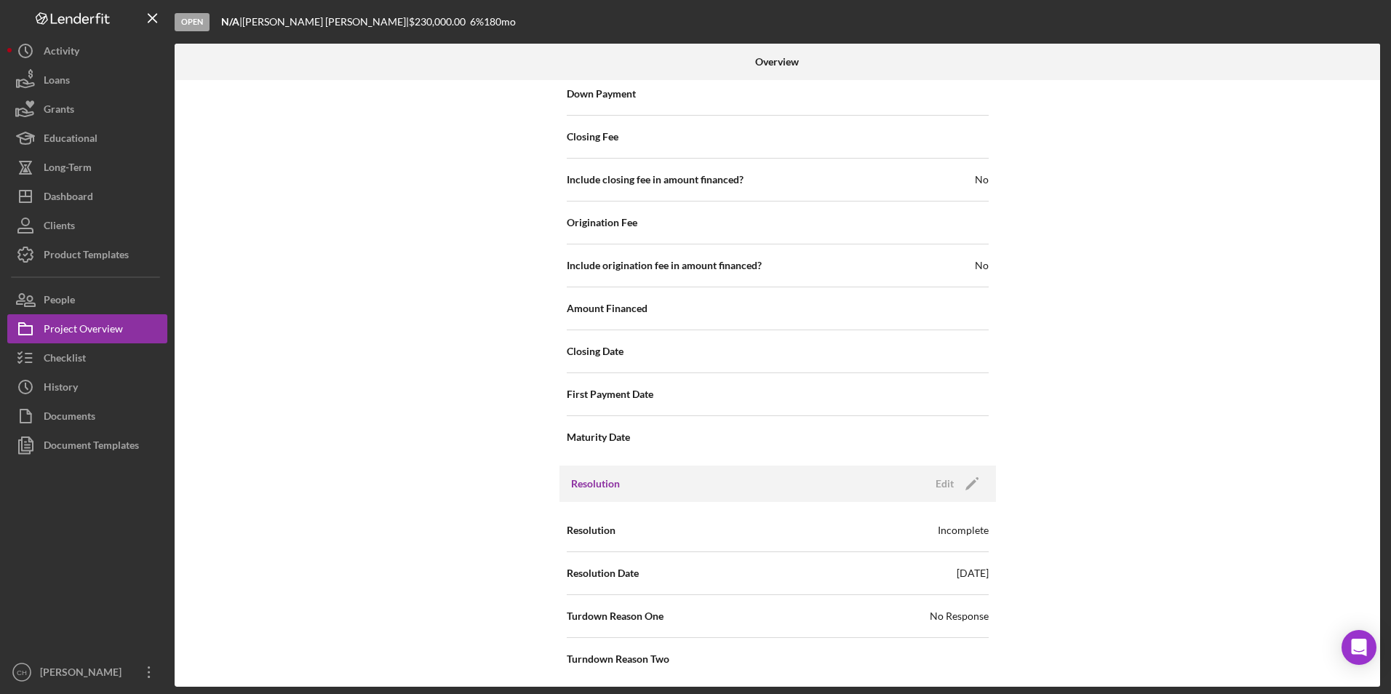
scroll to position [1561, 0]
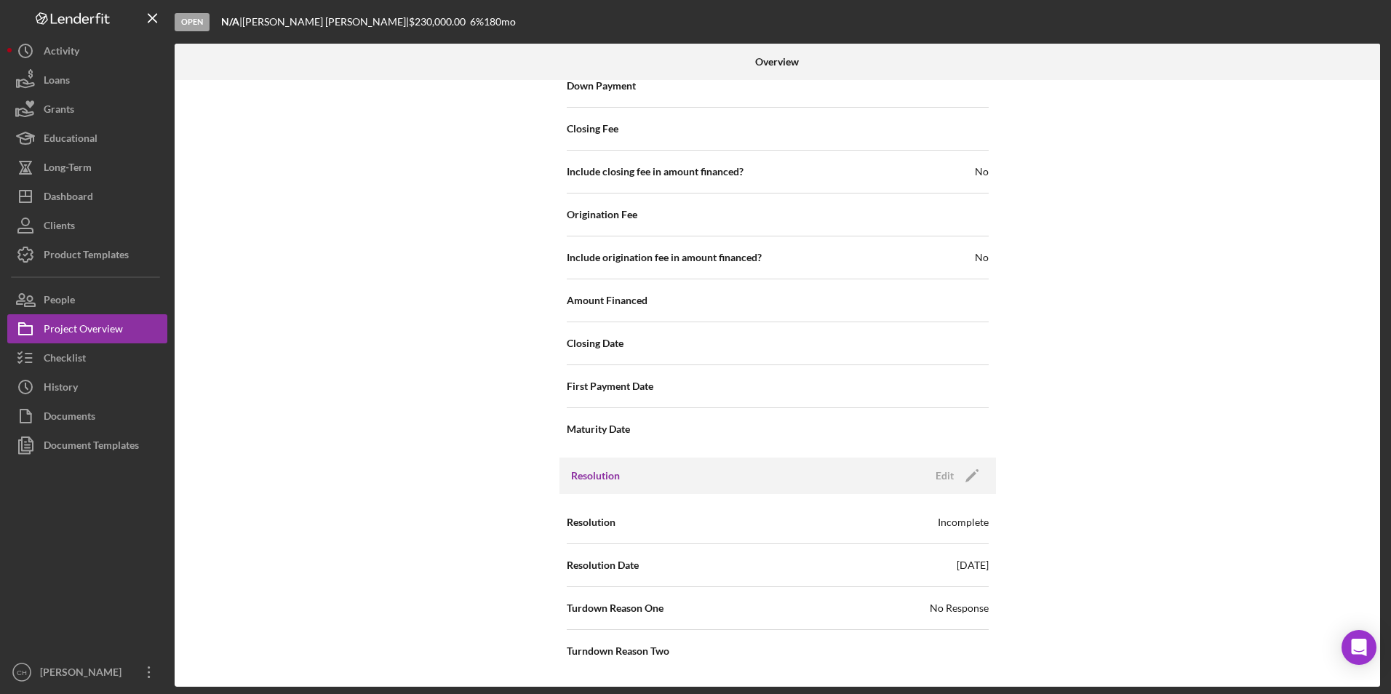
click at [963, 520] on div "Incomplete" at bounding box center [963, 522] width 51 height 15
click at [971, 477] on icon "Icon/Edit" at bounding box center [972, 476] width 36 height 36
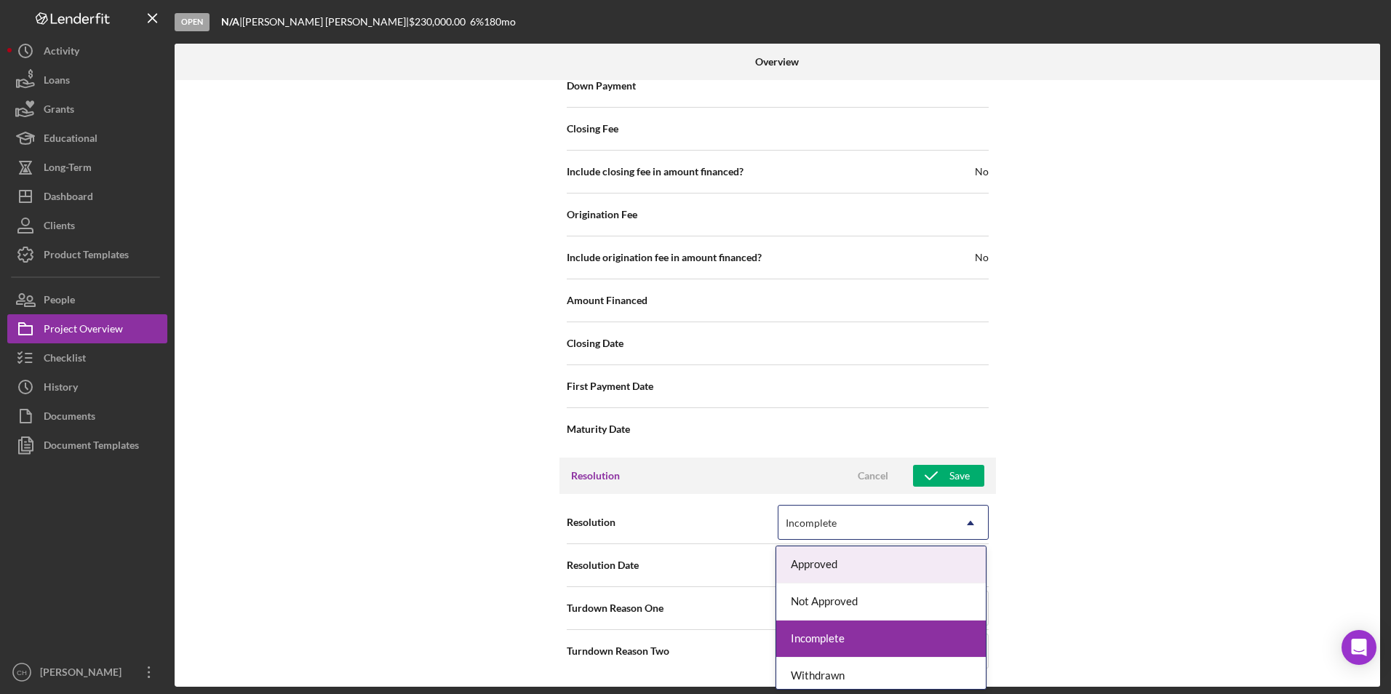
click at [964, 517] on icon "Icon/Dropdown Arrow" at bounding box center [970, 523] width 35 height 35
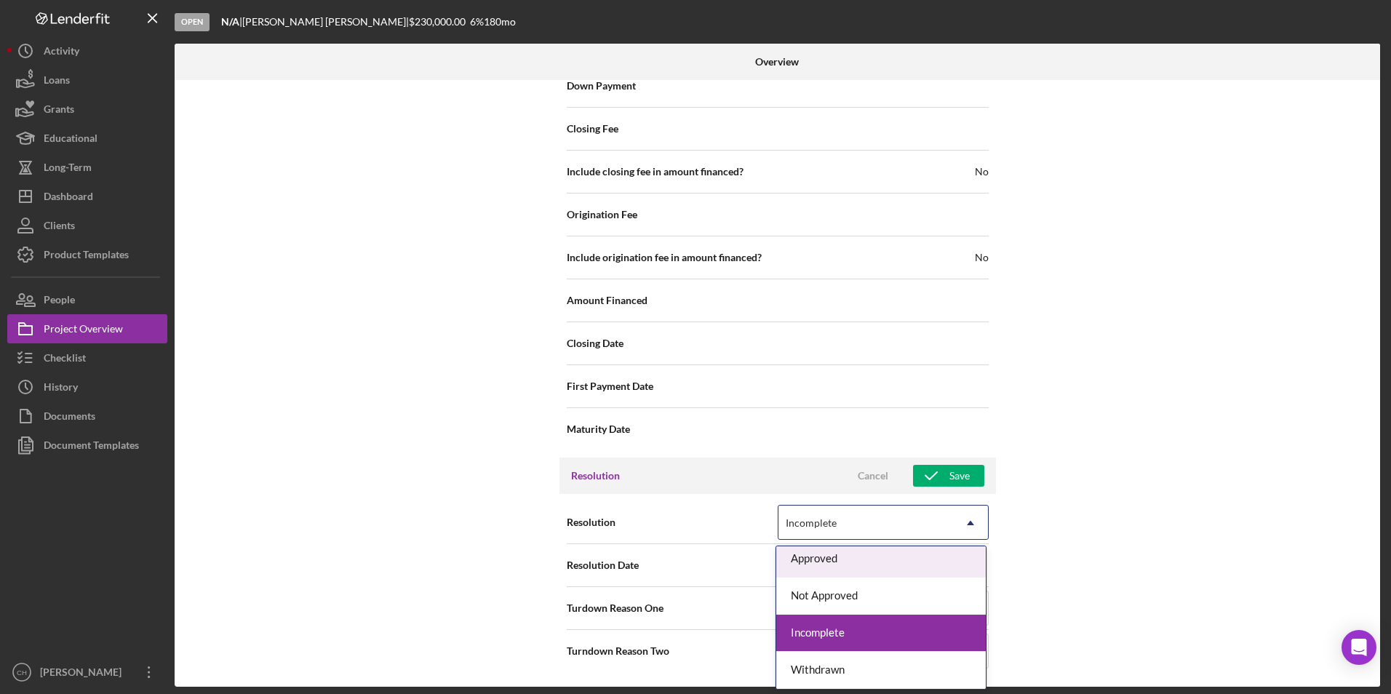
click at [817, 550] on div "Approved" at bounding box center [881, 559] width 210 height 37
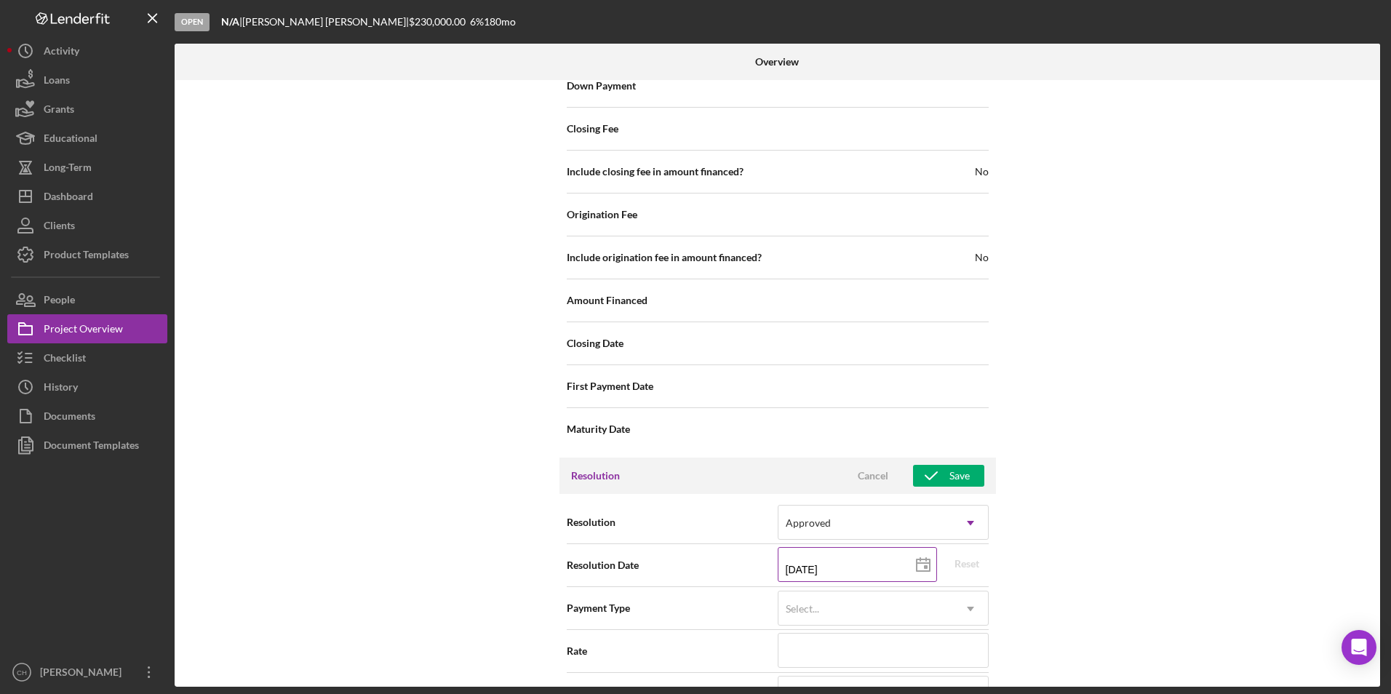
click at [920, 567] on icon at bounding box center [923, 565] width 36 height 36
type input "2025-08-21"
type input "08/21/2025"
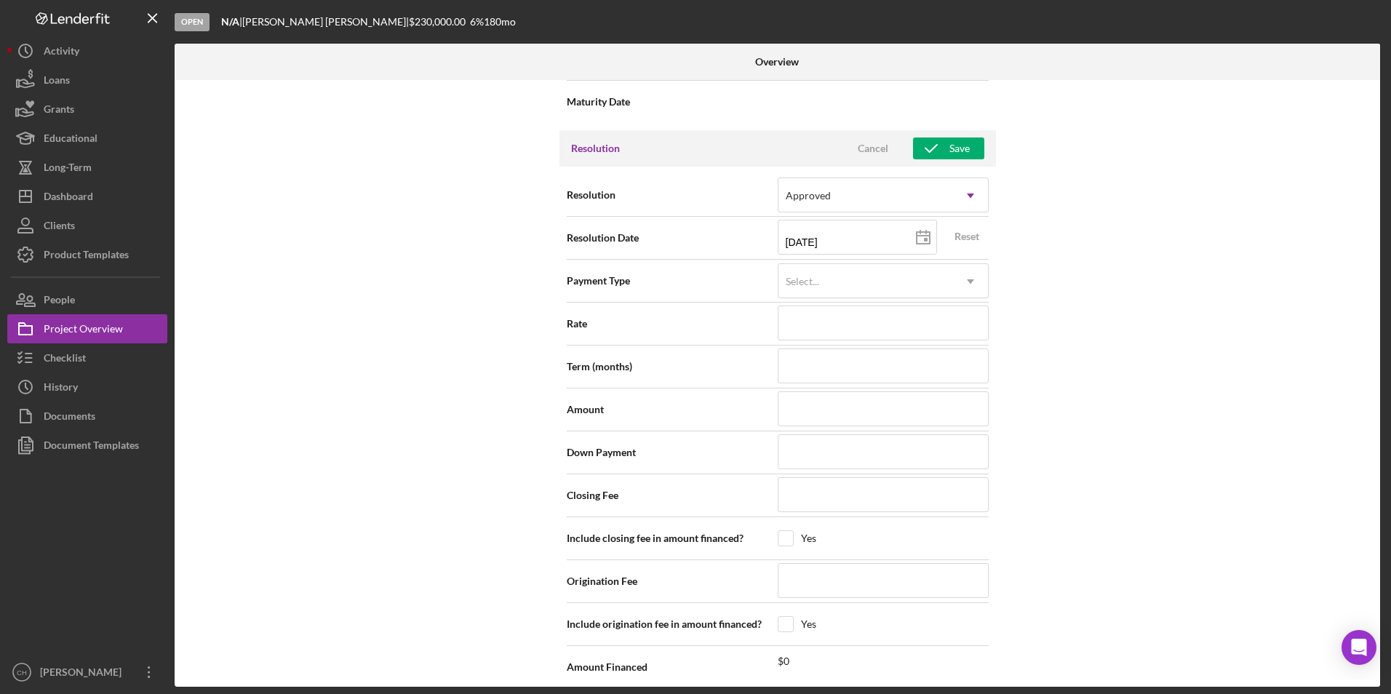
scroll to position [1887, 0]
click at [962, 149] on div "Save" at bounding box center [959, 149] width 20 height 22
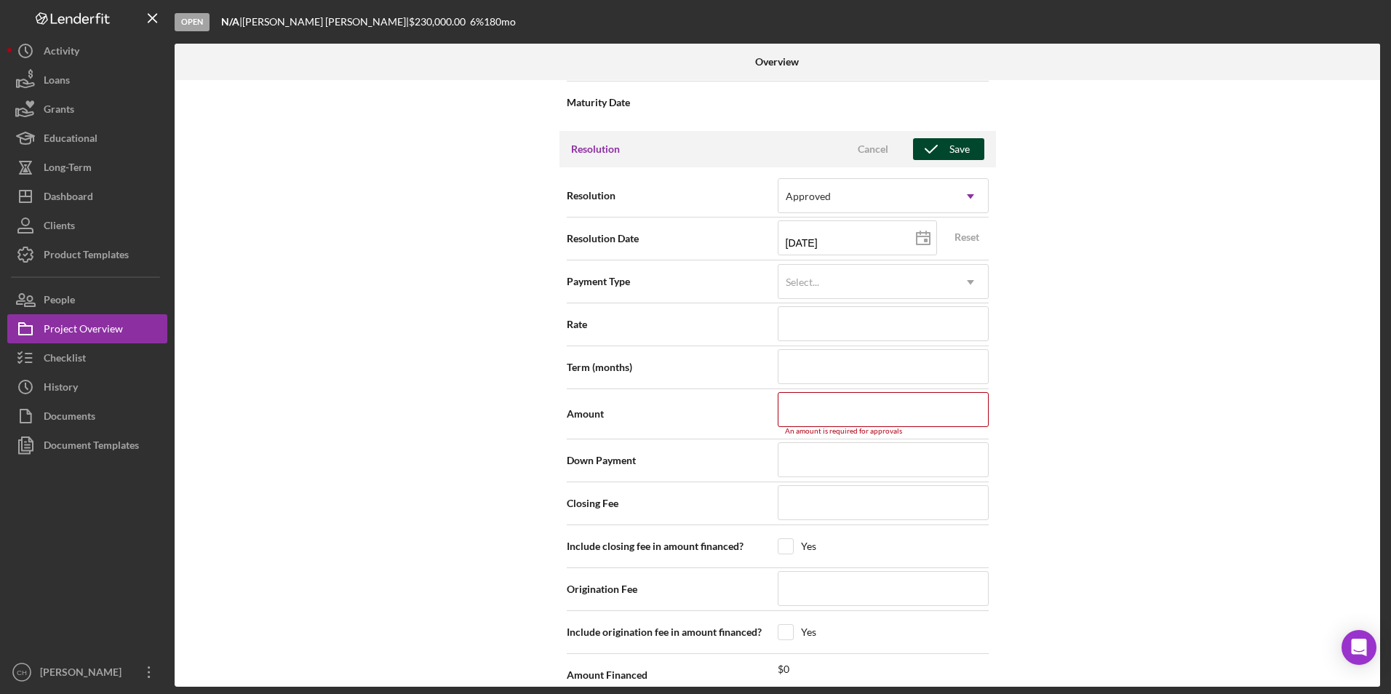
scroll to position [2040, 0]
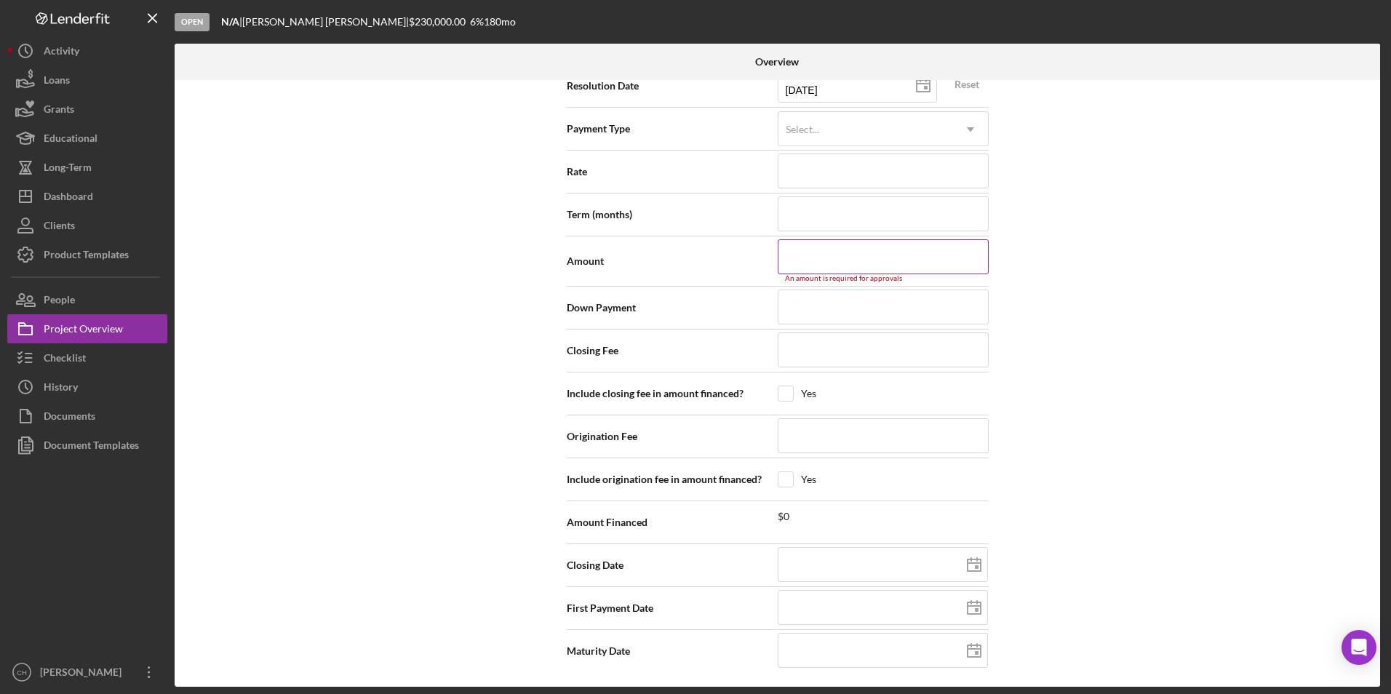
click at [863, 247] on input at bounding box center [883, 256] width 211 height 35
type input "$2"
type input "$23"
type input "$230"
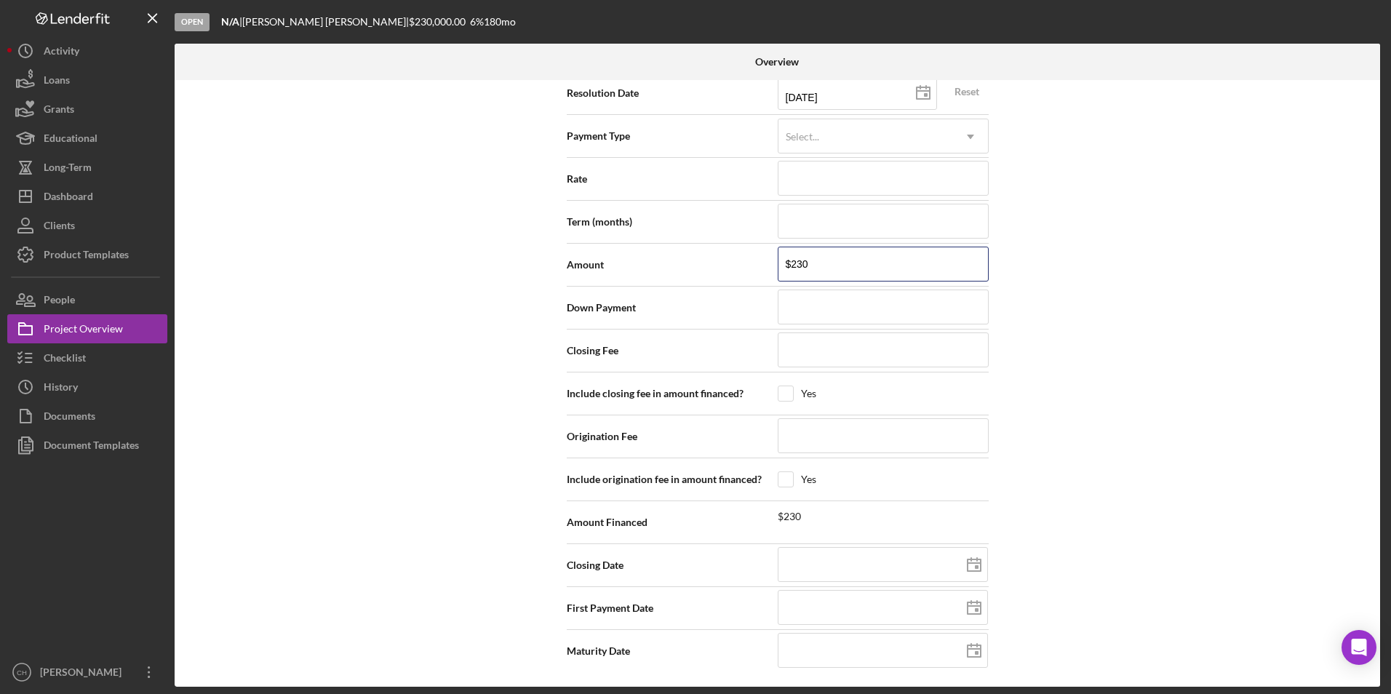
type input "$2,300"
type input "$23,000"
type input "$230,000"
click at [1194, 226] on div "Internal Workflow Stage Open Icon/Dropdown Arrow Archive (can unarchive later i…" at bounding box center [778, 383] width 1206 height 607
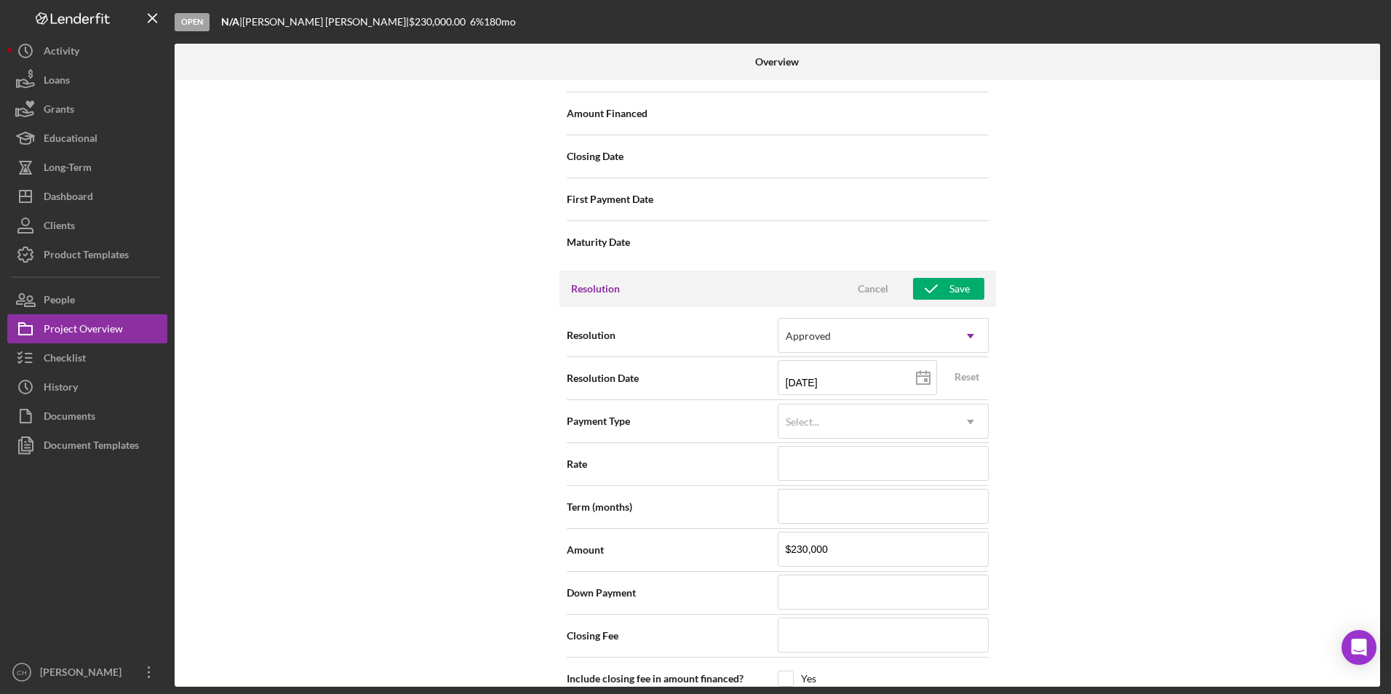
scroll to position [1742, 0]
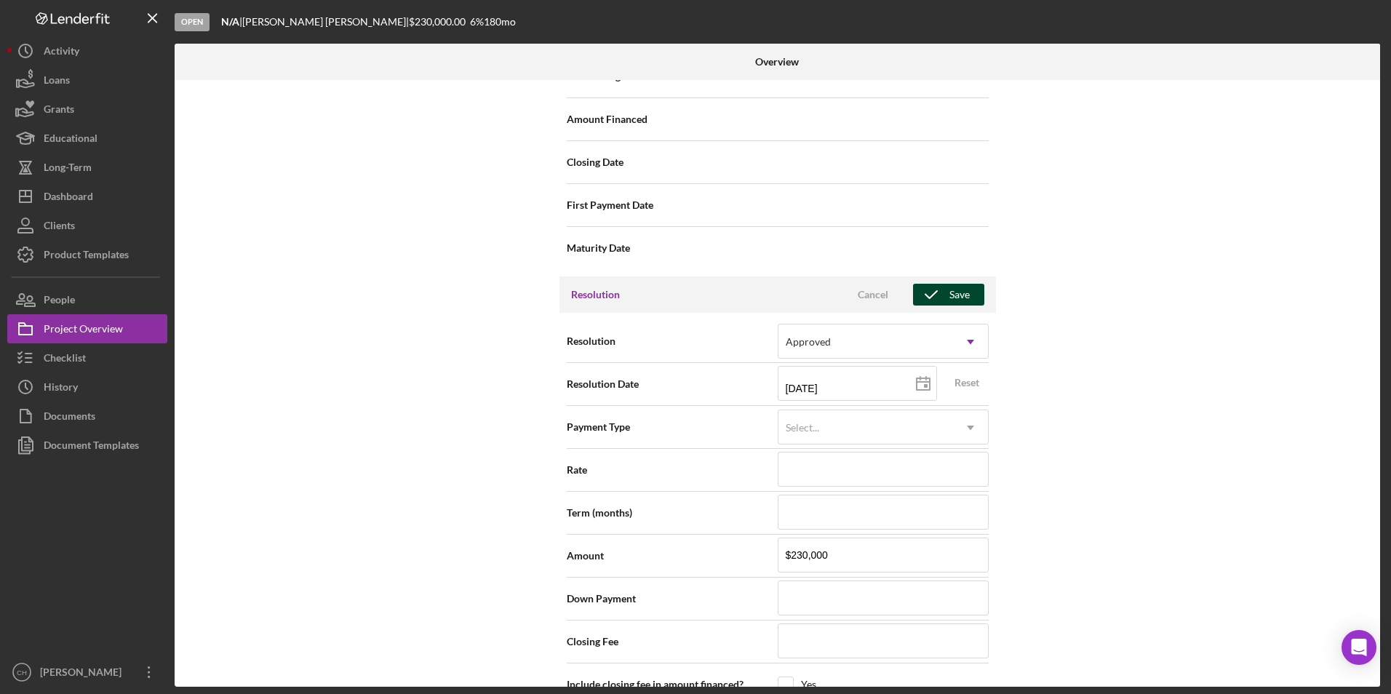
click at [956, 295] on div "Save" at bounding box center [959, 295] width 20 height 22
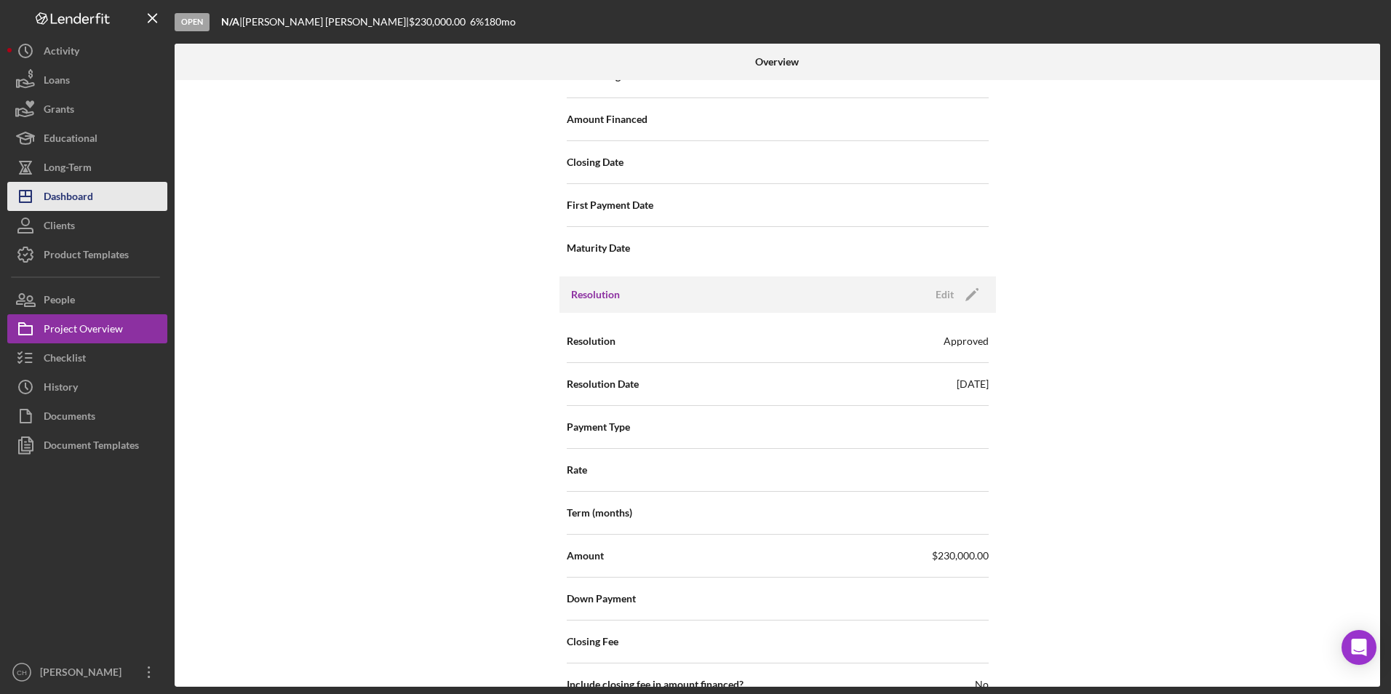
drag, startPoint x: 90, startPoint y: 191, endPoint x: 99, endPoint y: 190, distance: 8.9
click at [90, 191] on div "Dashboard" at bounding box center [68, 198] width 49 height 33
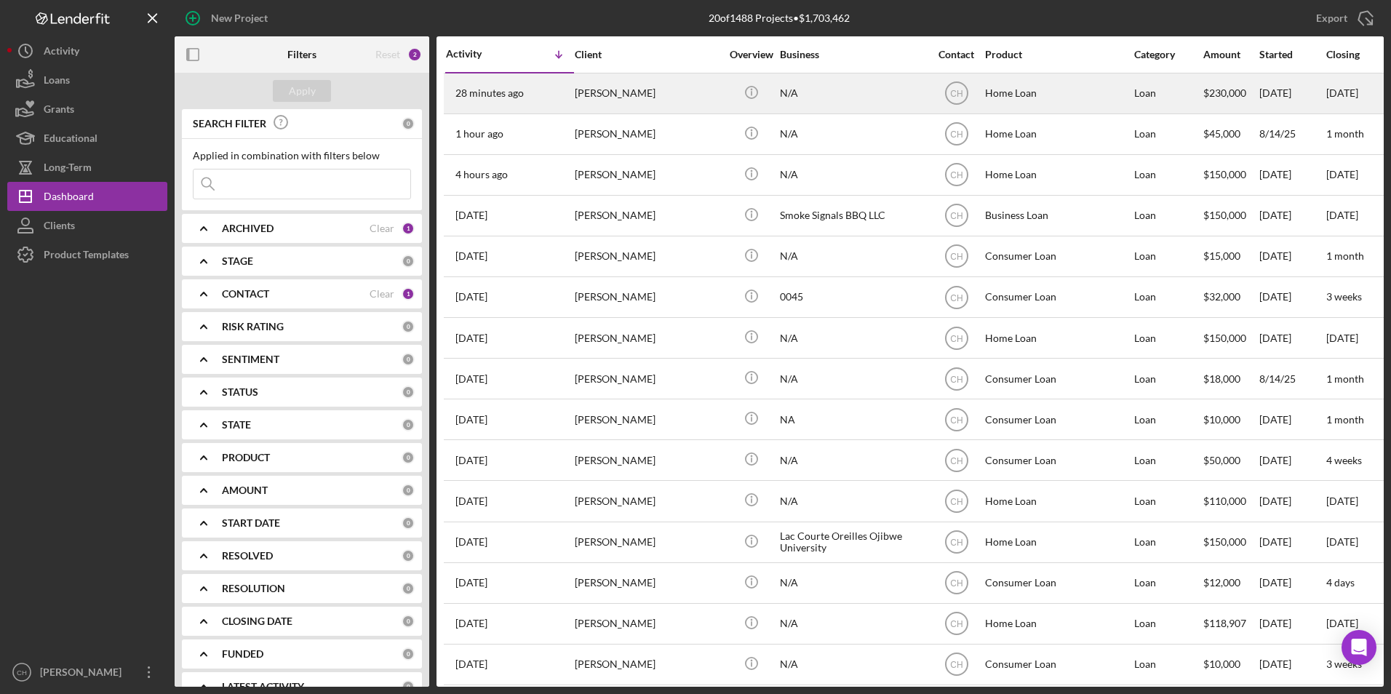
click at [624, 88] on div "[PERSON_NAME]" at bounding box center [648, 93] width 146 height 39
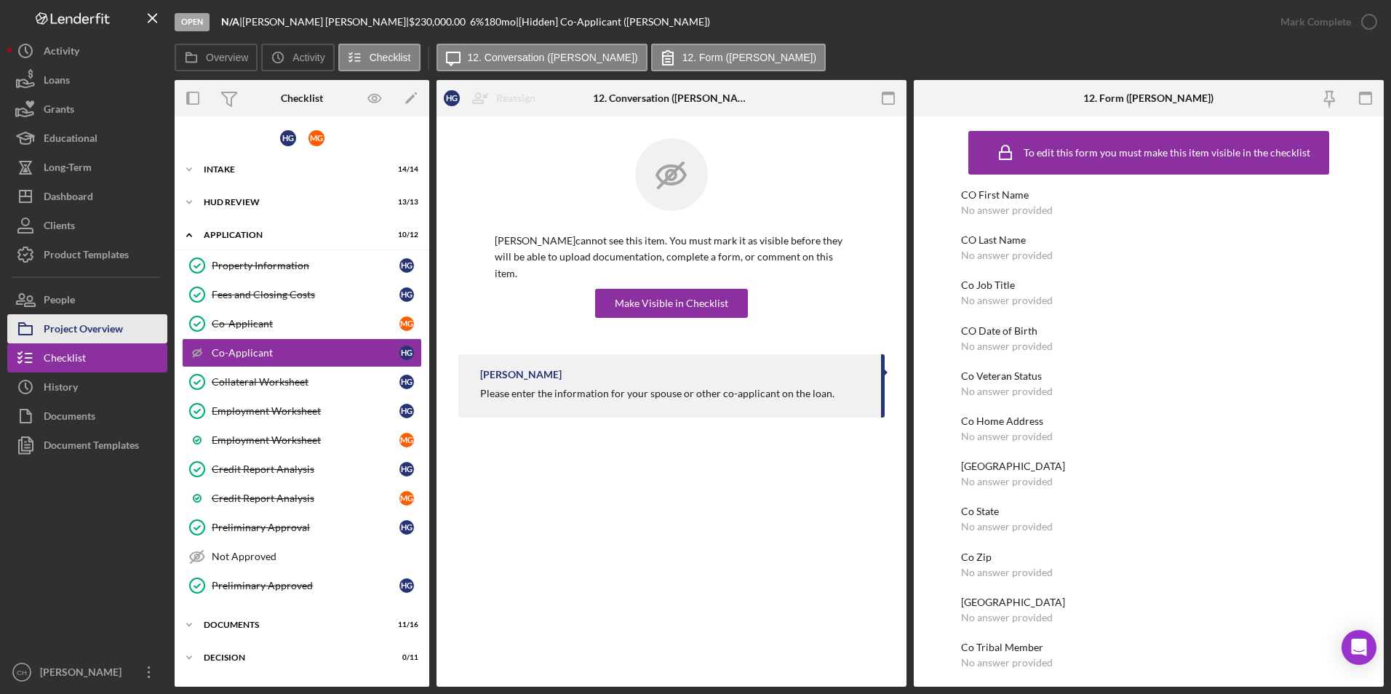
click at [111, 330] on div "Project Overview" at bounding box center [83, 330] width 79 height 33
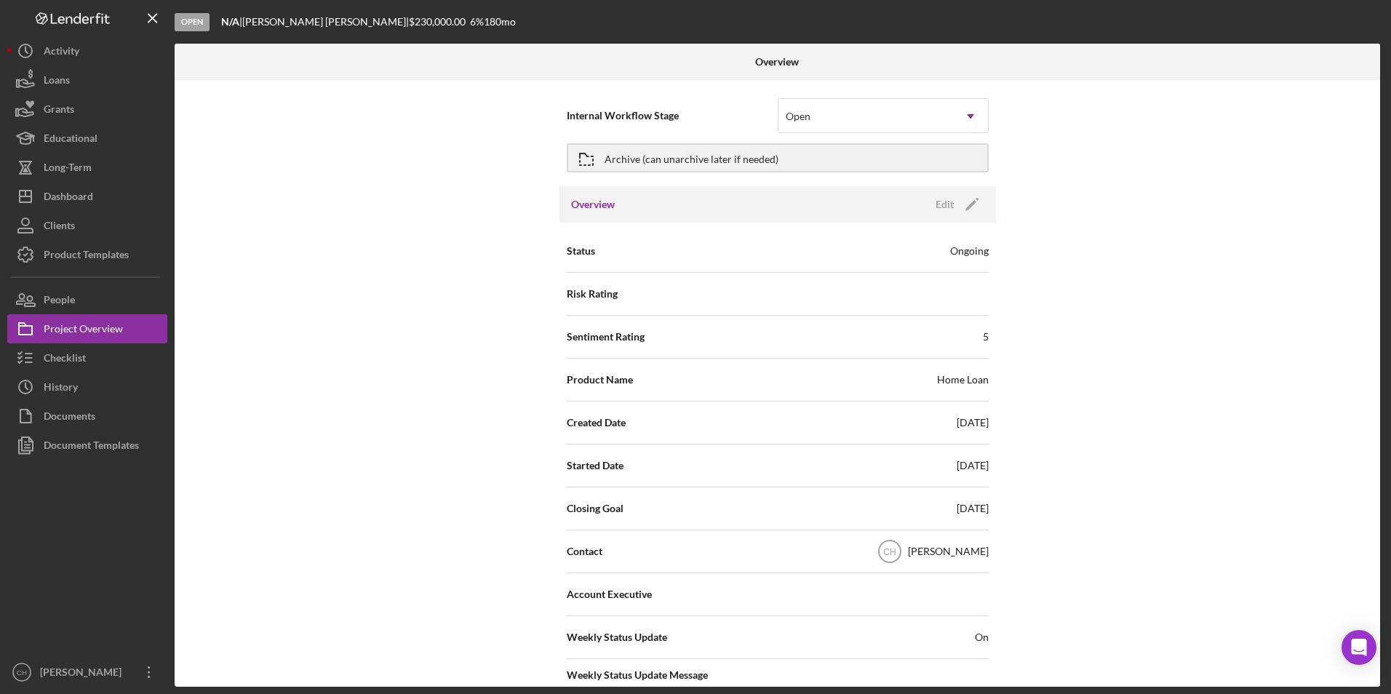
click at [864, 251] on div "Status Ongoing" at bounding box center [778, 251] width 422 height 36
click at [958, 202] on icon "Icon/Edit" at bounding box center [972, 204] width 36 height 36
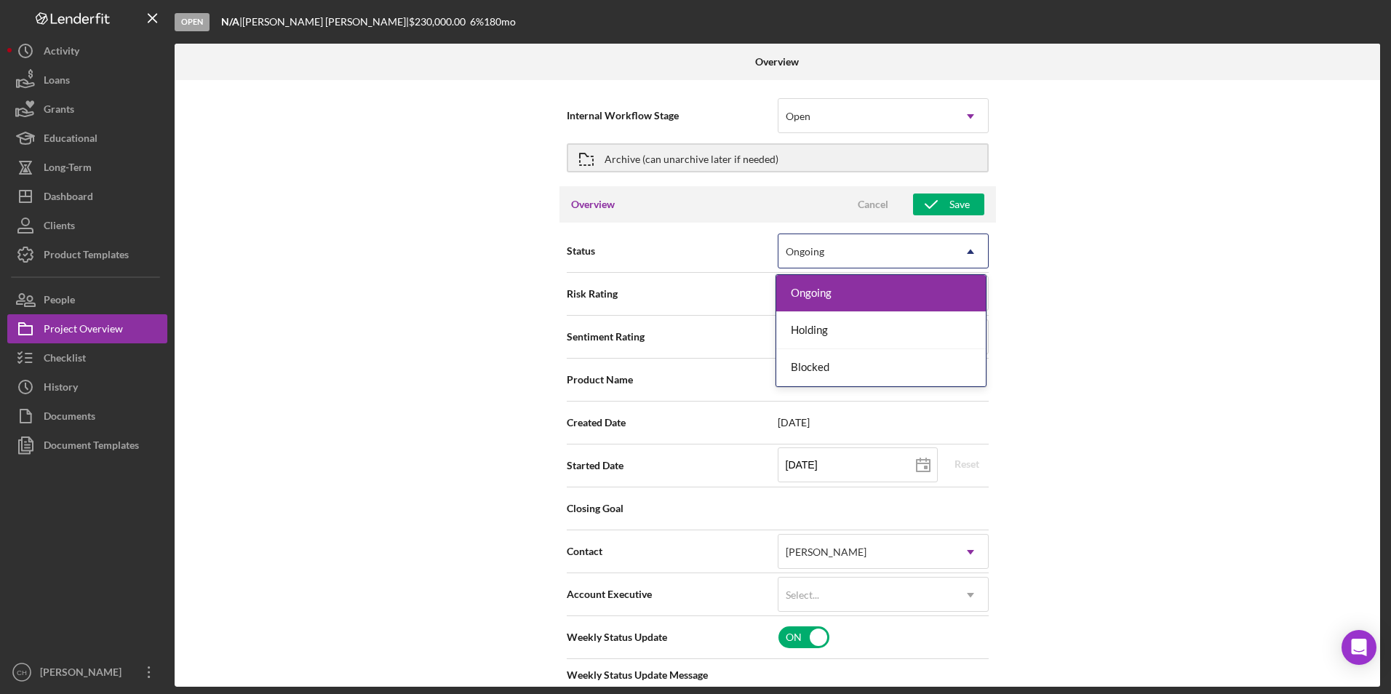
click at [968, 250] on use at bounding box center [970, 252] width 7 height 4
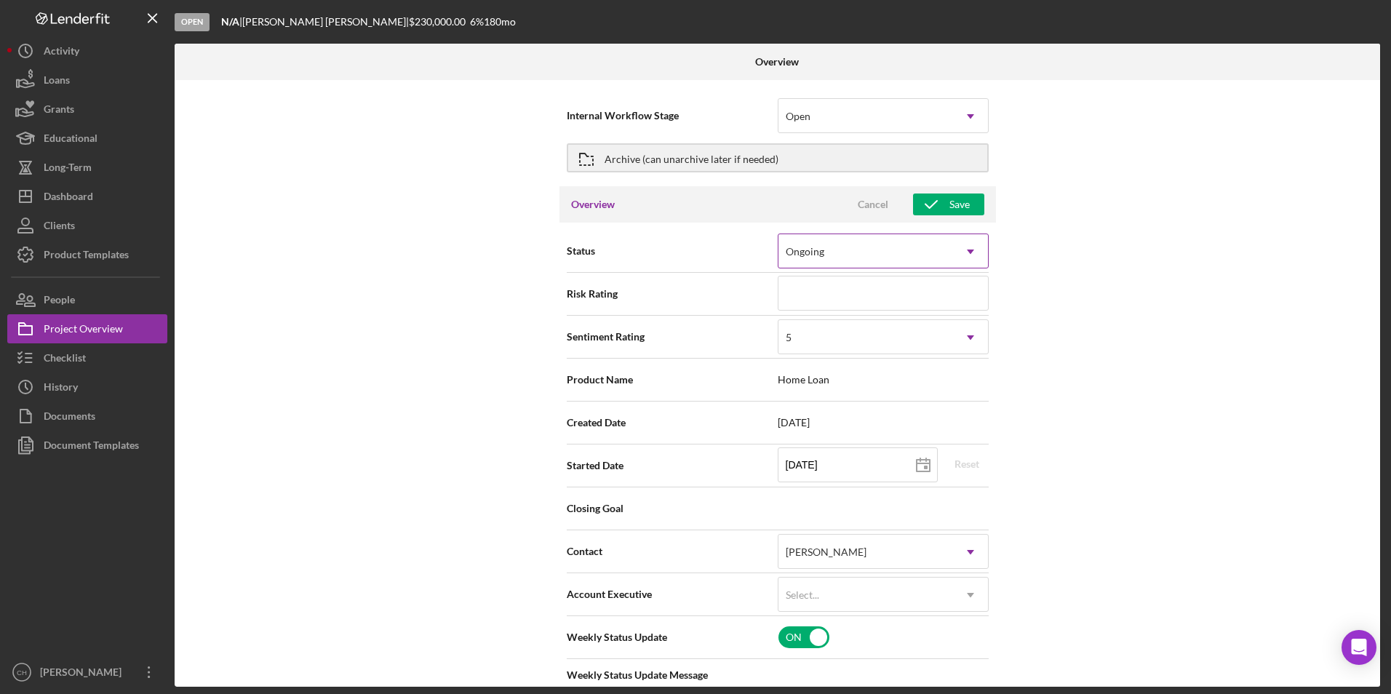
click at [968, 250] on use at bounding box center [970, 252] width 7 height 4
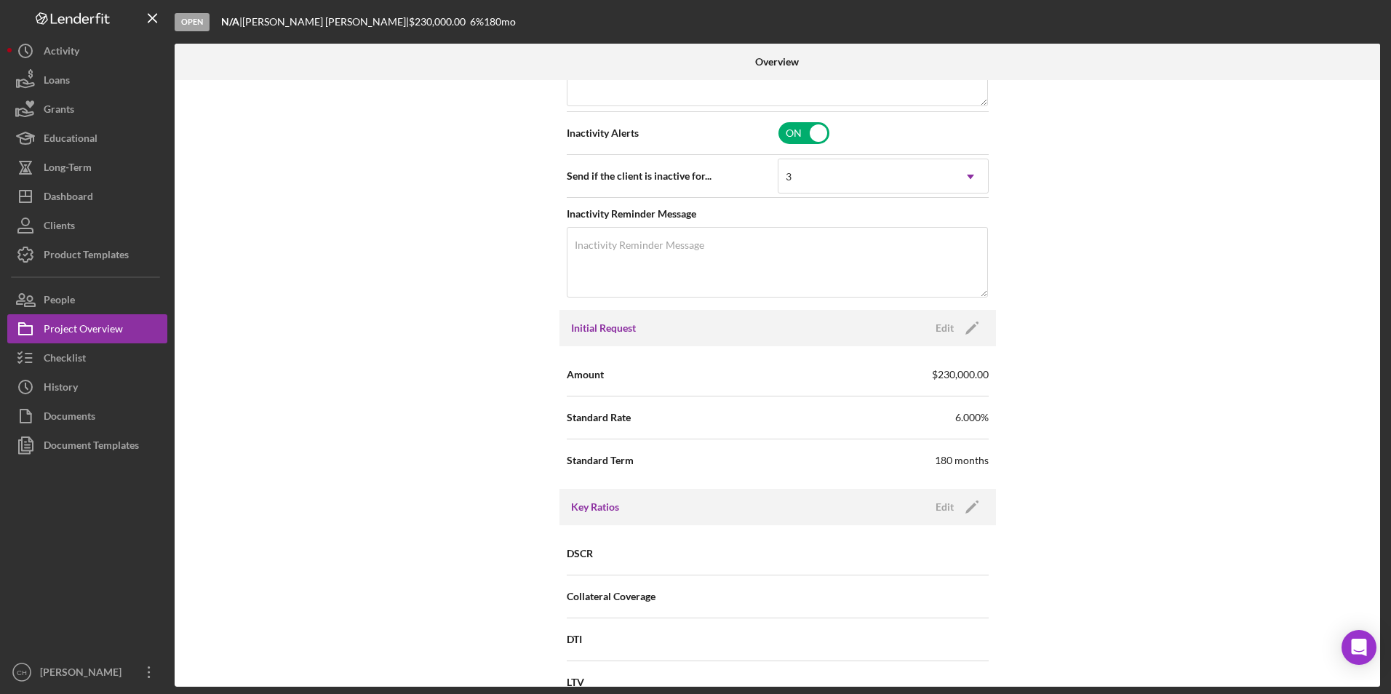
scroll to position [655, 0]
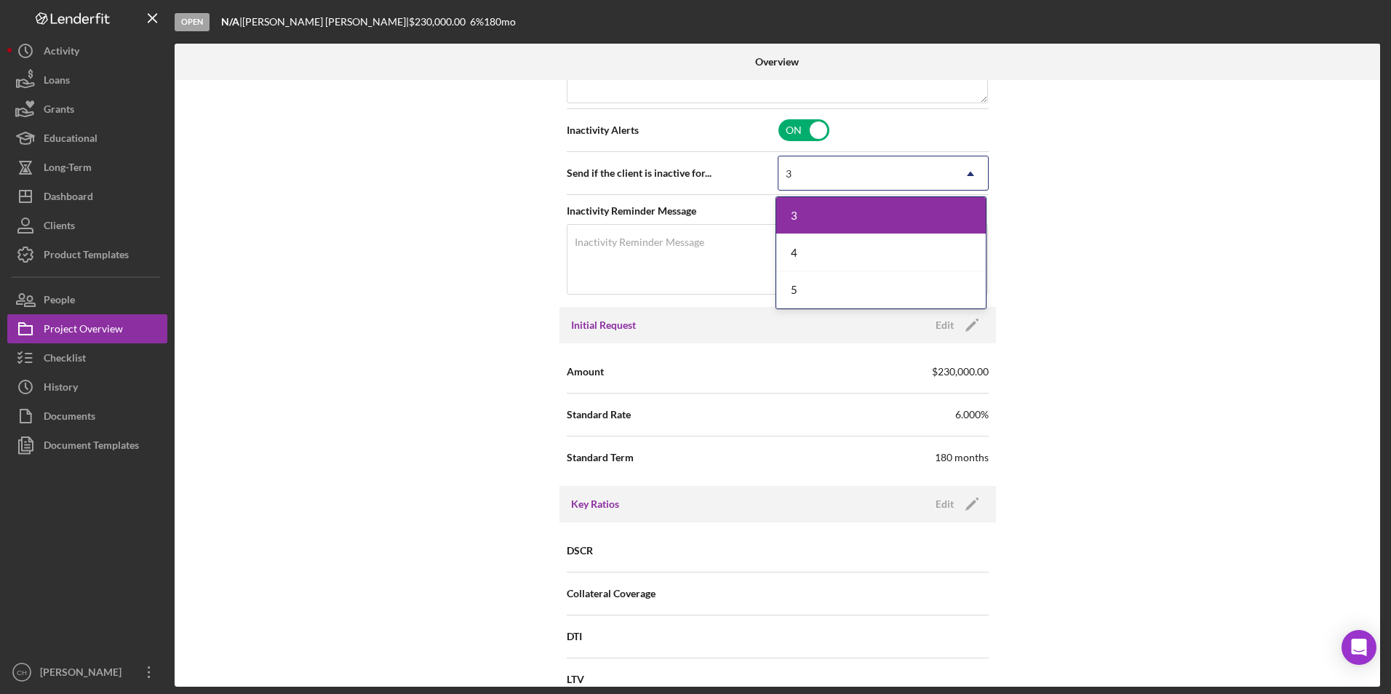
click at [968, 169] on icon "Icon/Dropdown Arrow" at bounding box center [970, 173] width 35 height 35
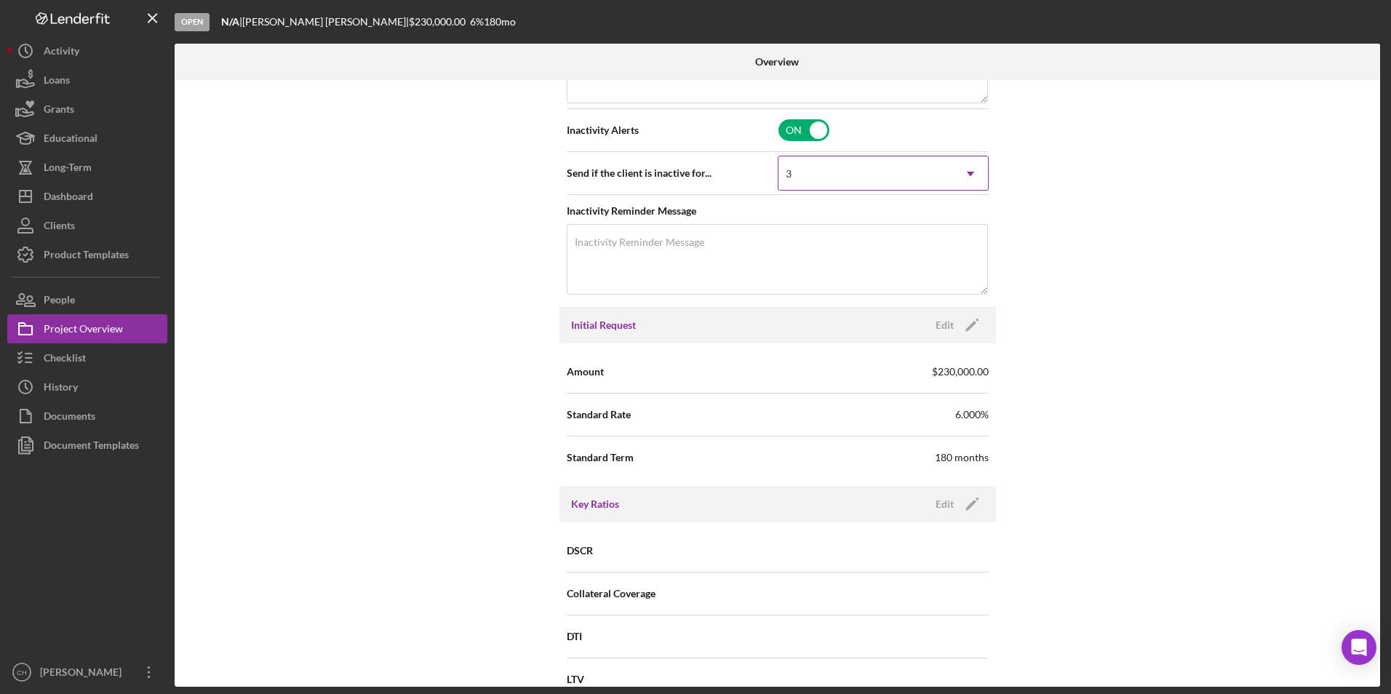
click at [968, 170] on icon "Icon/Dropdown Arrow" at bounding box center [970, 173] width 35 height 35
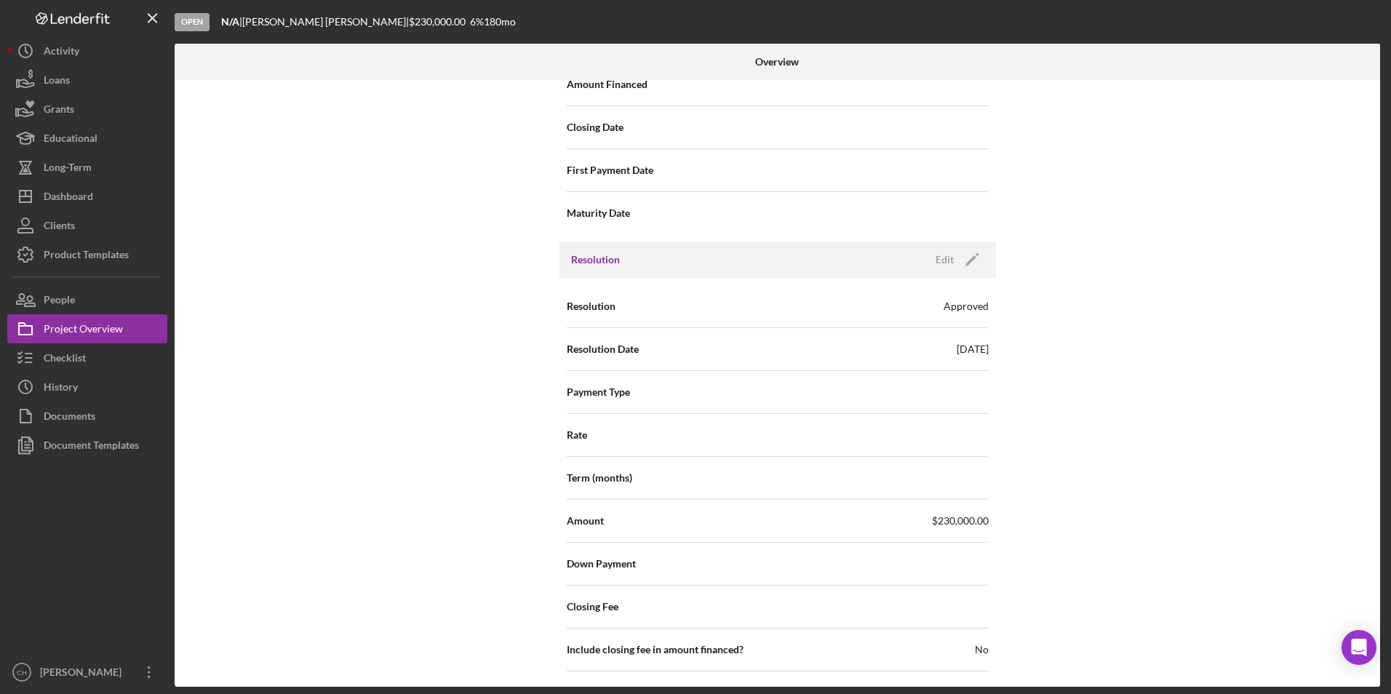
scroll to position [1964, 0]
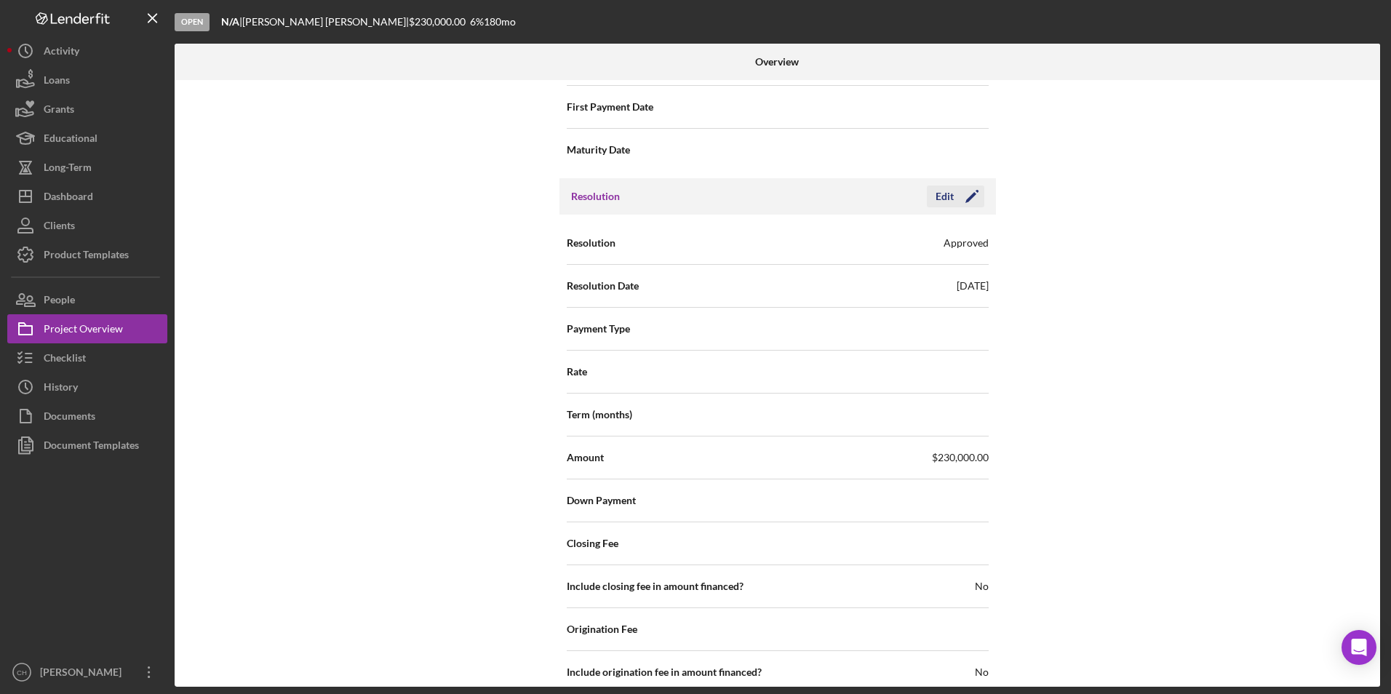
click at [971, 196] on icon "Icon/Edit" at bounding box center [972, 196] width 36 height 36
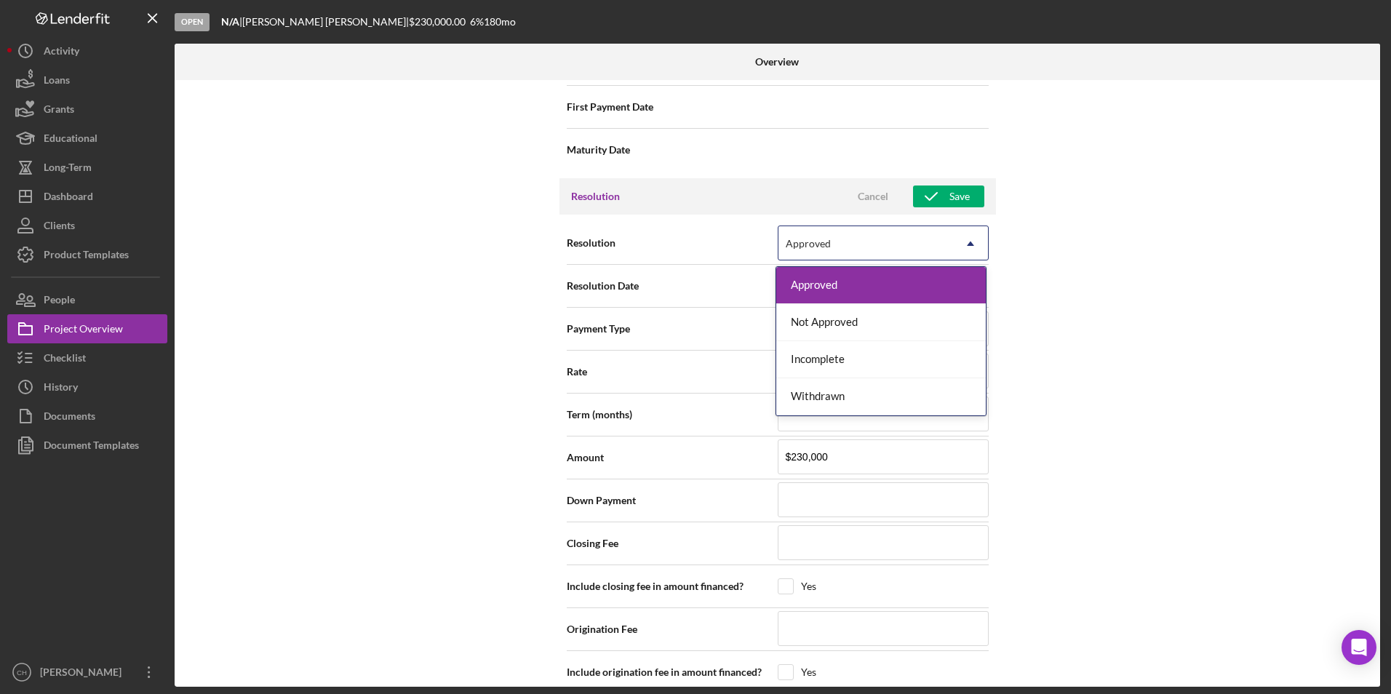
click at [967, 244] on use at bounding box center [970, 244] width 7 height 4
click at [845, 362] on div "Incomplete" at bounding box center [881, 359] width 210 height 37
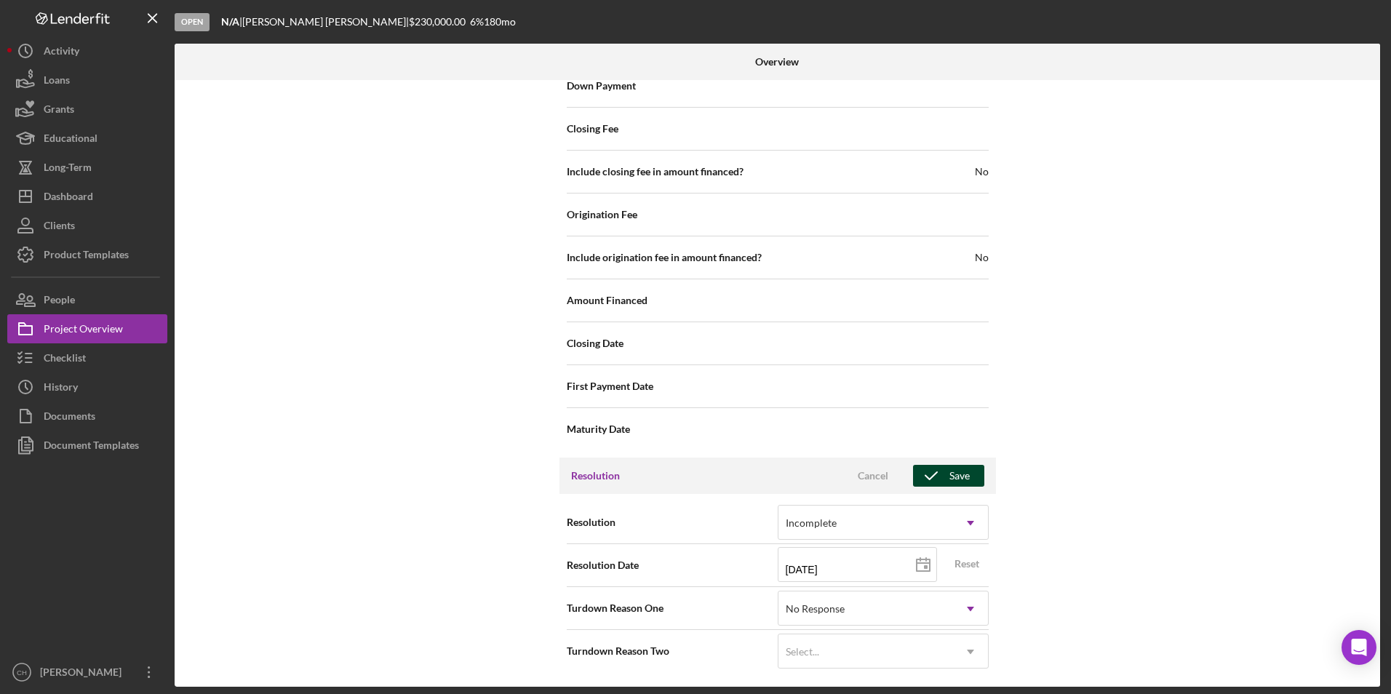
click at [964, 485] on div "Save" at bounding box center [959, 476] width 20 height 22
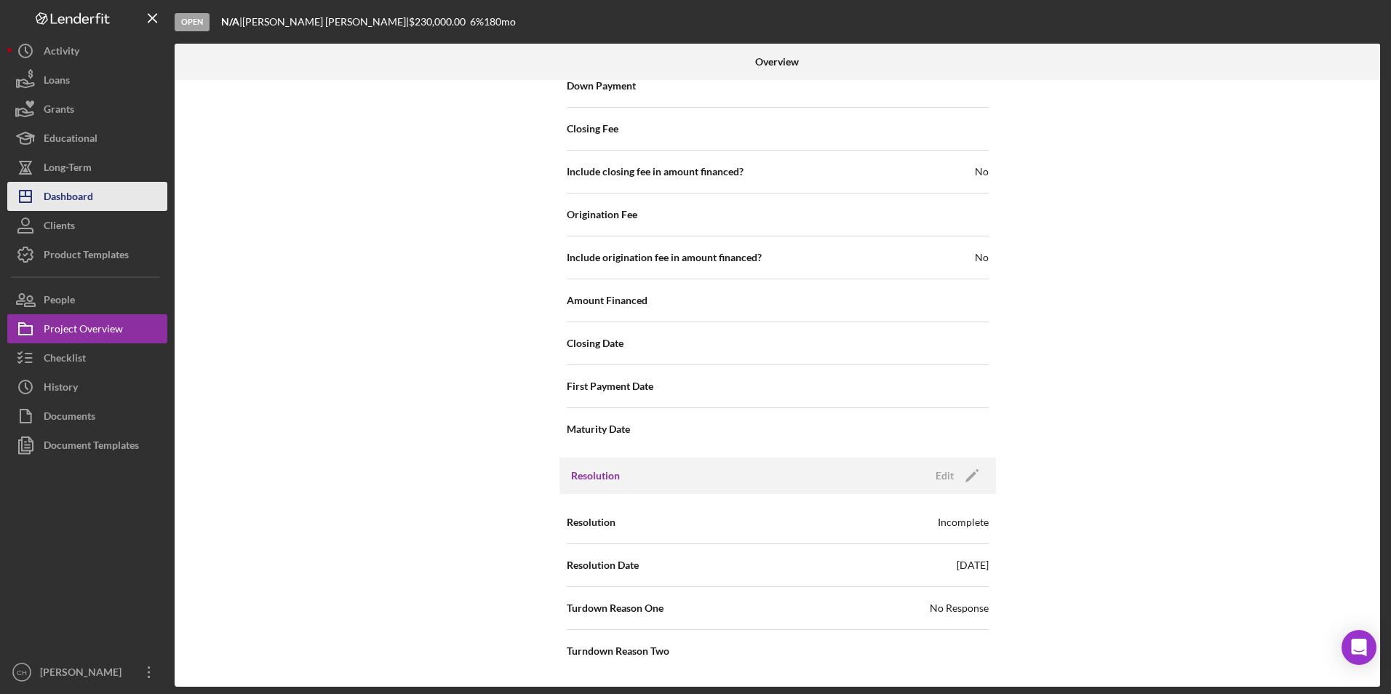
click at [78, 197] on div "Dashboard" at bounding box center [68, 198] width 49 height 33
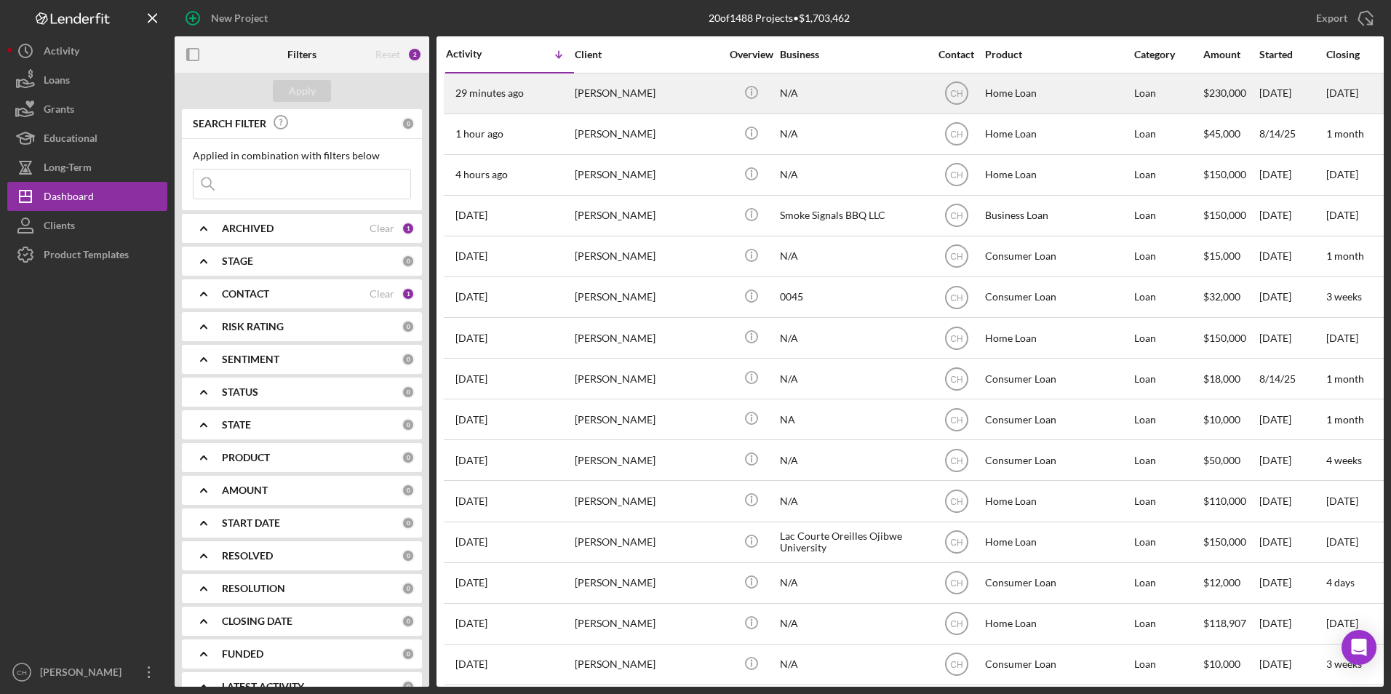
click at [686, 91] on div "[PERSON_NAME]" at bounding box center [648, 93] width 146 height 39
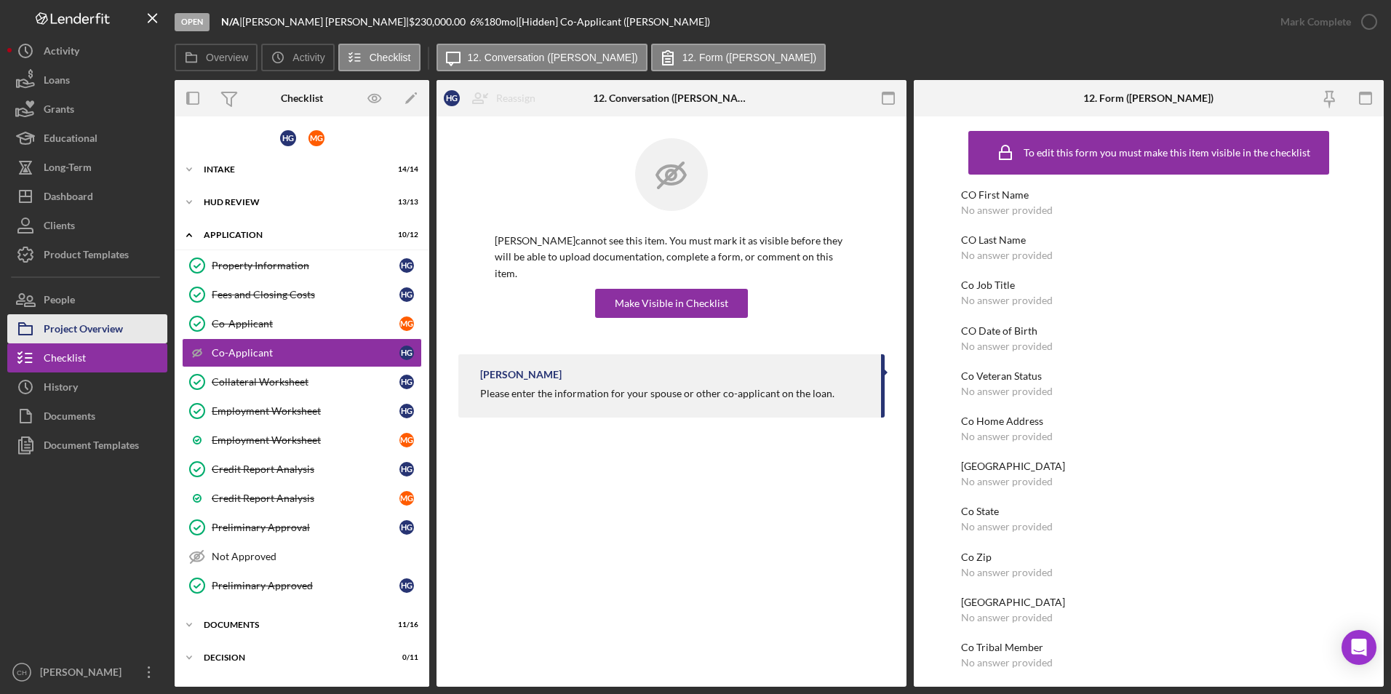
click at [97, 319] on div "Project Overview" at bounding box center [83, 330] width 79 height 33
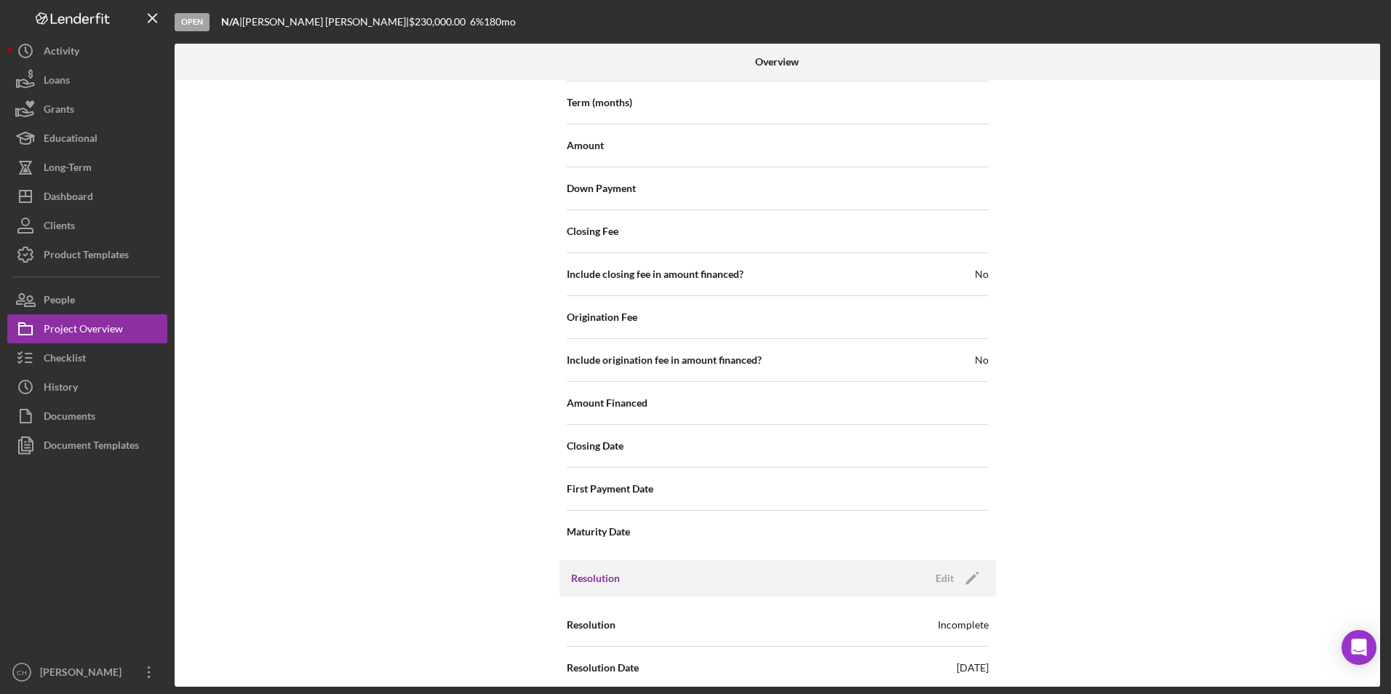
scroll to position [1561, 0]
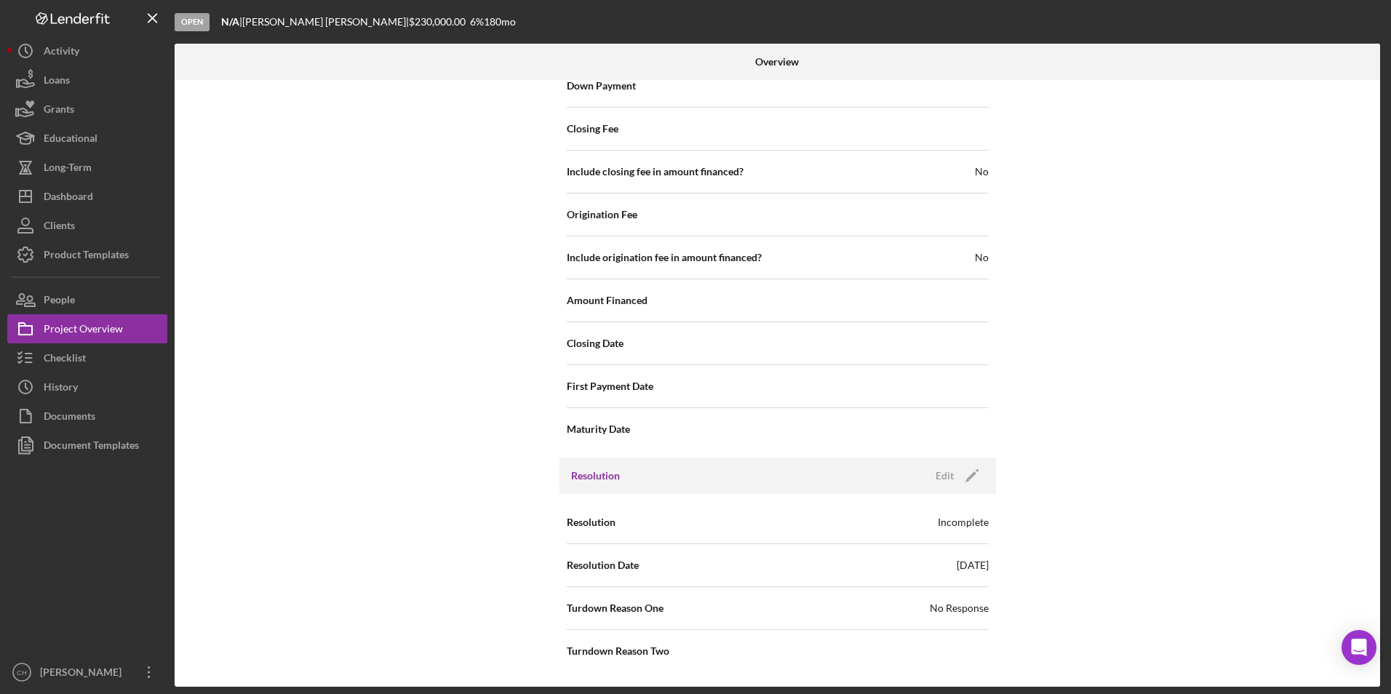
click at [942, 514] on div "Resolution Incomplete" at bounding box center [778, 522] width 422 height 36
click at [955, 463] on div "Resolution Edit Icon/Edit" at bounding box center [778, 476] width 437 height 36
click at [948, 469] on div "Edit" at bounding box center [945, 476] width 18 height 22
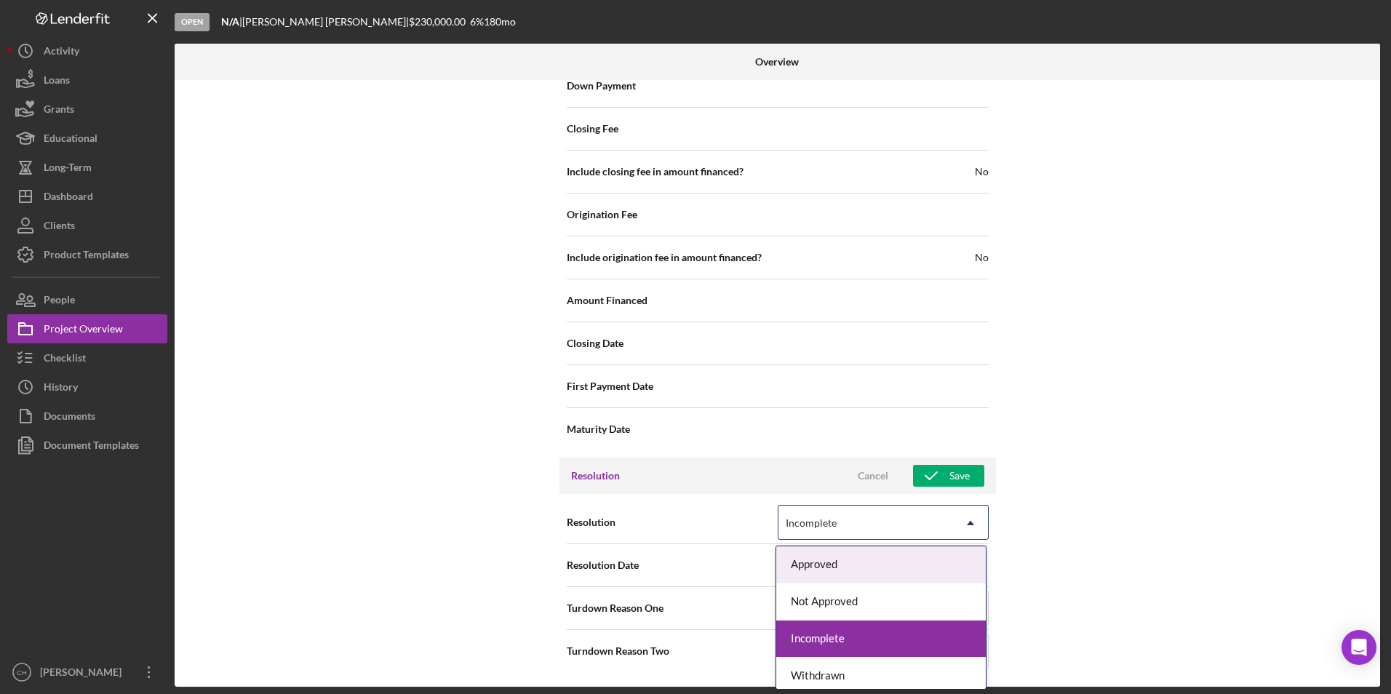
click at [857, 516] on div "Incomplete" at bounding box center [866, 522] width 175 height 33
click at [859, 562] on div "Approved" at bounding box center [881, 564] width 210 height 37
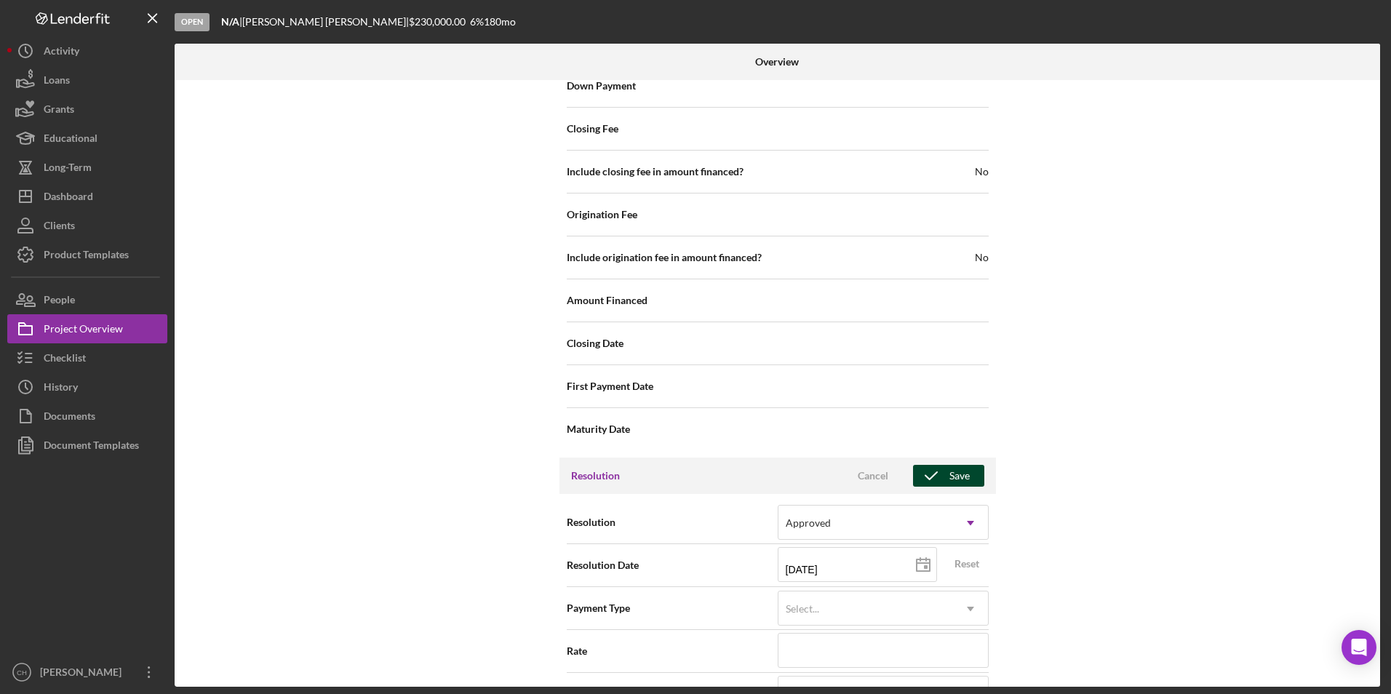
click at [964, 474] on div "Save" at bounding box center [959, 476] width 20 height 22
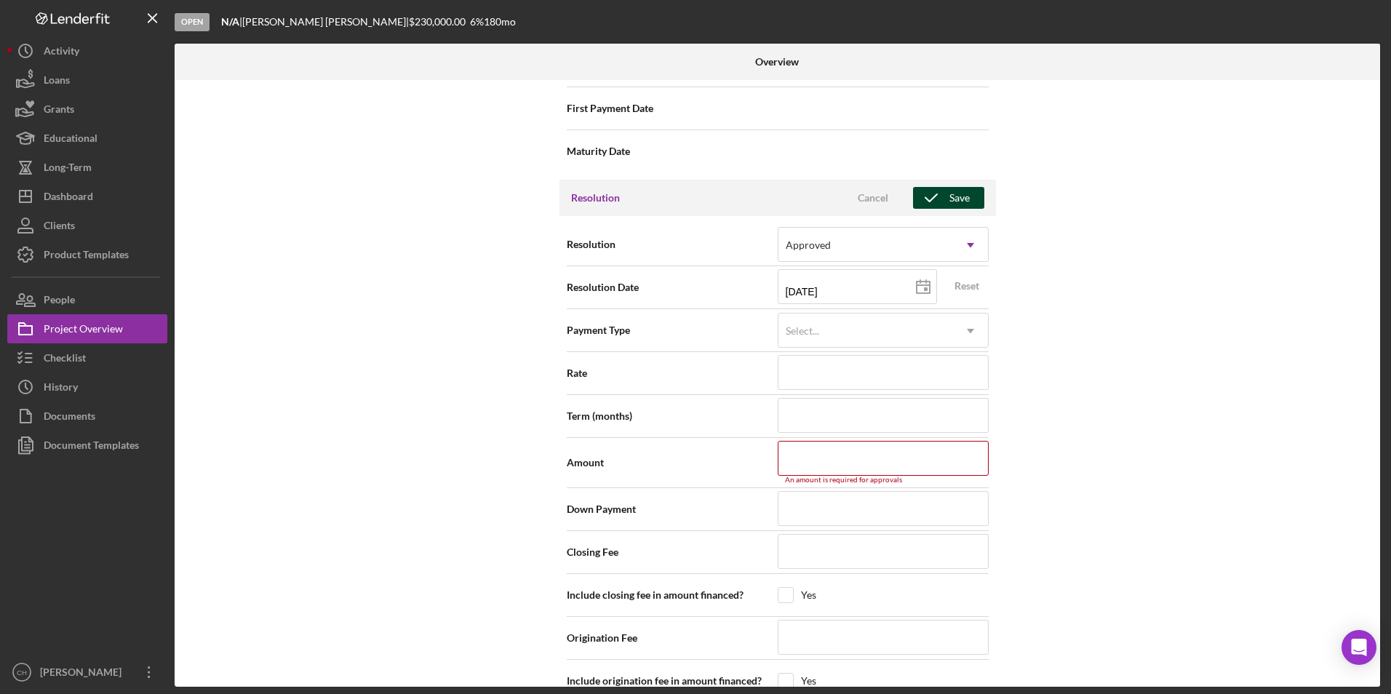
scroll to position [2040, 0]
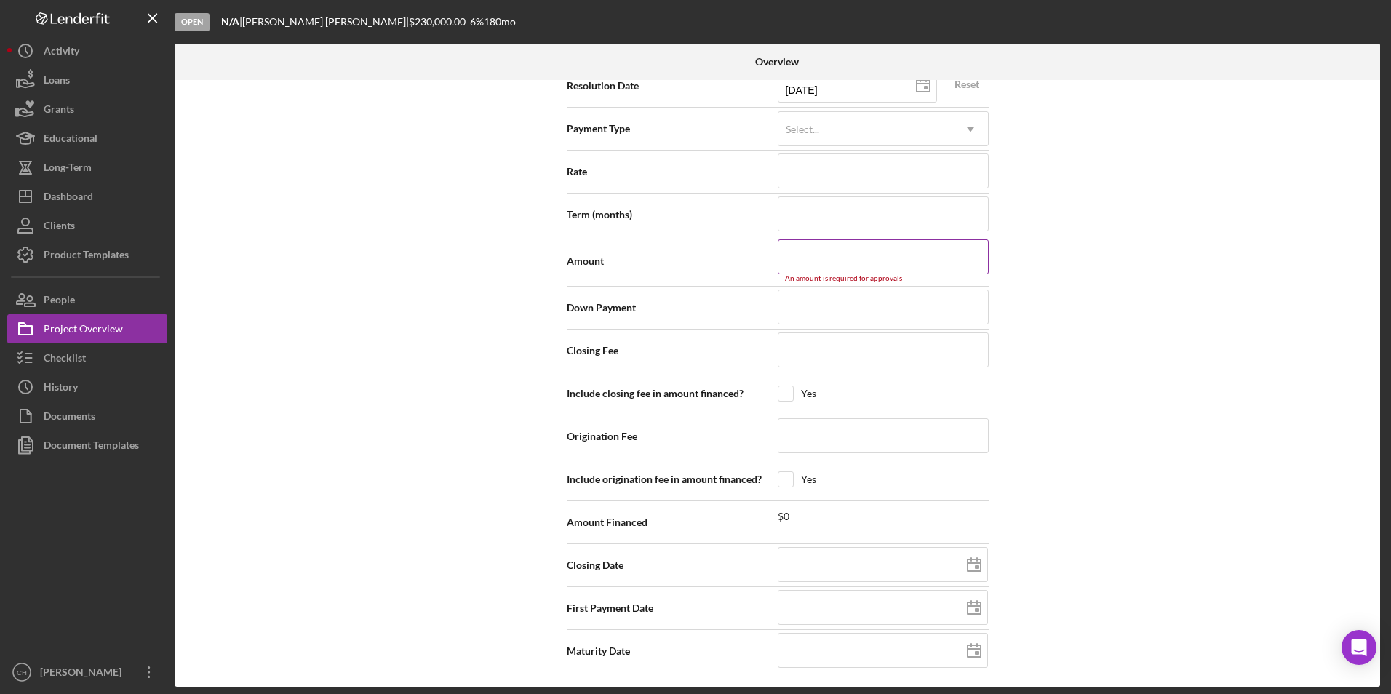
click at [811, 262] on input at bounding box center [883, 256] width 211 height 35
type input "$2"
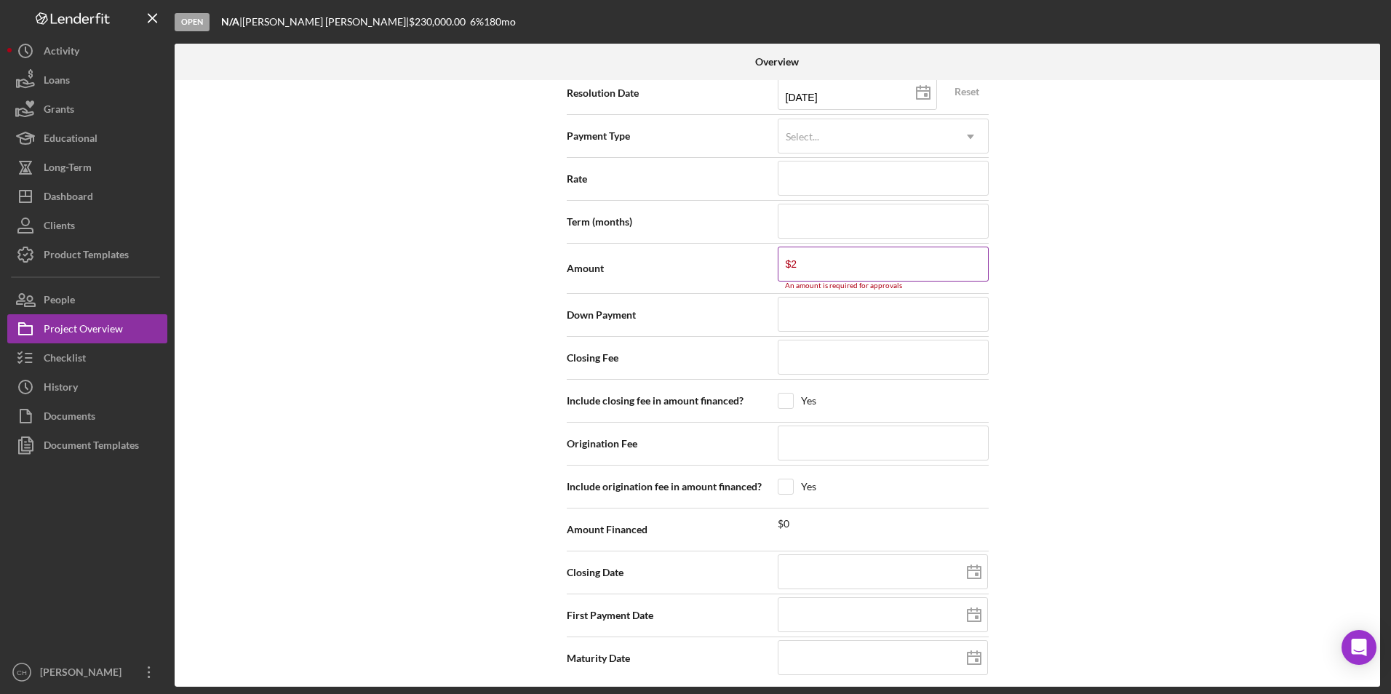
type input "$23"
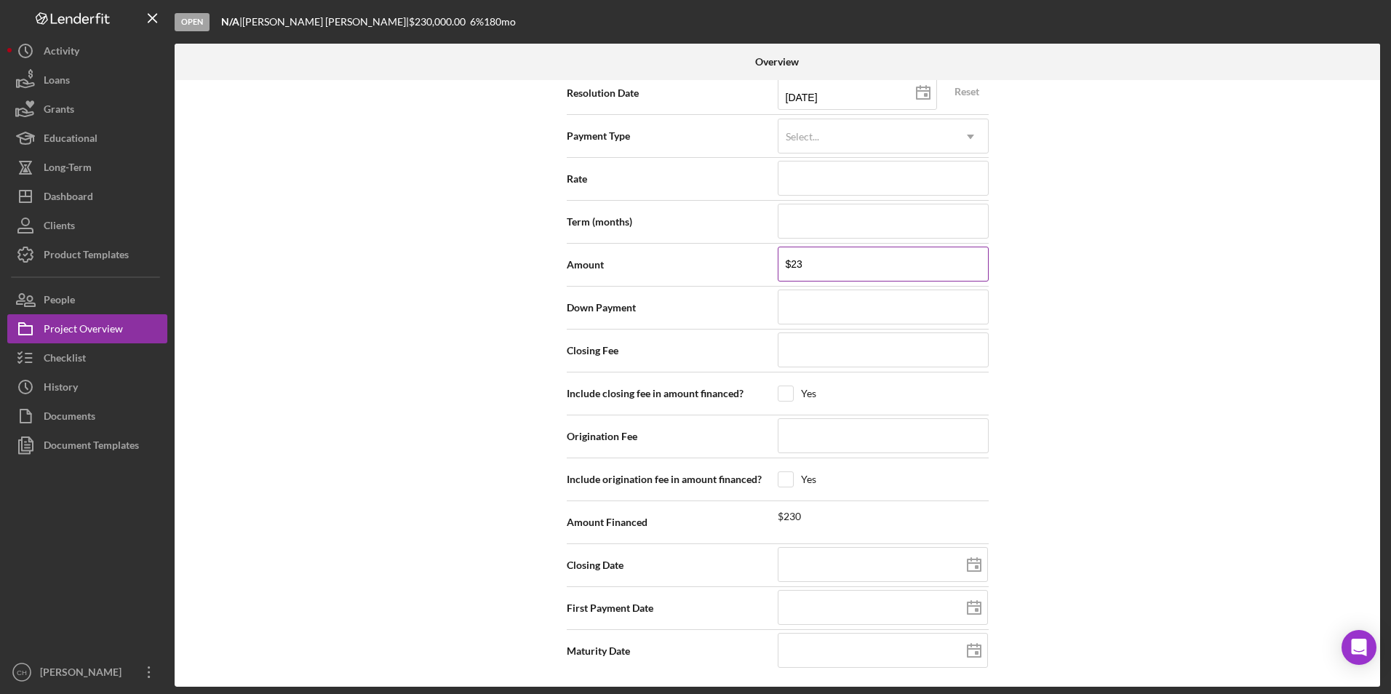
type input "$230"
type input "$2,300"
type input "$23,000"
type input "$230,000"
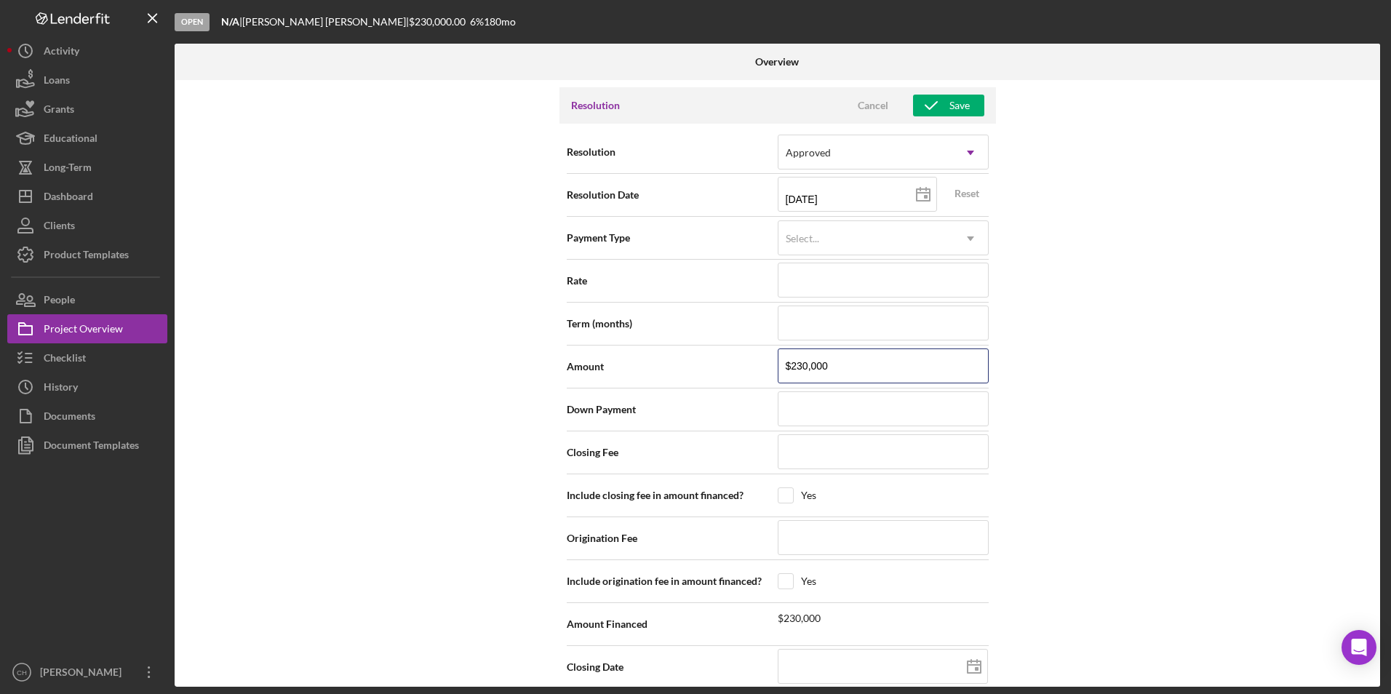
scroll to position [1815, 0]
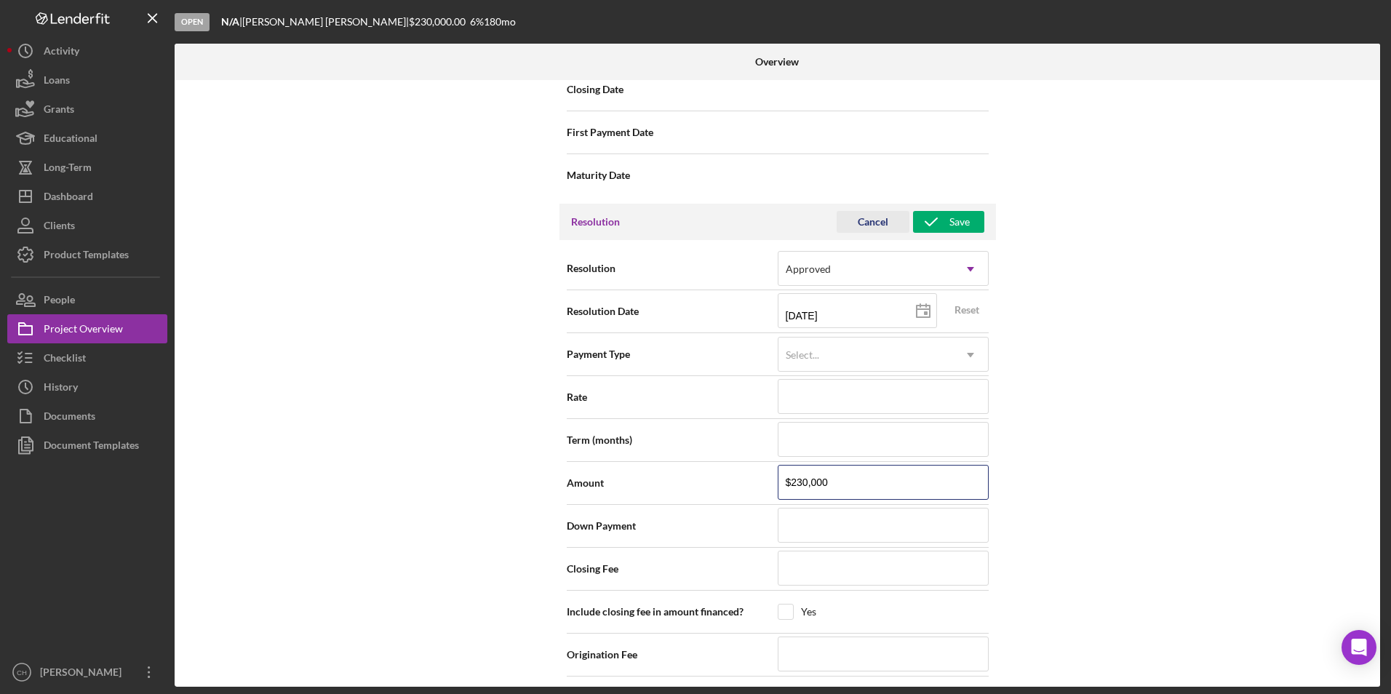
type input "$230,000"
click at [848, 218] on button "Cancel" at bounding box center [873, 222] width 73 height 22
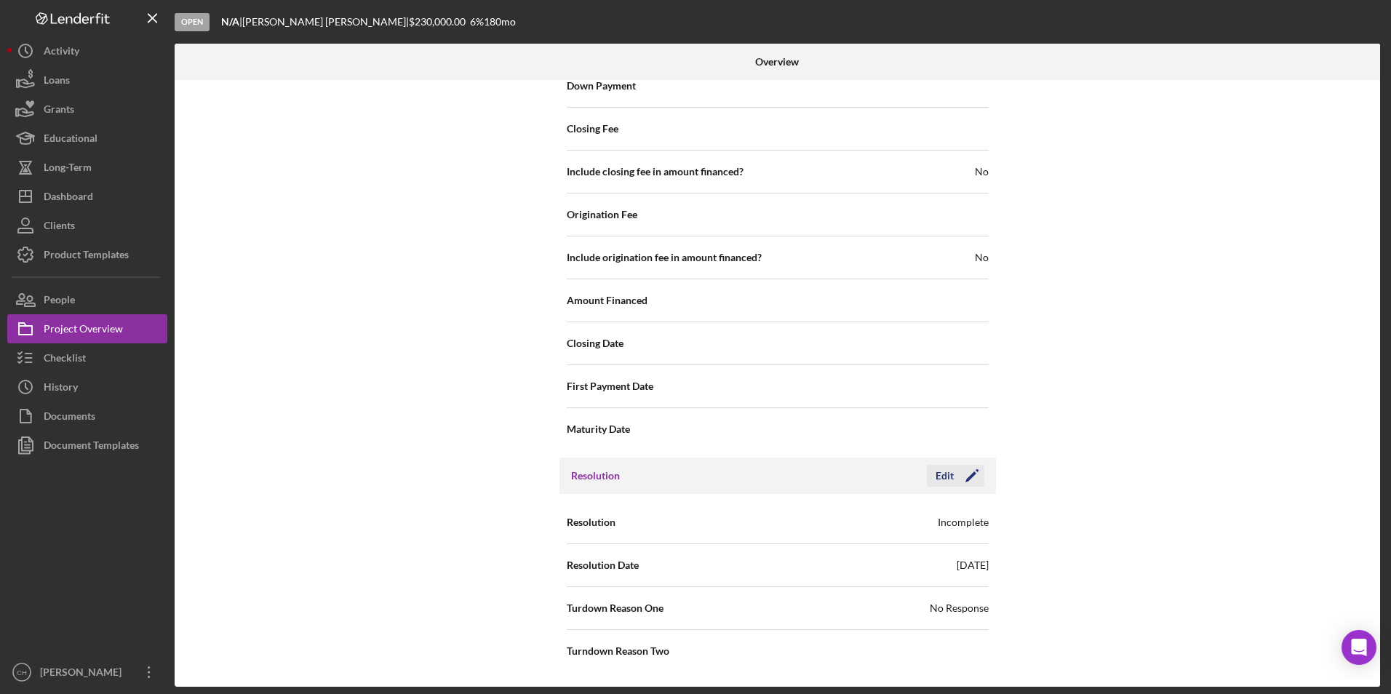
click at [946, 474] on div "Edit" at bounding box center [945, 476] width 18 height 22
click at [828, 430] on div "Maturity Date" at bounding box center [778, 429] width 422 height 36
click at [1073, 490] on div "Internal Workflow Stage Open Icon/Dropdown Arrow Archive (can unarchive later i…" at bounding box center [778, 383] width 1206 height 607
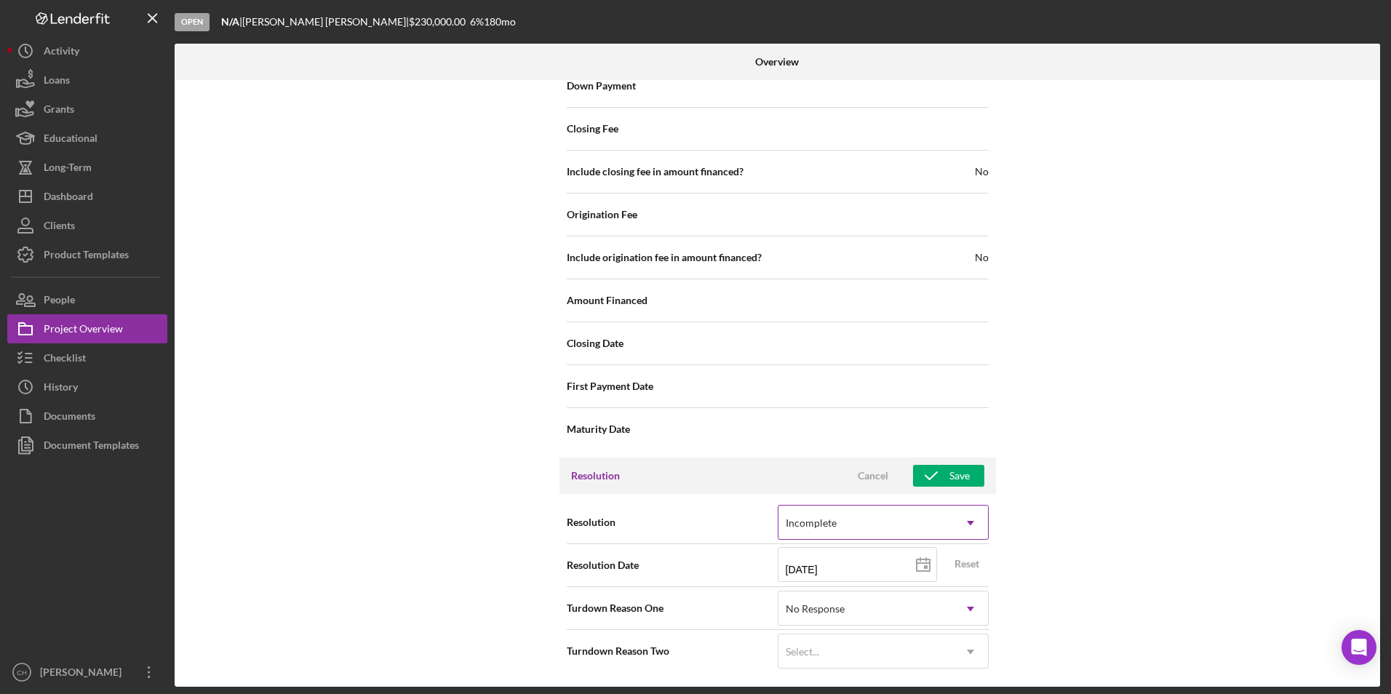
click at [963, 526] on icon "Icon/Dropdown Arrow" at bounding box center [970, 523] width 35 height 35
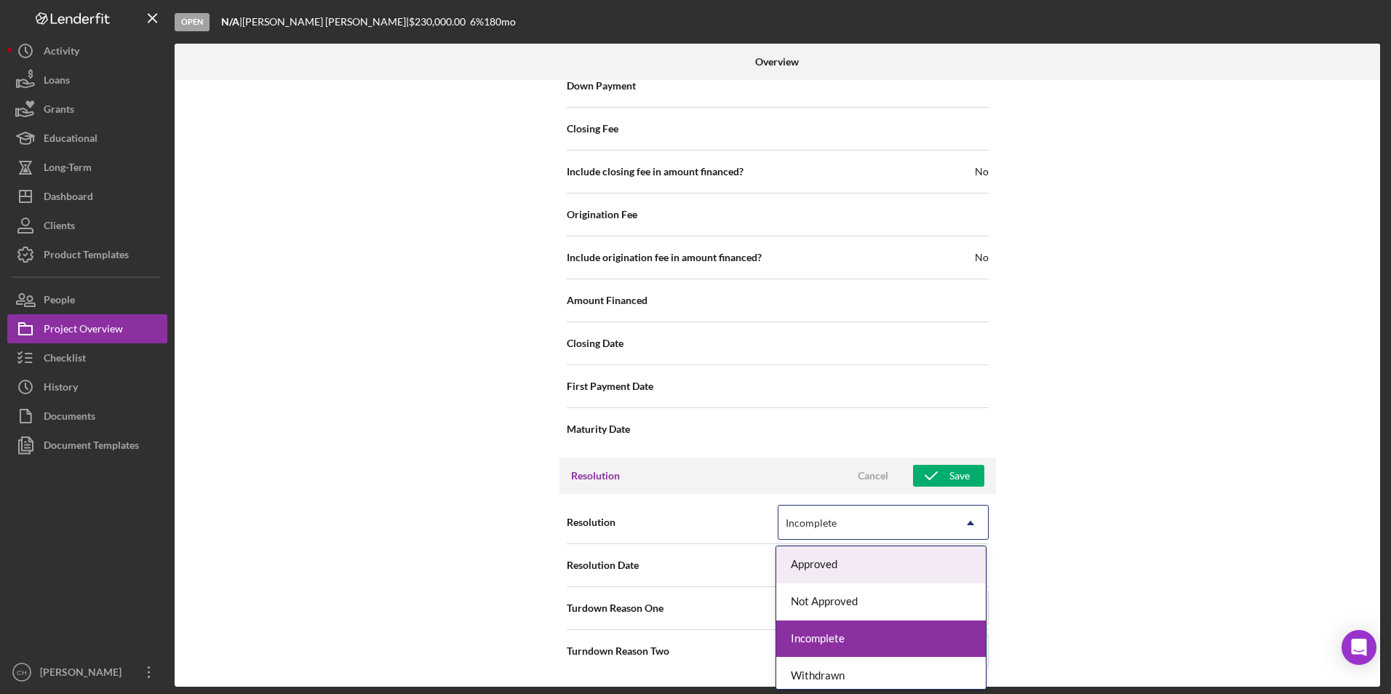
click at [856, 565] on div "Approved" at bounding box center [881, 564] width 210 height 37
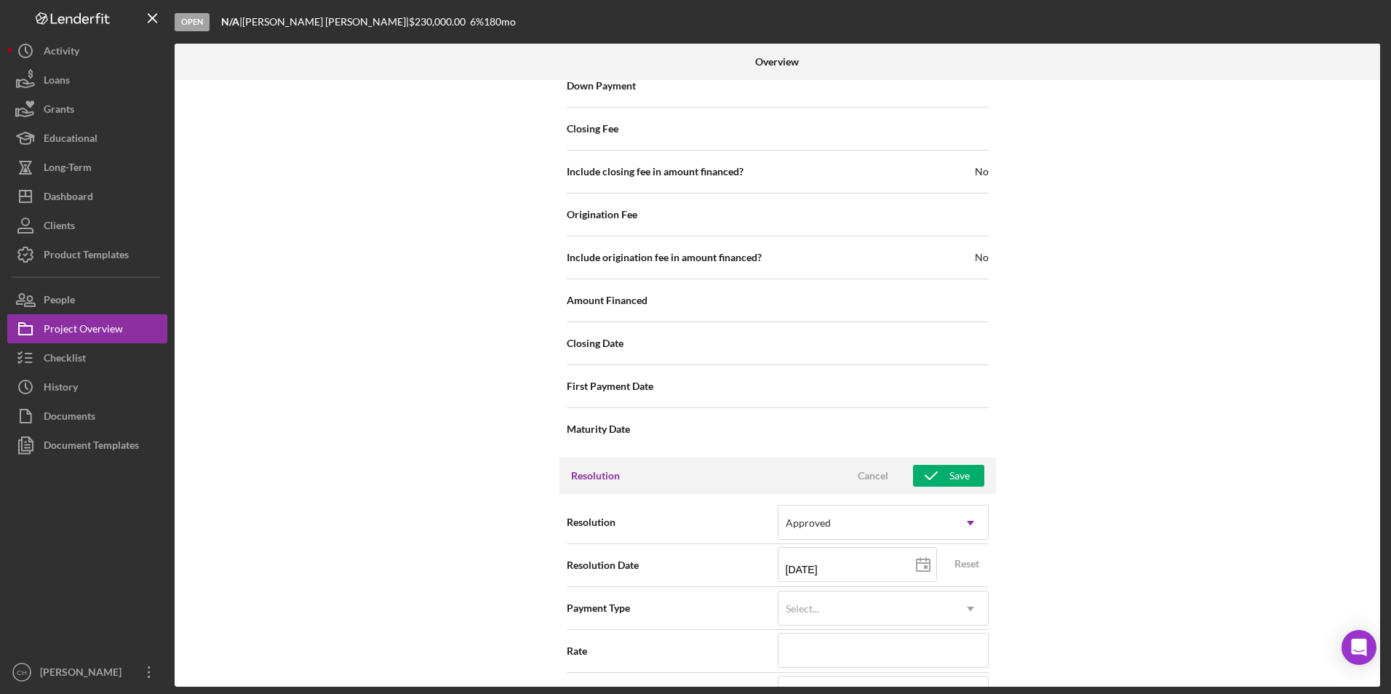
scroll to position [1488, 0]
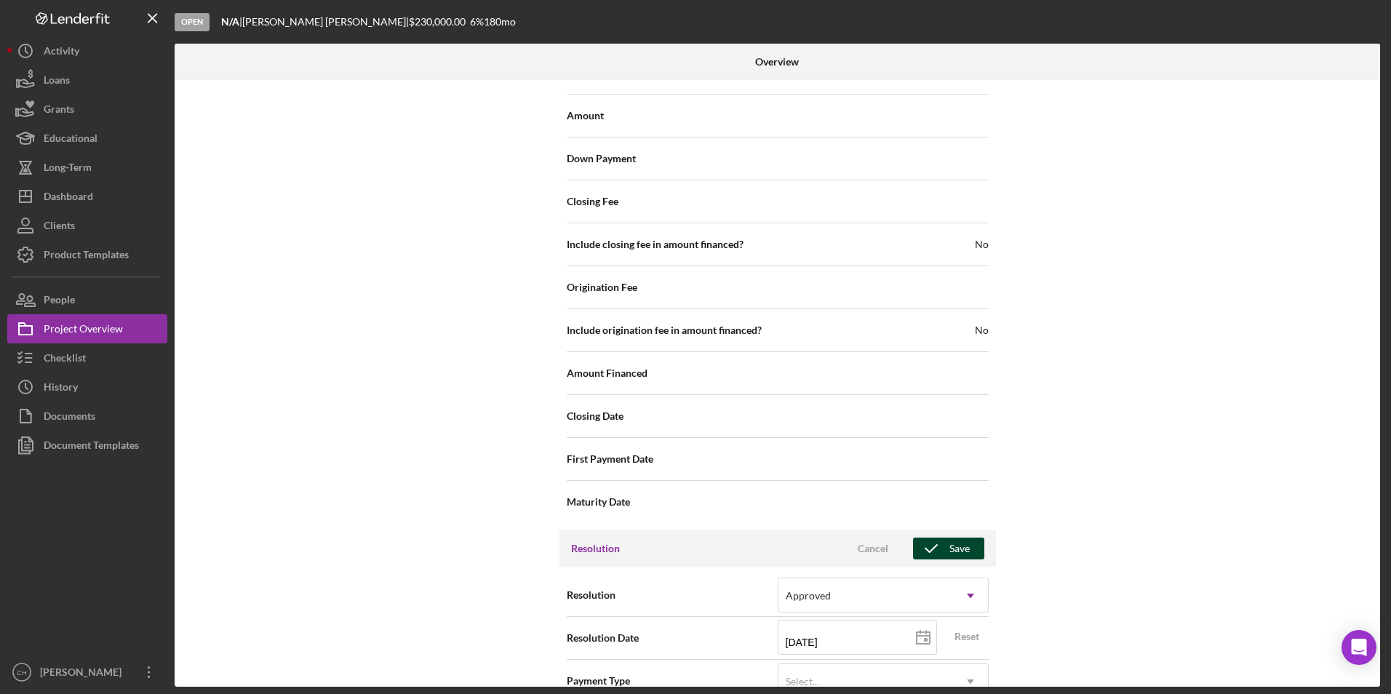
click at [971, 549] on button "Save" at bounding box center [948, 549] width 71 height 22
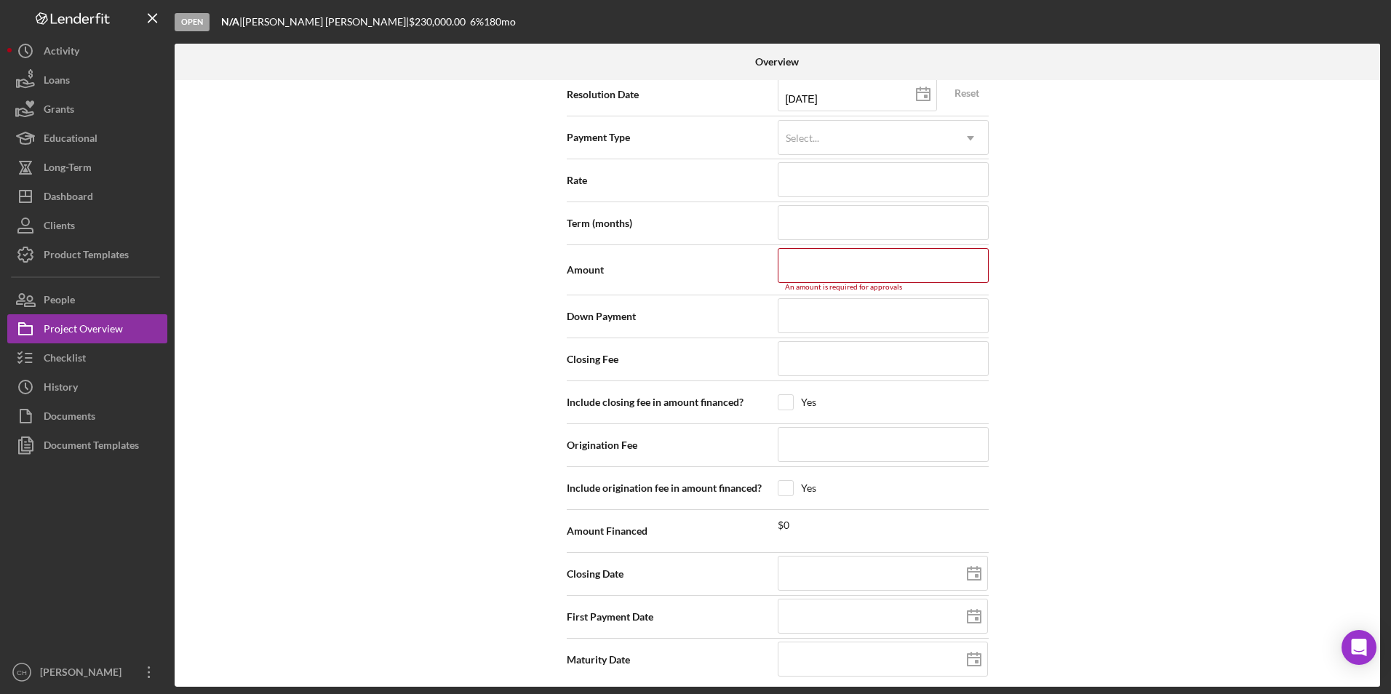
scroll to position [2040, 0]
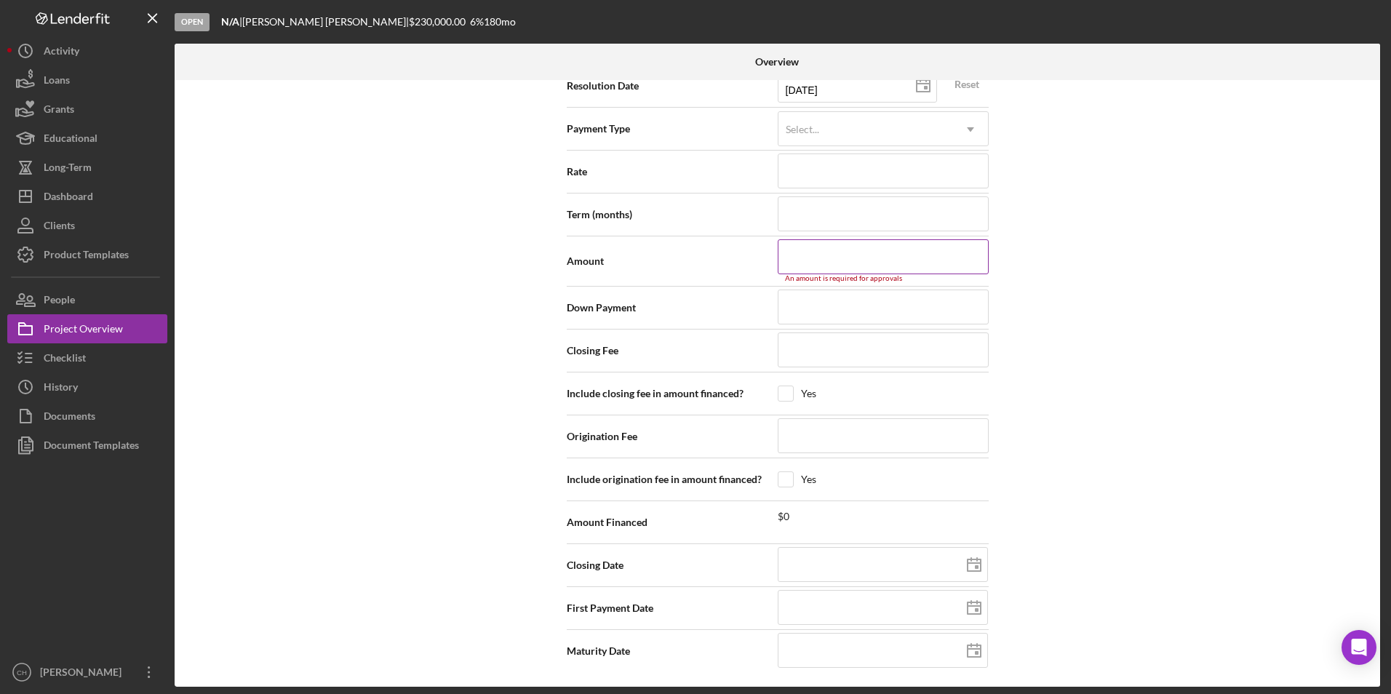
click at [810, 248] on input at bounding box center [883, 256] width 211 height 35
type input "$2"
type input "$23"
type input "$230"
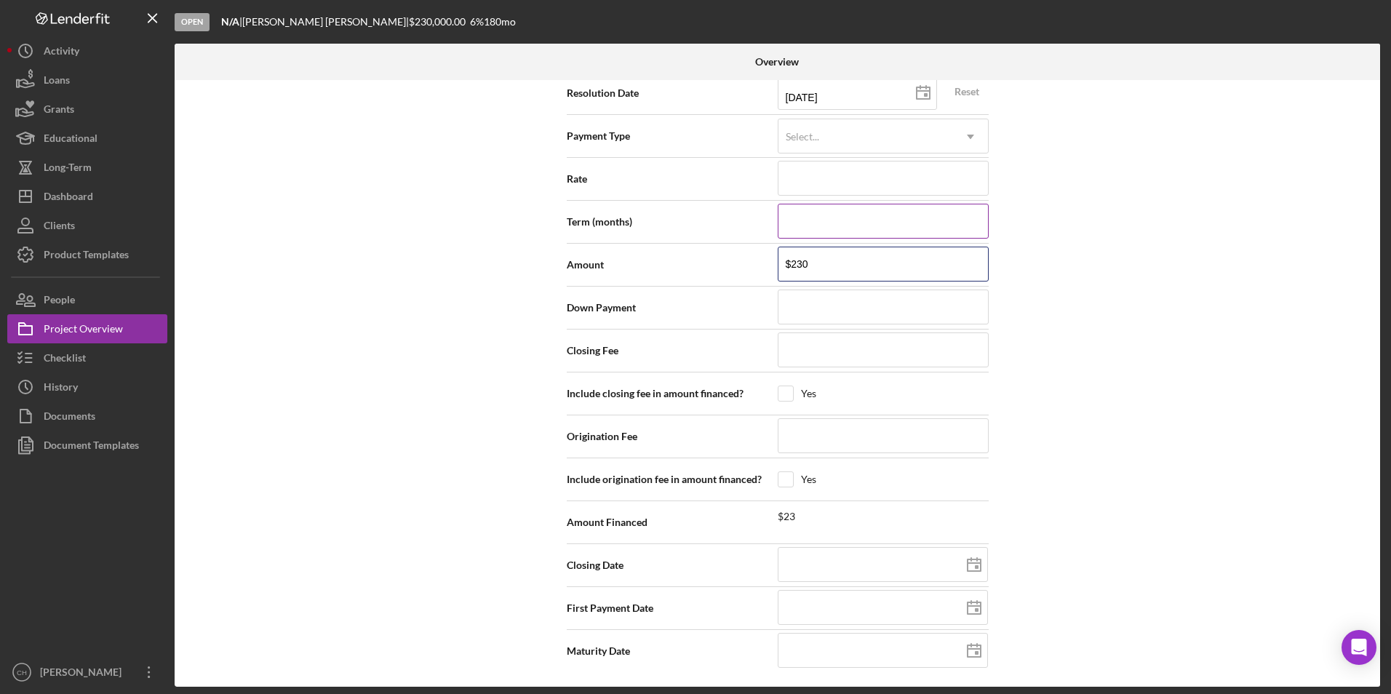
type input "$2,300"
type input "$23,000"
type input "$230,000"
click at [1078, 203] on div "Internal Workflow Stage Open Icon/Dropdown Arrow Archive (can unarchive later i…" at bounding box center [778, 383] width 1206 height 607
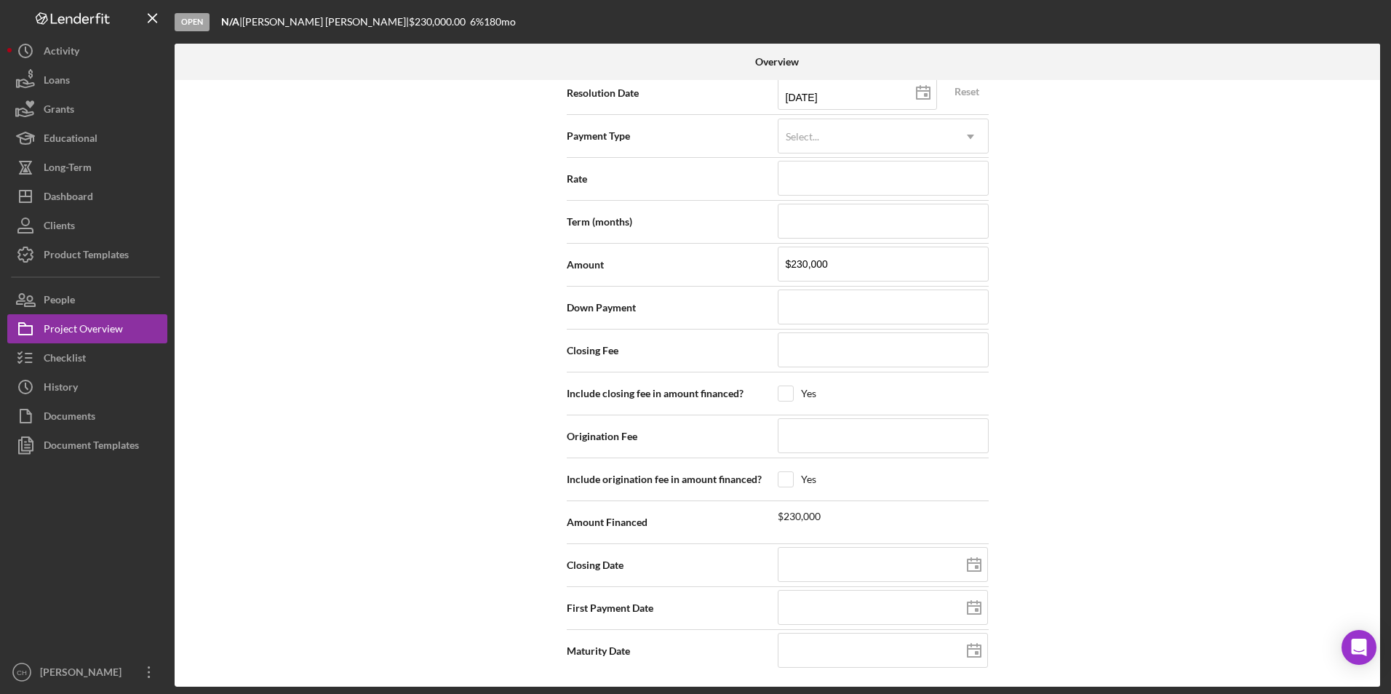
scroll to position [1815, 0]
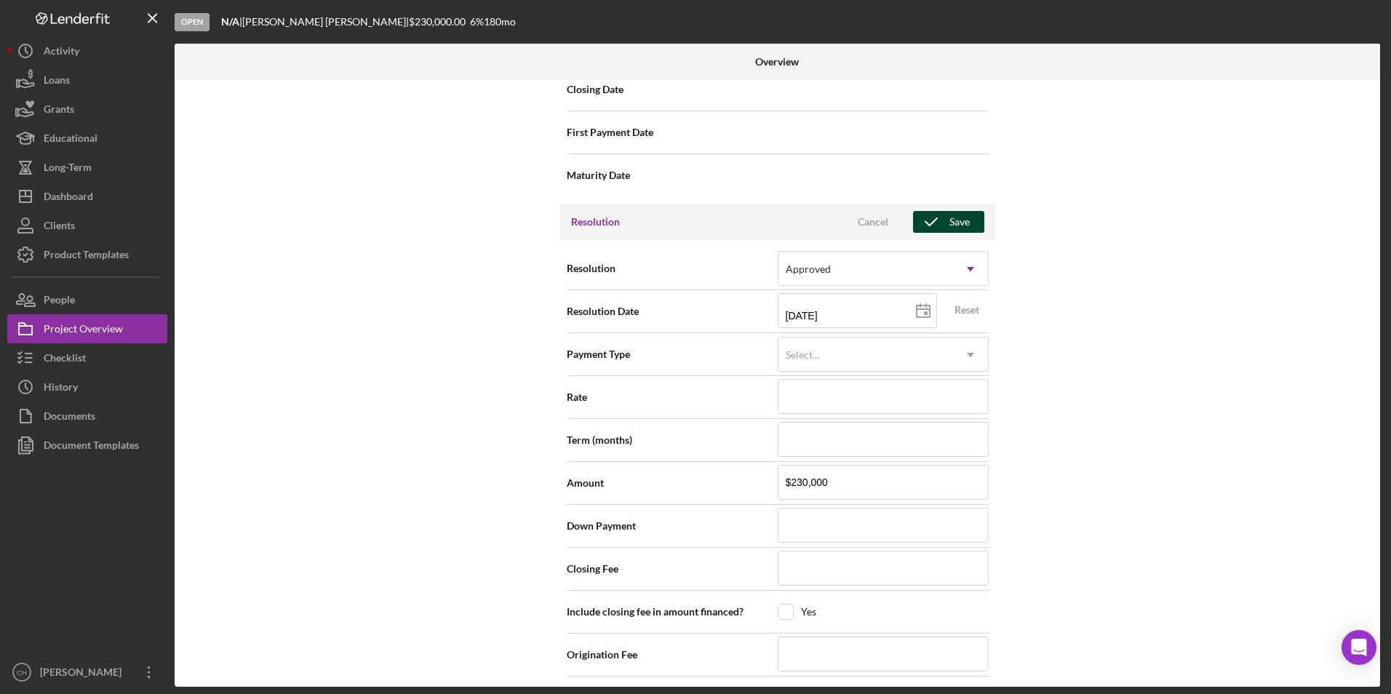
click at [959, 218] on div "Save" at bounding box center [959, 222] width 20 height 22
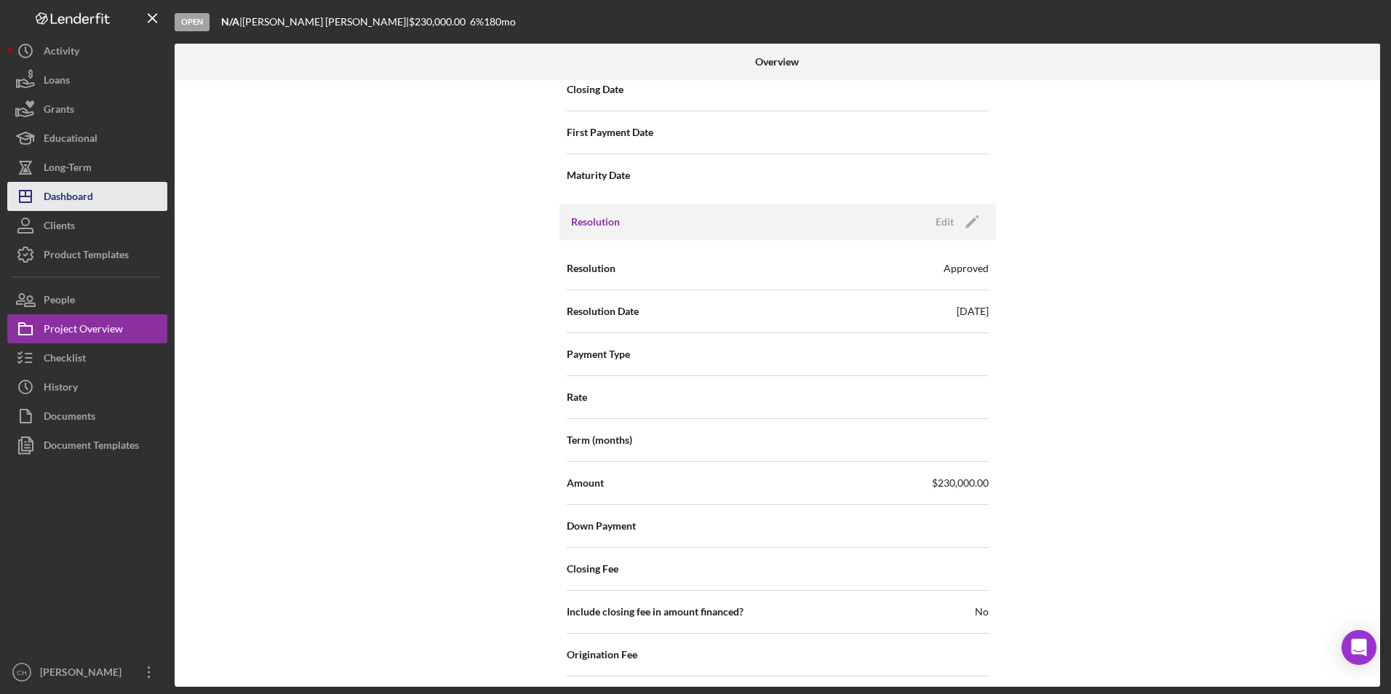
click at [62, 202] on div "Dashboard" at bounding box center [68, 198] width 49 height 33
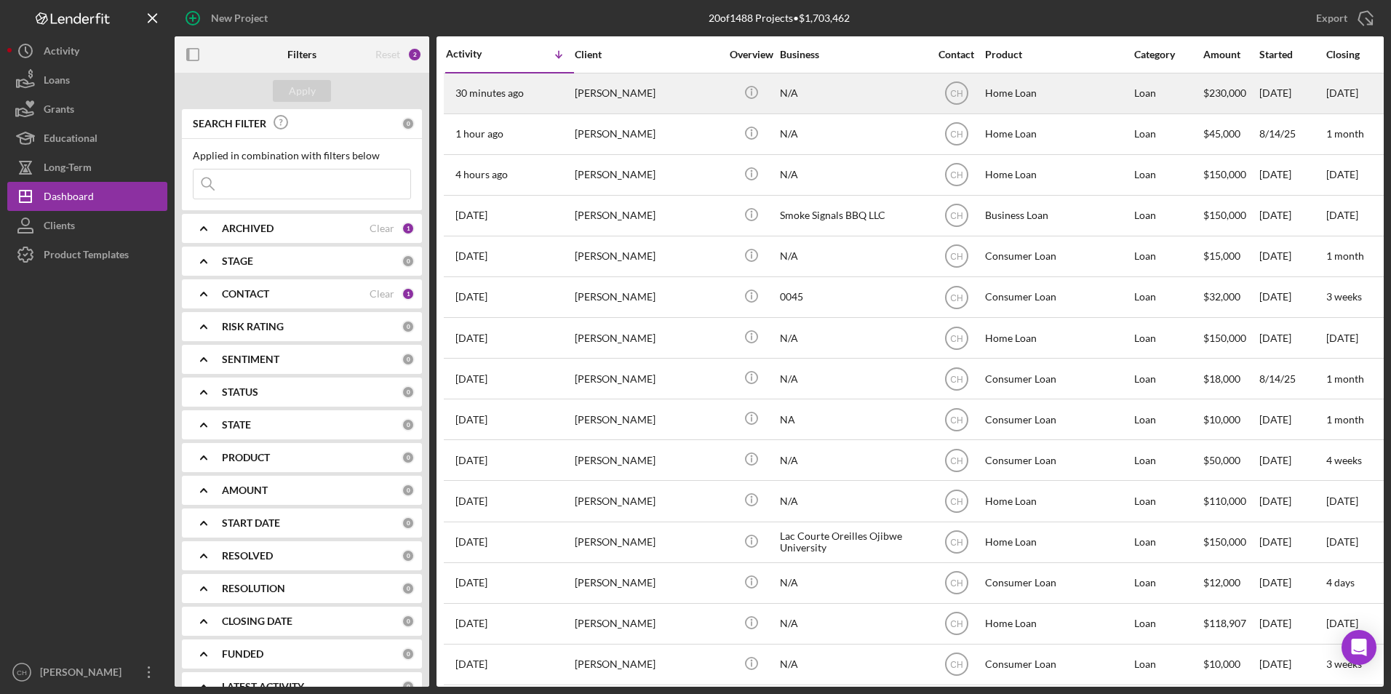
click at [588, 107] on div "[PERSON_NAME]" at bounding box center [648, 93] width 146 height 39
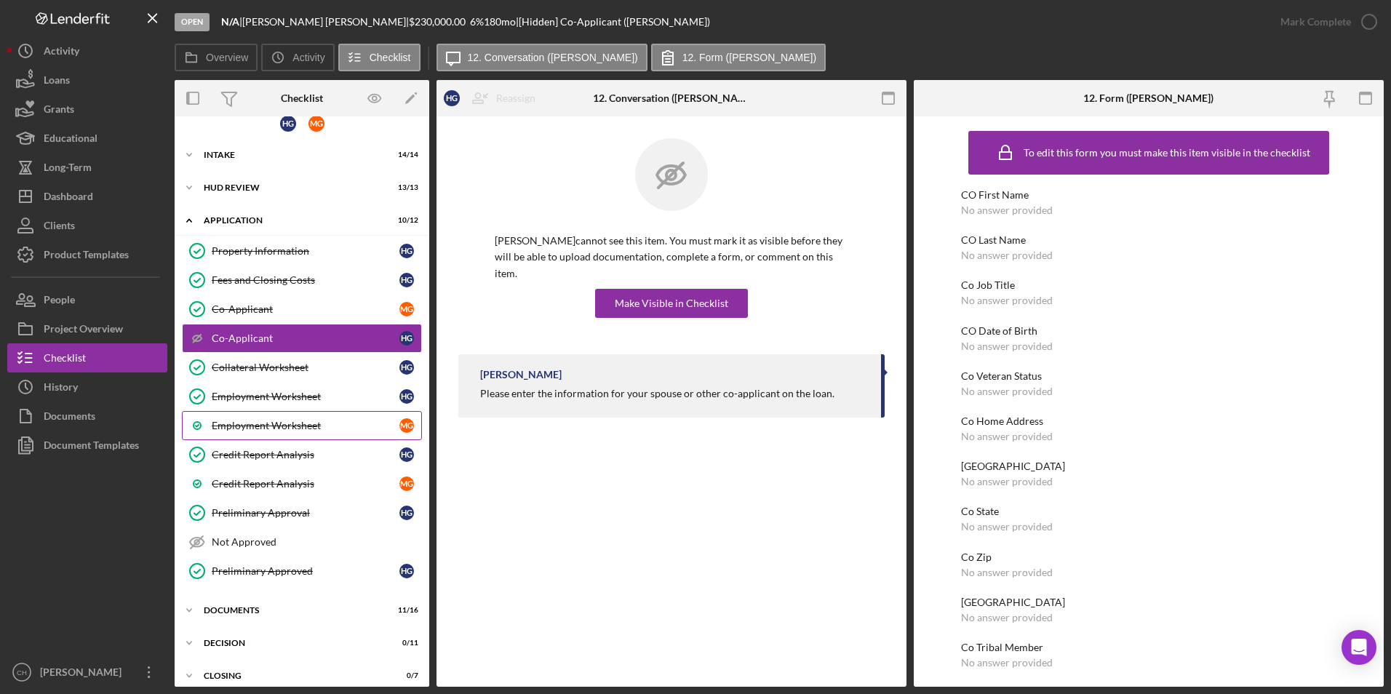
scroll to position [26, 0]
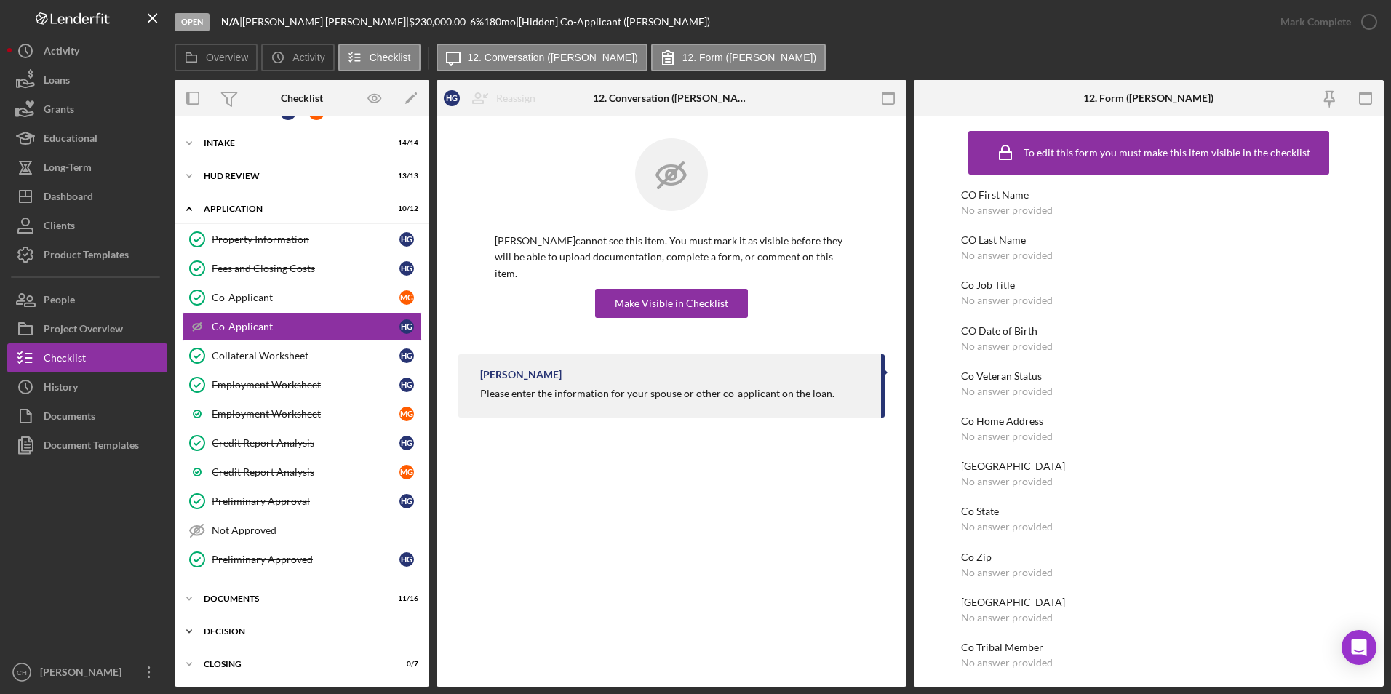
drag, startPoint x: 241, startPoint y: 634, endPoint x: 243, endPoint y: 626, distance: 7.6
click at [241, 634] on div "Decision" at bounding box center [307, 631] width 207 height 9
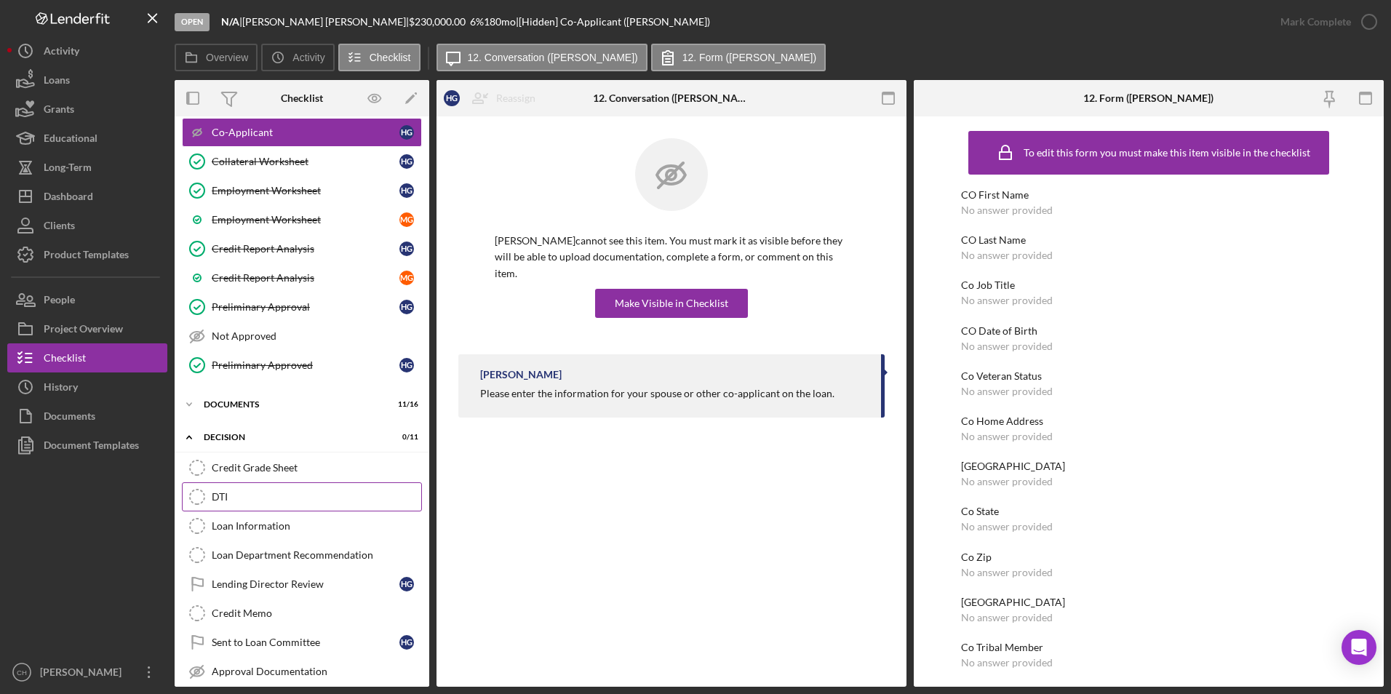
scroll to position [291, 0]
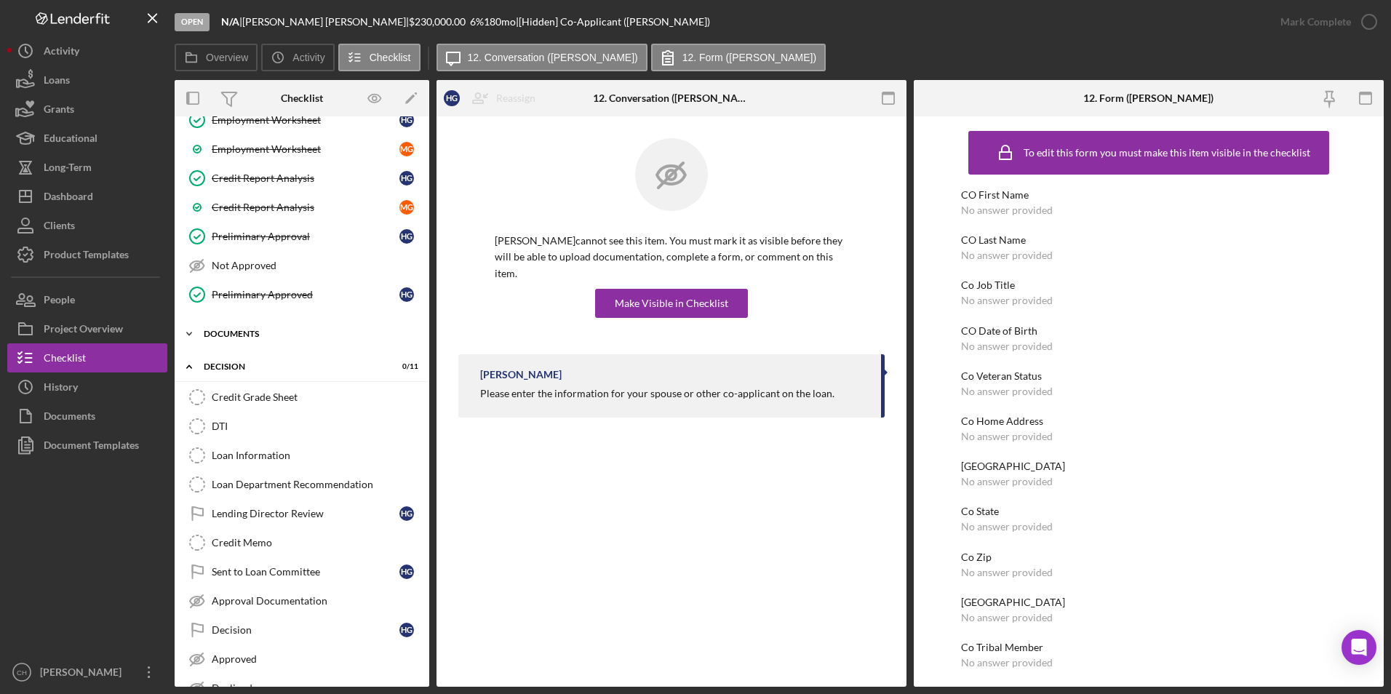
click at [230, 328] on div "Icon/Expander Documents 11 / 16" at bounding box center [302, 333] width 255 height 29
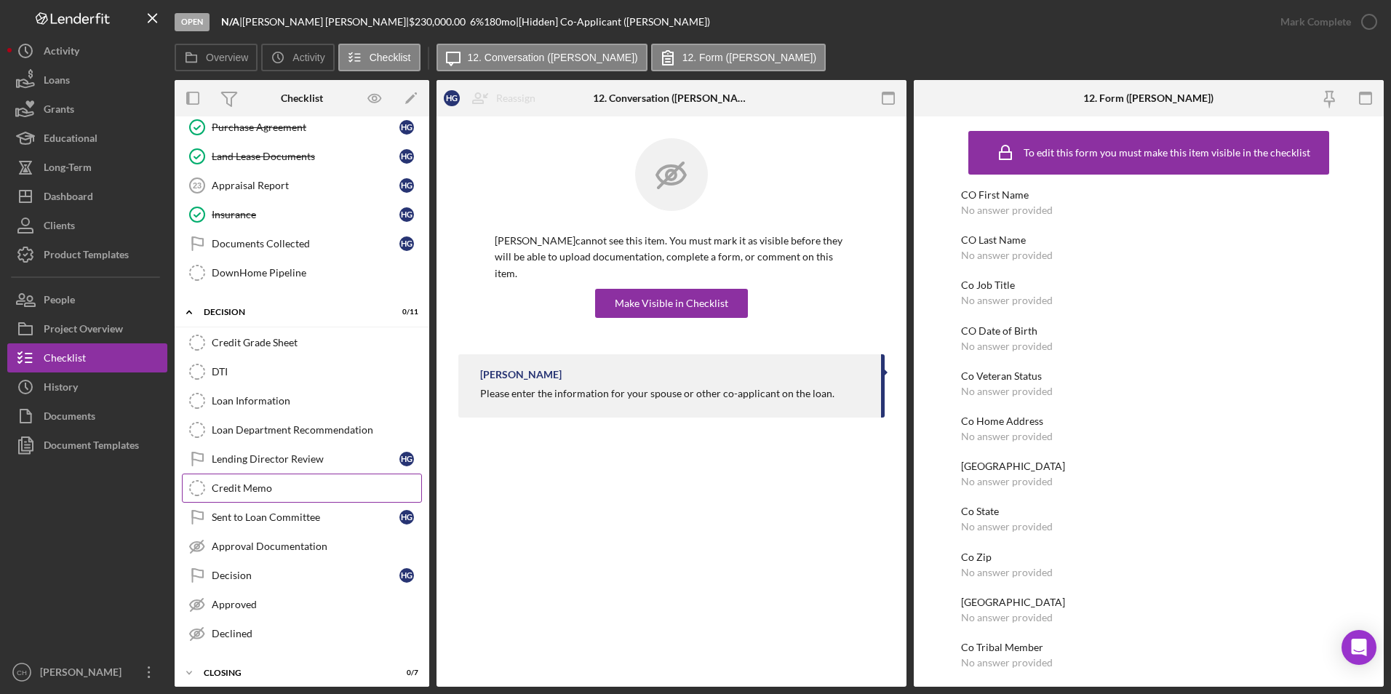
scroll to position [828, 0]
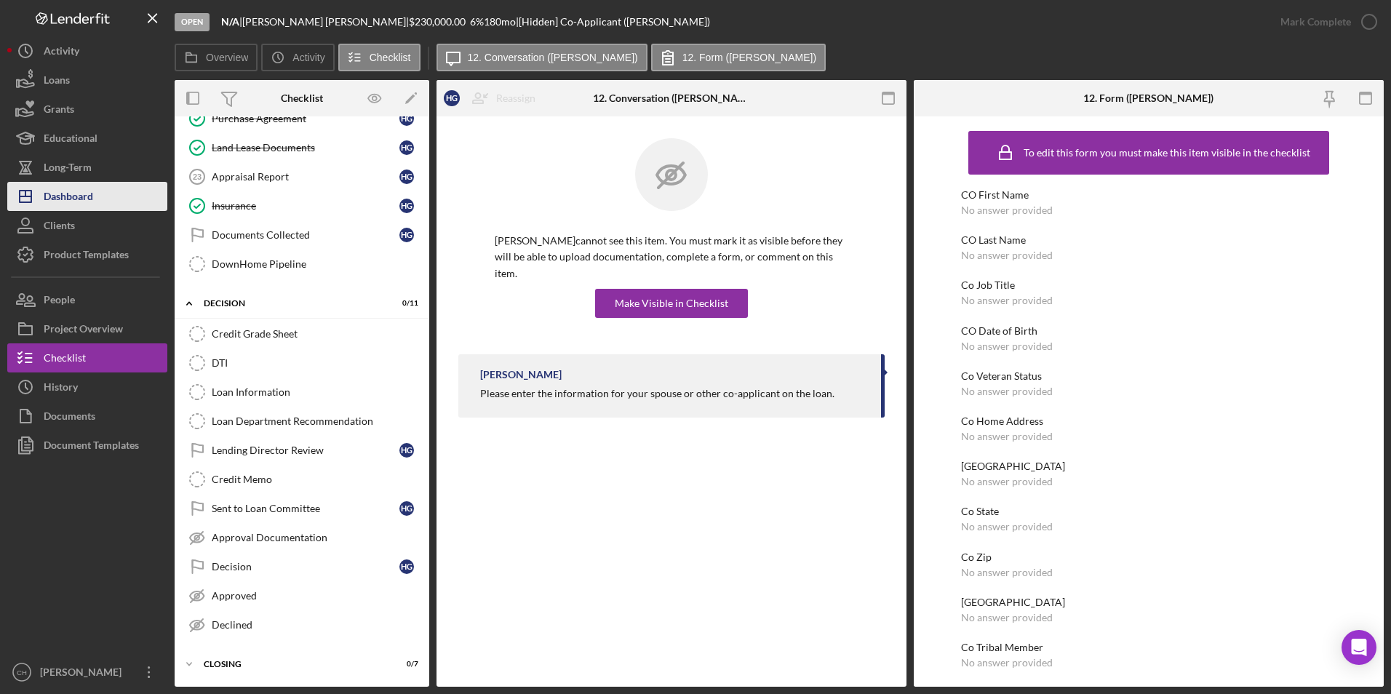
click at [82, 199] on div "Dashboard" at bounding box center [68, 198] width 49 height 33
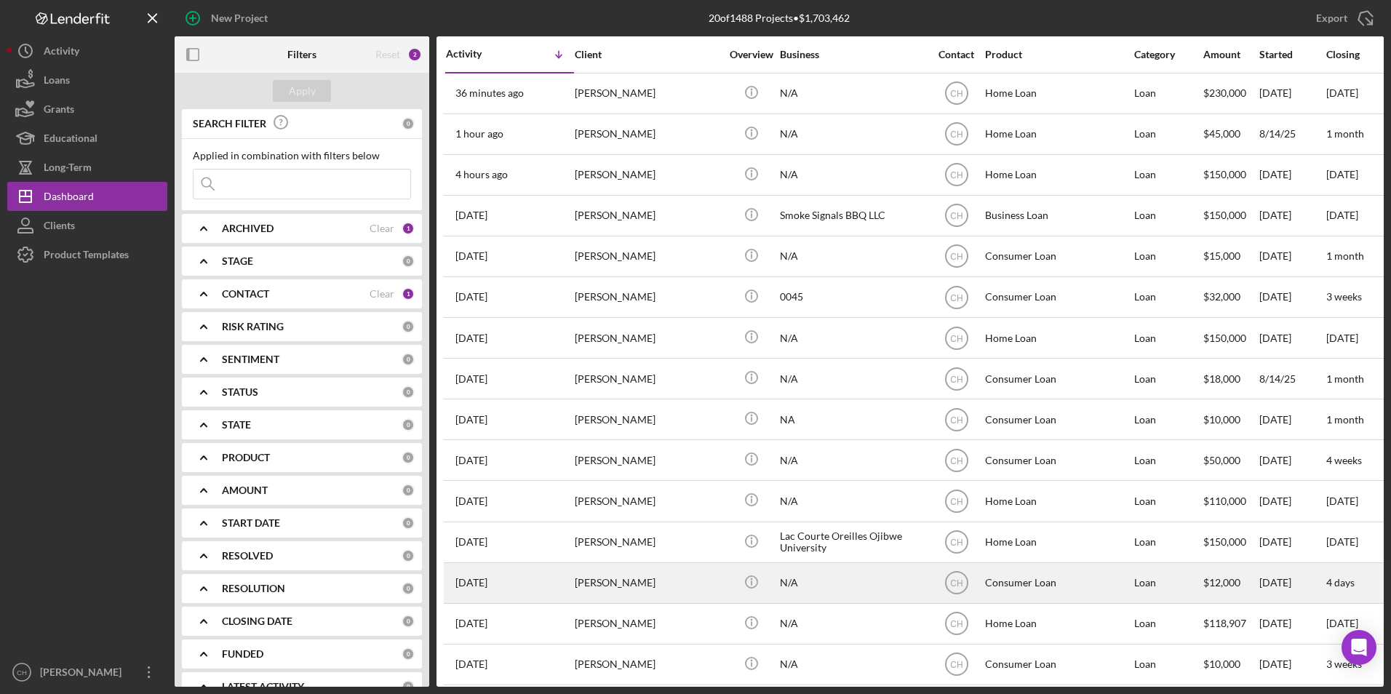
click at [638, 578] on div "Charmaine Couture" at bounding box center [648, 583] width 146 height 39
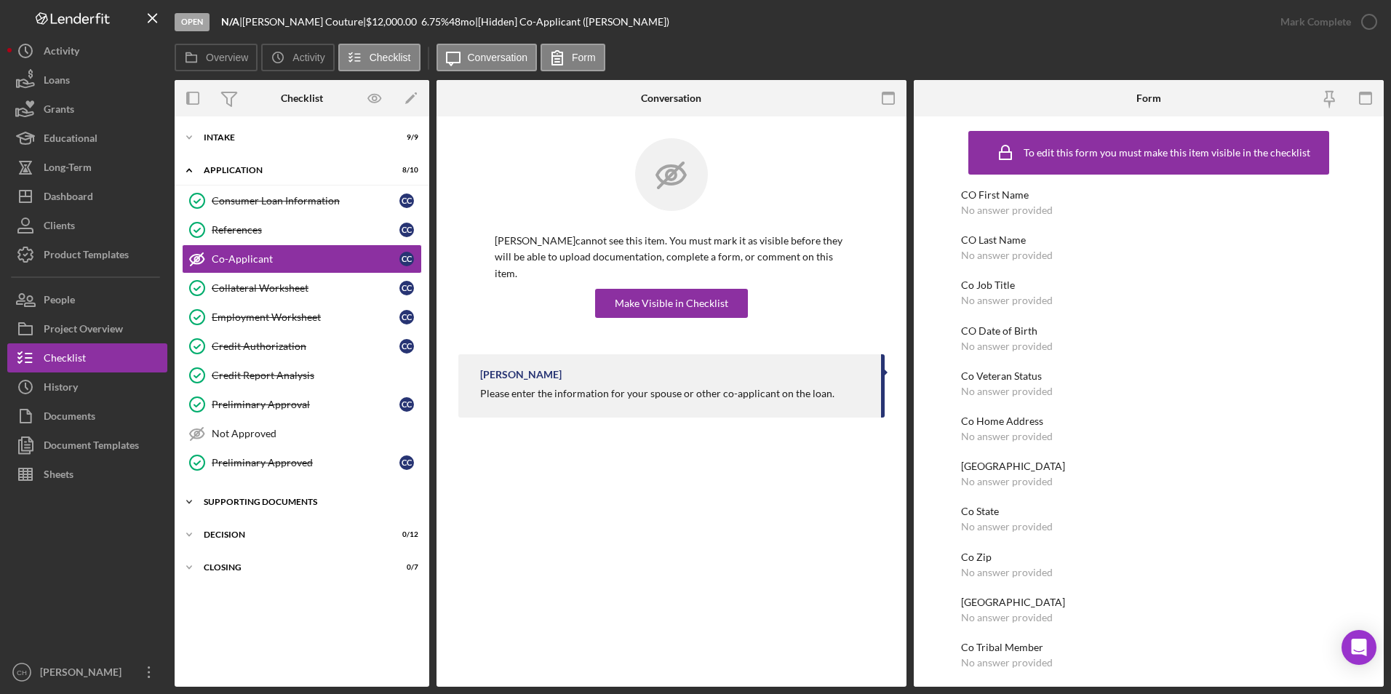
click at [239, 498] on div "Supporting Documents" at bounding box center [307, 502] width 207 height 9
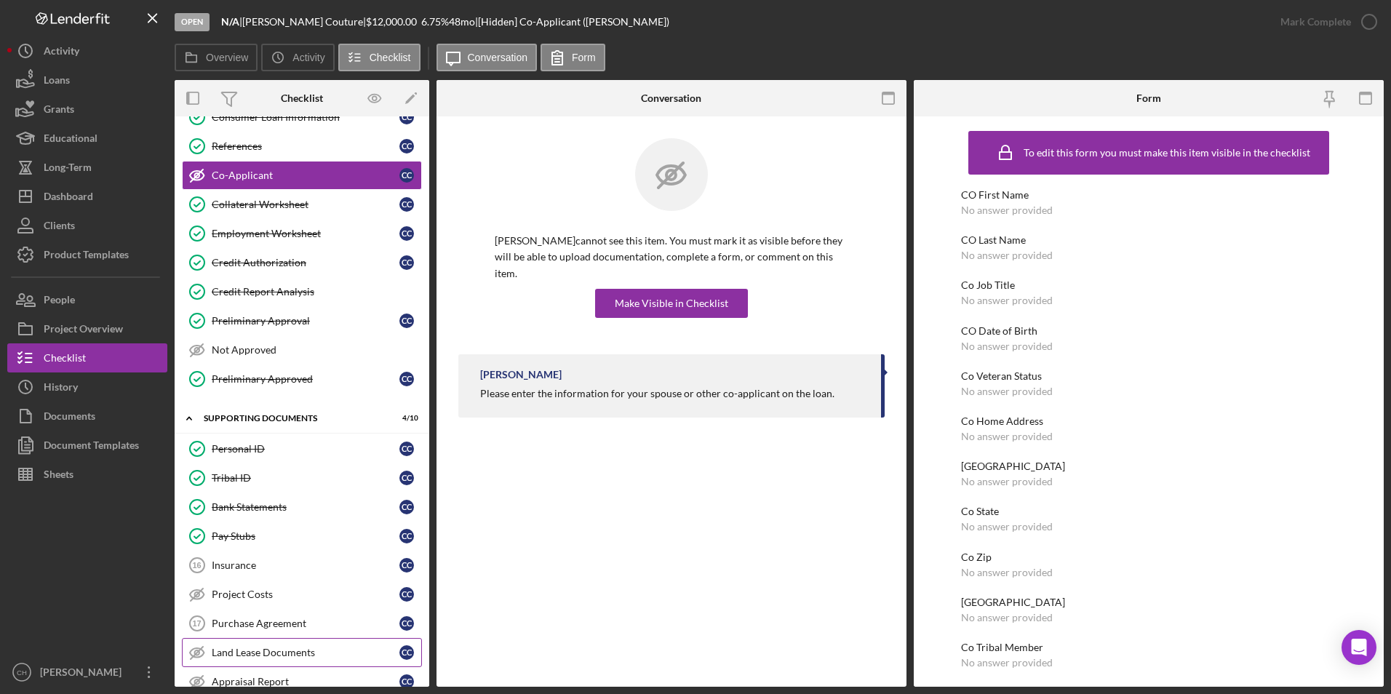
scroll to position [202, 0]
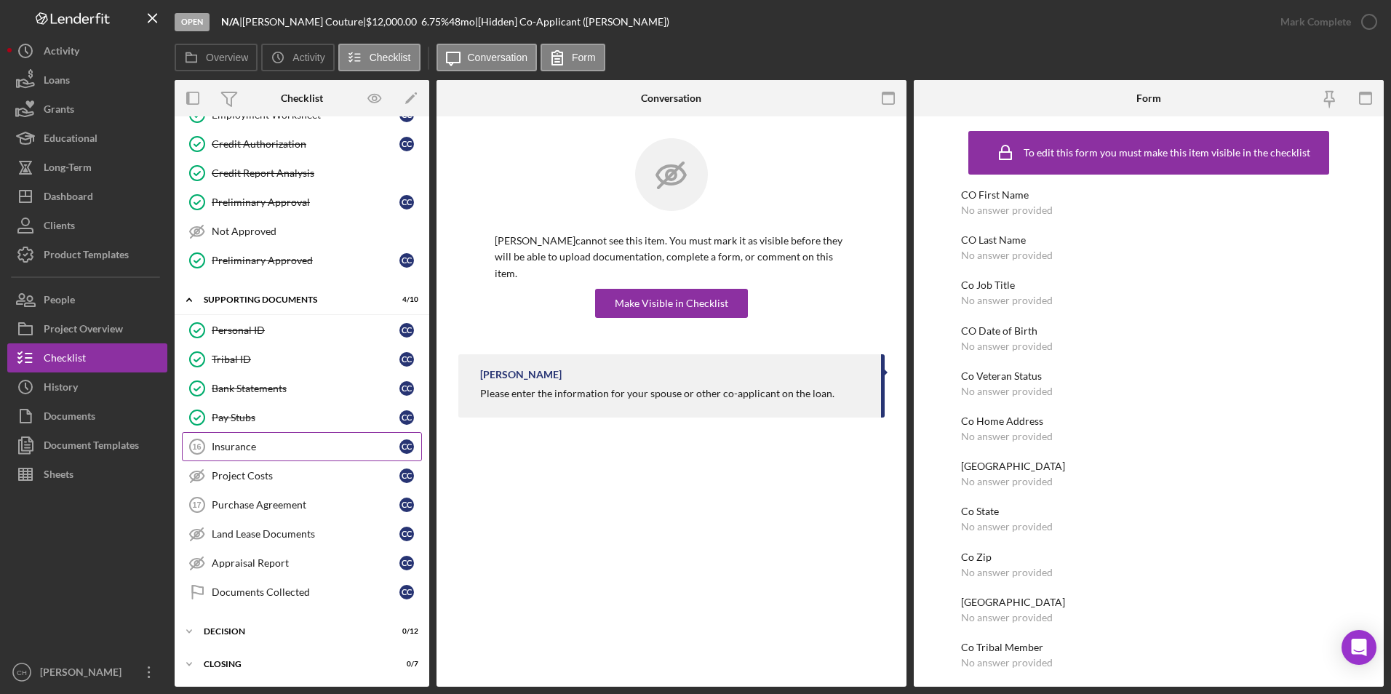
click at [237, 450] on div "Insurance" at bounding box center [306, 447] width 188 height 12
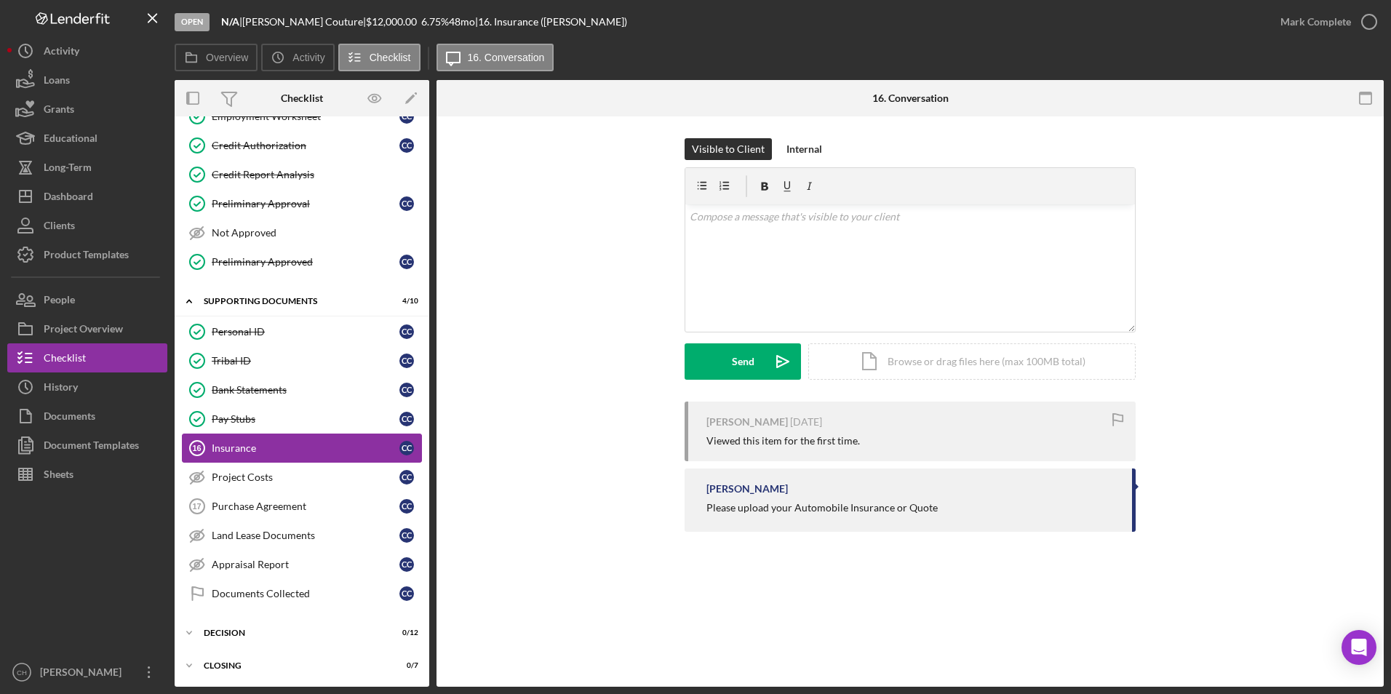
scroll to position [202, 0]
click at [234, 473] on div "Project Costs" at bounding box center [306, 476] width 188 height 12
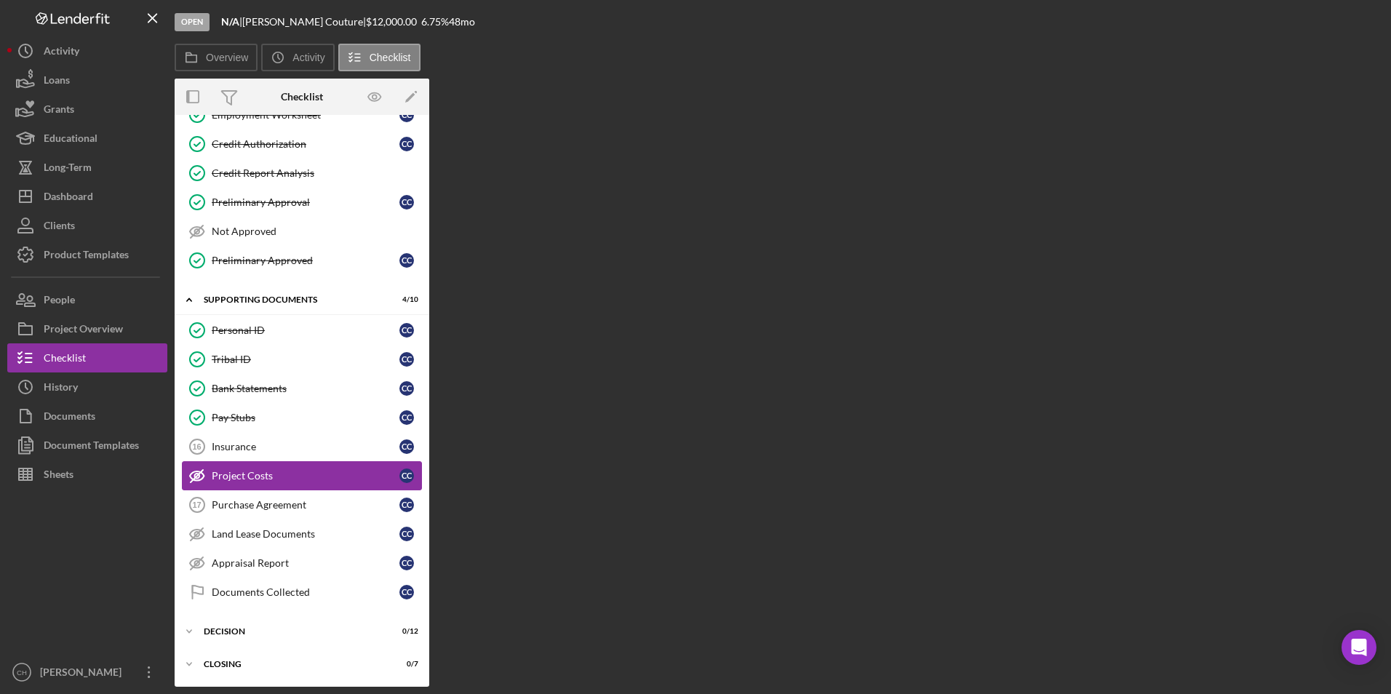
scroll to position [202, 0]
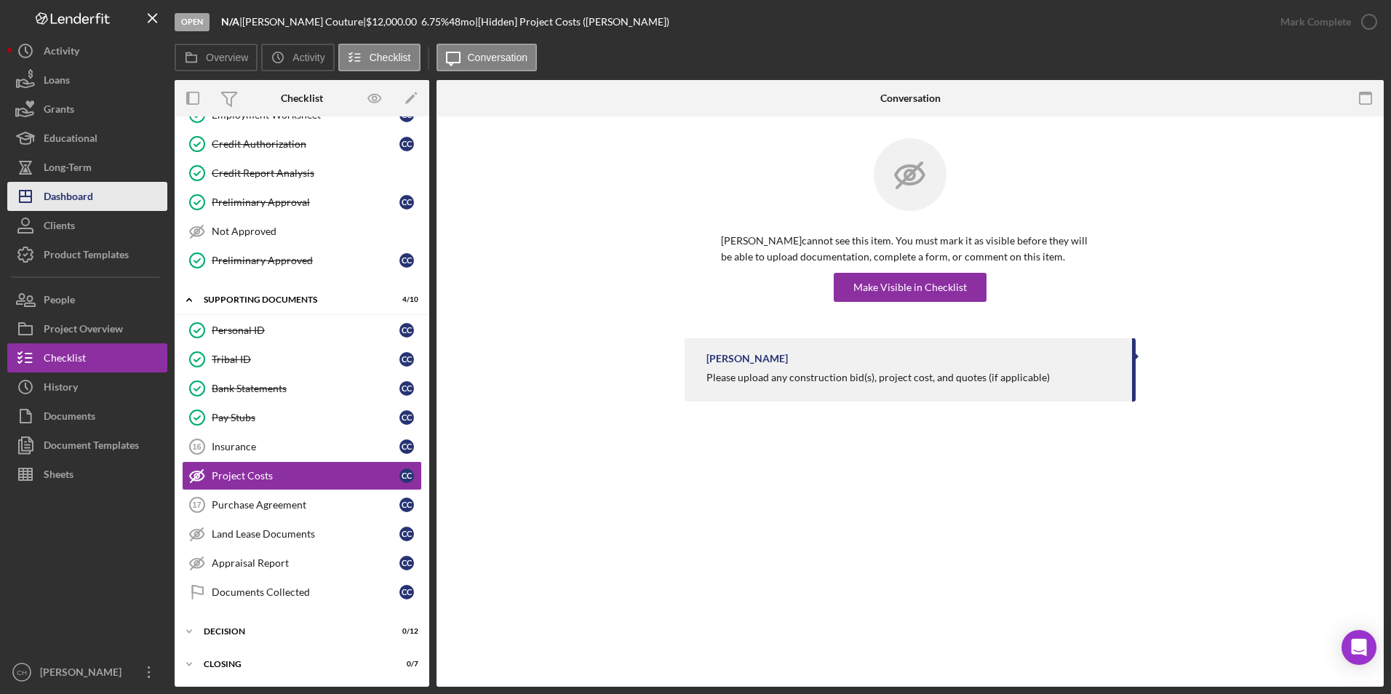
click at [65, 199] on div "Dashboard" at bounding box center [68, 198] width 49 height 33
